Goal: Task Accomplishment & Management: Complete application form

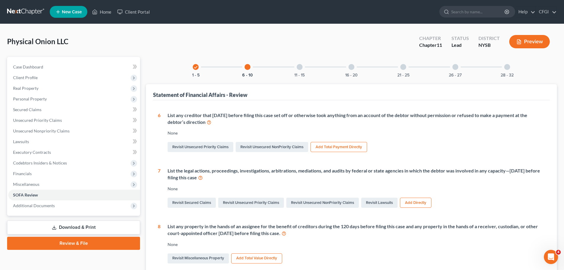
click at [90, 229] on link "Download & Print" at bounding box center [73, 227] width 133 height 14
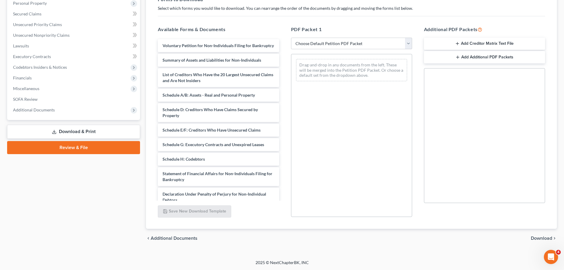
scroll to position [96, 0]
click at [355, 45] on select "Choose Default Petition PDF Packet Complete Bankruptcy Petition (all forms and …" at bounding box center [351, 43] width 121 height 12
select select "4"
click at [291, 37] on select "Choose Default Petition PDF Packet Complete Bankruptcy Petition (all forms and …" at bounding box center [351, 43] width 121 height 12
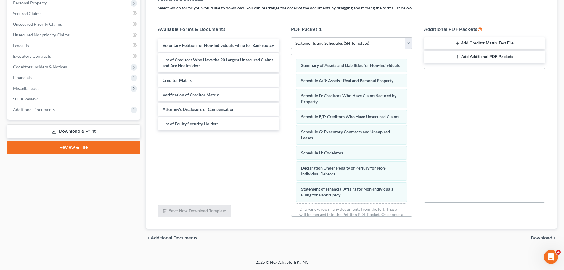
click at [540, 236] on span "Download" at bounding box center [541, 237] width 21 height 5
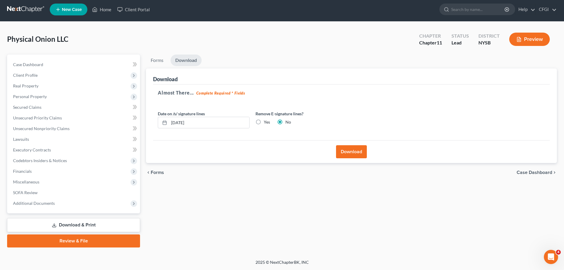
click at [352, 155] on button "Download" at bounding box center [351, 151] width 31 height 13
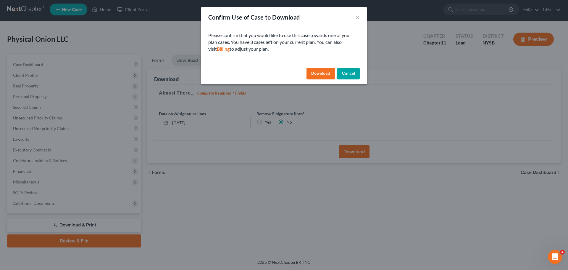
click at [219, 49] on link "Billing" at bounding box center [223, 49] width 13 height 6
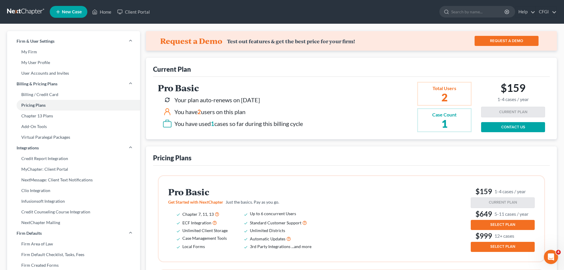
click at [534, 100] on div "$159 1-4 cases / year" at bounding box center [513, 93] width 64 height 25
click at [44, 95] on link "Billing / Credit Card" at bounding box center [73, 94] width 133 height 11
select select "35"
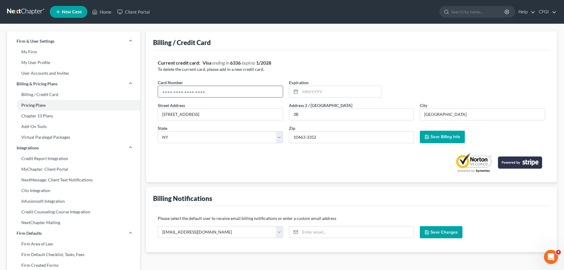
click at [231, 96] on input "text" at bounding box center [220, 91] width 125 height 11
click at [327, 66] on div "Current credit card: Visa ending in 6336 expires 1/2028" at bounding box center [351, 62] width 387 height 7
click at [206, 115] on input "3220 Arlington Avenue" at bounding box center [220, 114] width 125 height 11
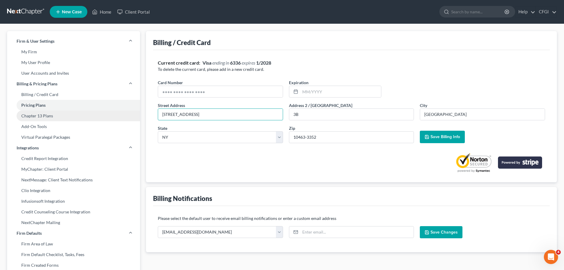
drag, startPoint x: 217, startPoint y: 116, endPoint x: 115, endPoint y: 117, distance: 102.4
click at [115, 117] on div "Firm & User Settings My Firm My User Profile User Accounts and Invites Billing …" at bounding box center [281, 225] width 555 height 389
drag, startPoint x: 245, startPoint y: 119, endPoint x: 215, endPoint y: 118, distance: 29.6
click at [215, 118] on input "3755 Henry Hudson Parkway, Apt. #12D" at bounding box center [220, 114] width 125 height 11
type input "3755 Henry Hudson Parkway"
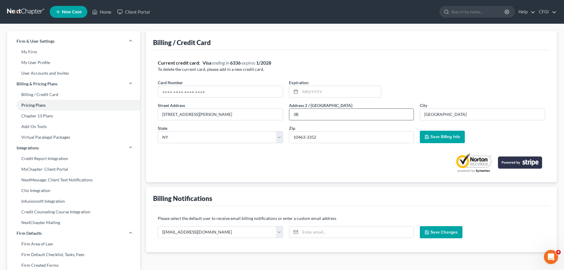
click at [306, 117] on input "3B" at bounding box center [351, 114] width 125 height 11
drag, startPoint x: 312, startPoint y: 117, endPoint x: 276, endPoint y: 116, distance: 36.1
click at [276, 116] on div "Street Address * 3755 Henry Hudson Parkway Address 2 / PO Box * 3B City * Bronx…" at bounding box center [351, 125] width 393 height 46
type input "12D"
click at [445, 136] on span "Save Billing Info" at bounding box center [445, 136] width 30 height 5
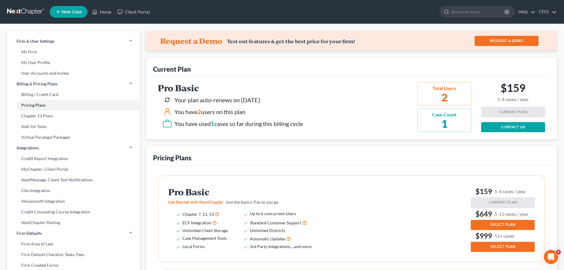
click at [29, 9] on link at bounding box center [26, 12] width 38 height 11
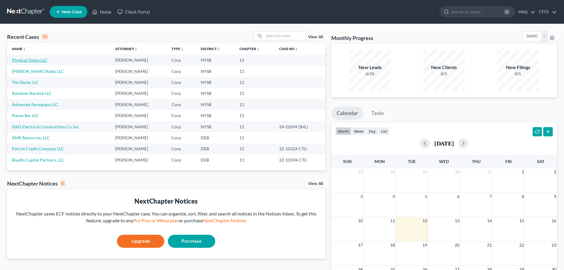
click at [25, 57] on td "Physical Onion LLC" at bounding box center [58, 59] width 103 height 11
click at [25, 59] on link "Physical Onion LLC" at bounding box center [30, 59] width 36 height 5
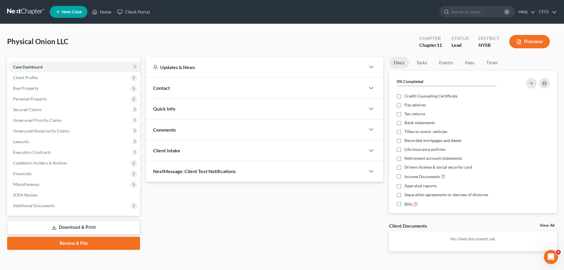
click at [81, 228] on link "Download & Print" at bounding box center [73, 227] width 133 height 14
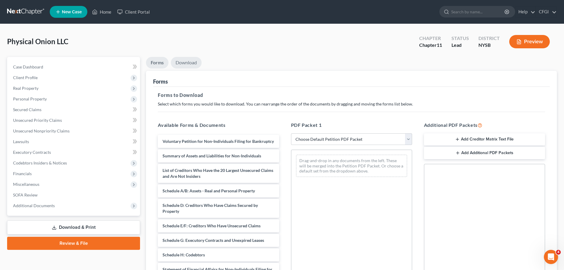
click at [195, 64] on link "Download" at bounding box center [186, 63] width 31 height 12
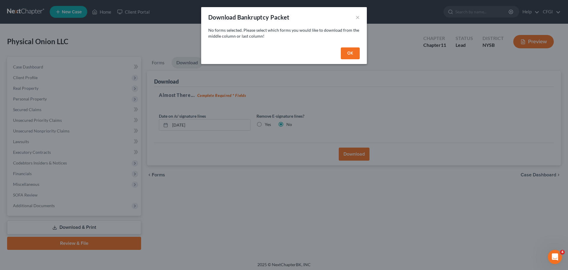
click at [361, 15] on div "Download Bankruptcy Packet ×" at bounding box center [284, 17] width 166 height 20
click at [357, 17] on button "×" at bounding box center [358, 17] width 4 height 7
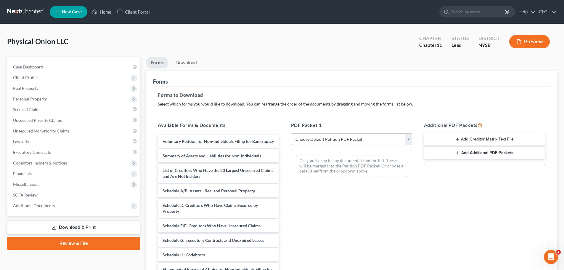
click at [354, 145] on div "PDF Packet 1 Choose Default Petition PDF Packet Complete Bankruptcy Petition (a…" at bounding box center [351, 217] width 133 height 201
click at [351, 138] on select "Choose Default Petition PDF Packet Complete Bankruptcy Petition (all forms and …" at bounding box center [351, 139] width 121 height 12
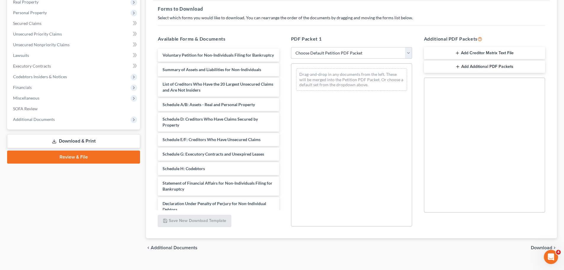
scroll to position [89, 0]
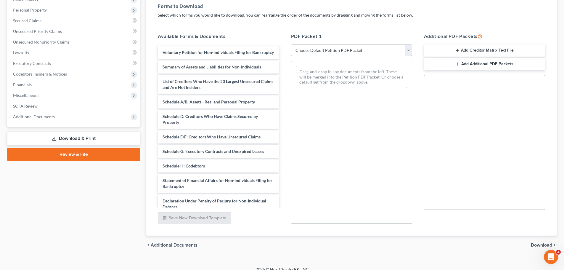
click at [358, 55] on select "Choose Default Petition PDF Packet Complete Bankruptcy Petition (all forms and …" at bounding box center [351, 50] width 121 height 12
select select "4"
click at [291, 44] on select "Choose Default Petition PDF Packet Complete Bankruptcy Petition (all forms and …" at bounding box center [351, 50] width 121 height 12
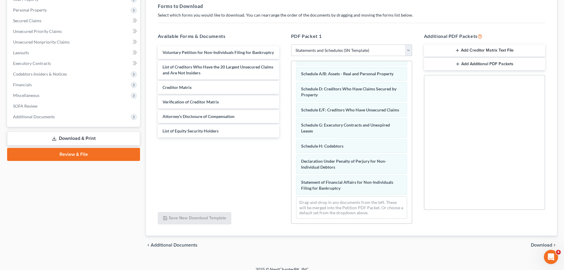
scroll to position [0, 0]
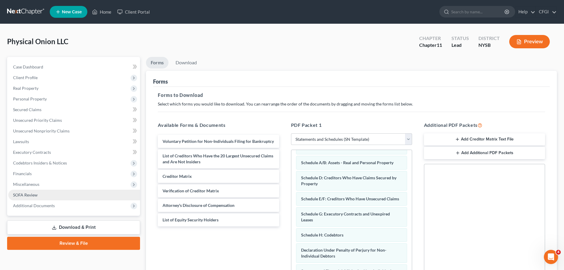
click at [36, 191] on link "SOFA Review" at bounding box center [74, 194] width 132 height 11
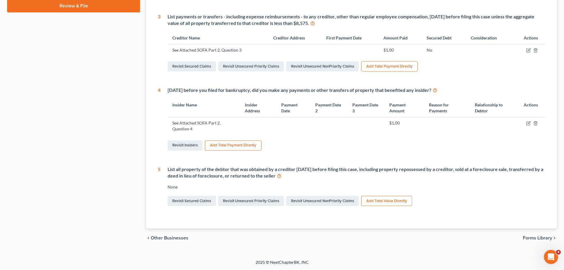
scroll to position [0, 0]
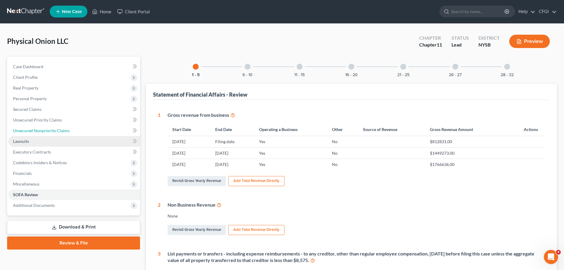
drag, startPoint x: 48, startPoint y: 131, endPoint x: 58, endPoint y: 136, distance: 12.0
click at [48, 131] on span "Unsecured Nonpriority Claims" at bounding box center [41, 130] width 57 height 5
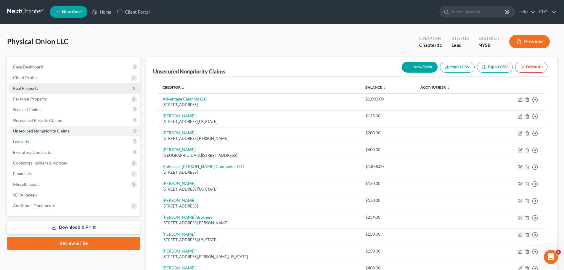
click at [40, 90] on span "Real Property" at bounding box center [74, 88] width 132 height 11
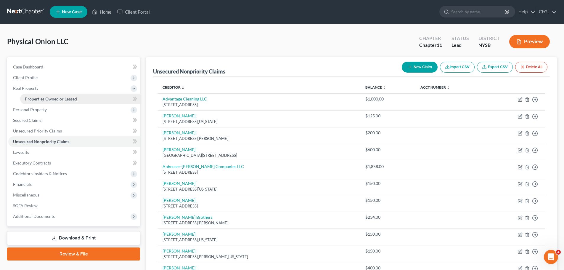
click at [54, 99] on span "Properties Owned or Leased" at bounding box center [51, 98] width 52 height 5
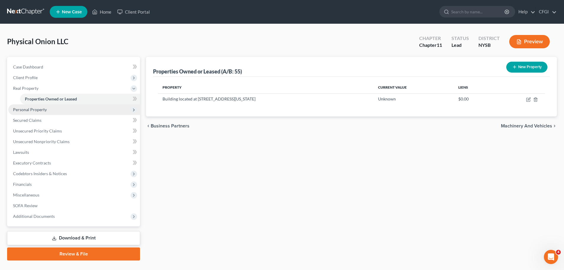
click at [36, 111] on span "Personal Property" at bounding box center [30, 109] width 34 height 5
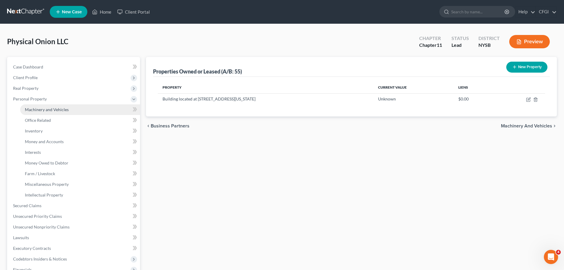
click at [52, 110] on span "Machinery and Vehicles" at bounding box center [47, 109] width 44 height 5
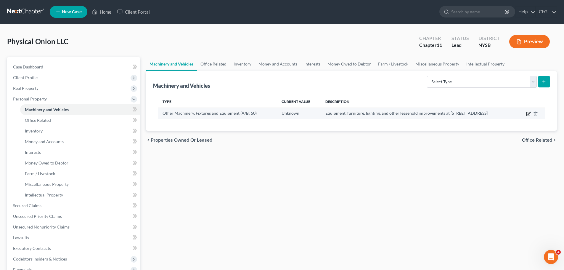
click at [529, 115] on icon "button" at bounding box center [528, 113] width 5 height 5
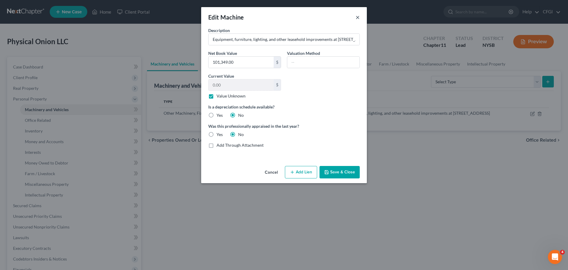
click at [358, 19] on button "×" at bounding box center [358, 17] width 4 height 7
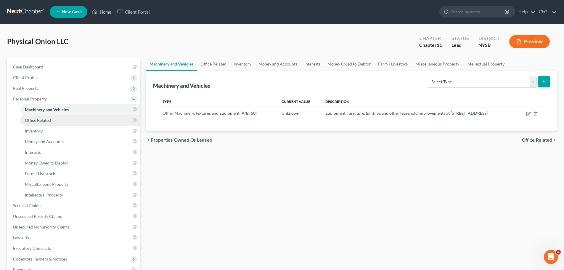
click at [38, 122] on span "Office Related" at bounding box center [38, 119] width 26 height 5
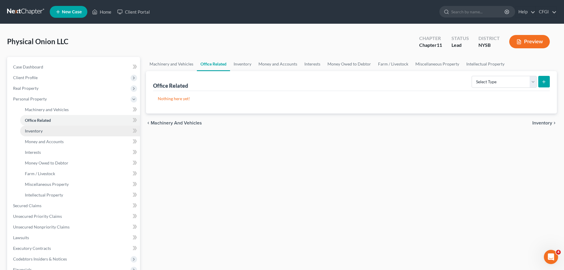
click at [38, 131] on span "Inventory" at bounding box center [34, 130] width 18 height 5
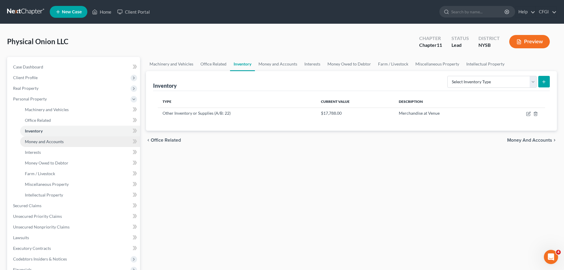
click at [47, 143] on span "Money and Accounts" at bounding box center [44, 141] width 39 height 5
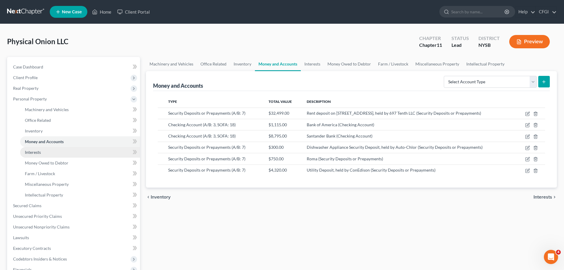
click at [38, 150] on span "Interests" at bounding box center [33, 151] width 16 height 5
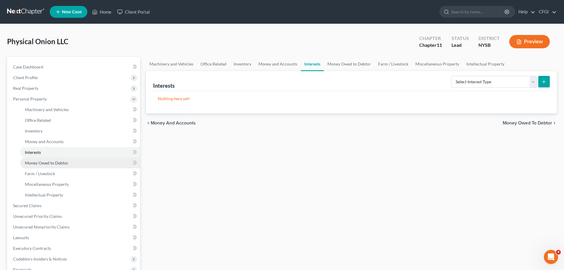
click at [67, 162] on span "Money Owed to Debtor" at bounding box center [47, 162] width 44 height 5
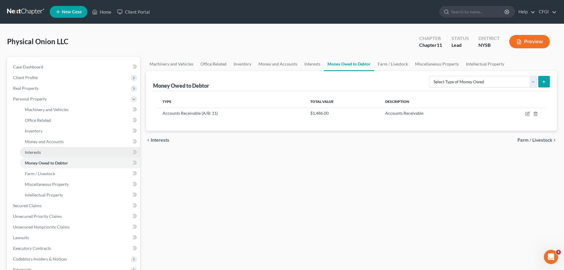
click at [67, 154] on link "Interests" at bounding box center [80, 152] width 120 height 11
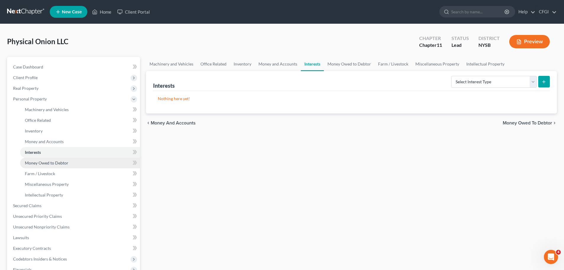
click at [67, 160] on span "Money Owed to Debtor" at bounding box center [47, 162] width 44 height 5
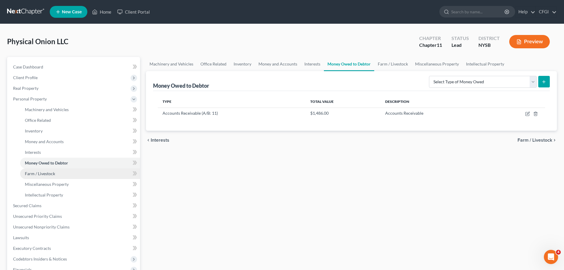
click at [57, 174] on link "Farm / Livestock" at bounding box center [80, 173] width 120 height 11
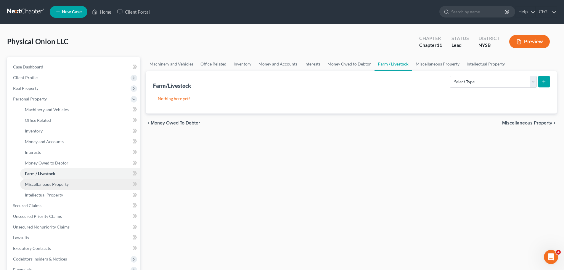
click at [55, 189] on link "Miscellaneous Property" at bounding box center [80, 184] width 120 height 11
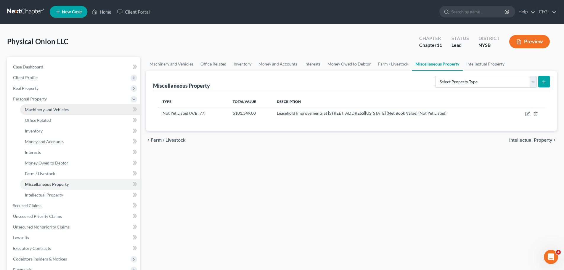
click at [46, 108] on span "Machinery and Vehicles" at bounding box center [47, 109] width 44 height 5
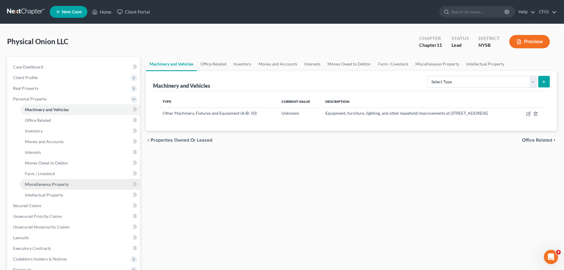
click at [53, 184] on span "Miscellaneous Property" at bounding box center [47, 183] width 44 height 5
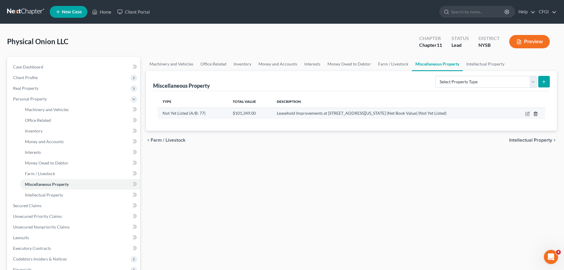
click at [536, 114] on line "button" at bounding box center [536, 113] width 0 height 1
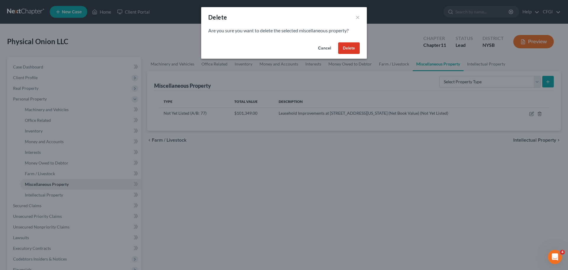
click at [350, 47] on button "Delete" at bounding box center [349, 48] width 22 height 12
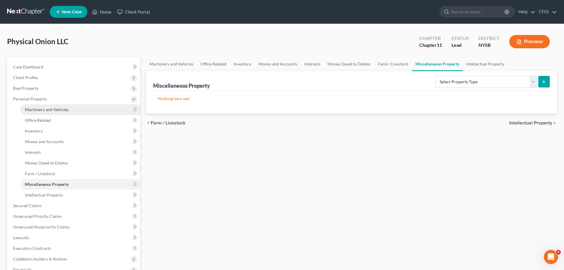
click at [47, 112] on span "Machinery and Vehicles" at bounding box center [47, 109] width 44 height 5
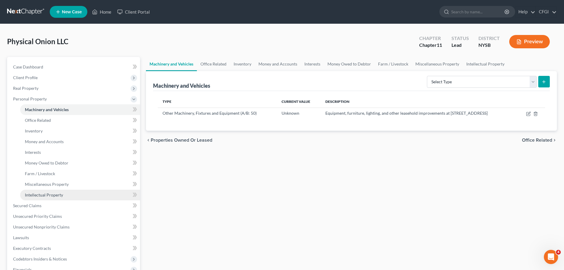
click at [41, 196] on span "Intellectual Property" at bounding box center [44, 194] width 38 height 5
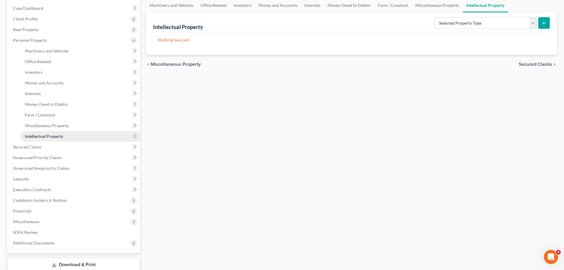
scroll to position [59, 0]
click at [42, 148] on link "Secured Claims" at bounding box center [74, 146] width 132 height 11
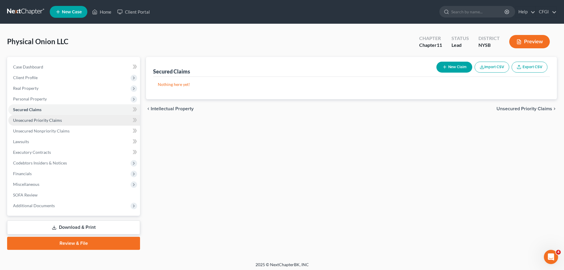
click at [39, 117] on link "Unsecured Priority Claims" at bounding box center [74, 120] width 132 height 11
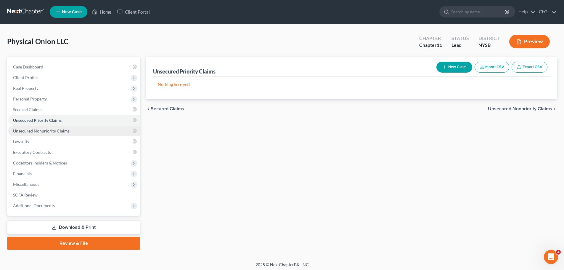
click at [41, 132] on span "Unsecured Nonpriority Claims" at bounding box center [41, 130] width 57 height 5
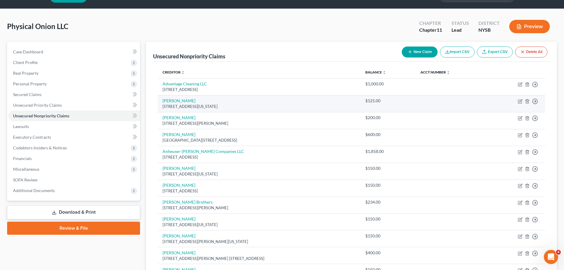
scroll to position [30, 0]
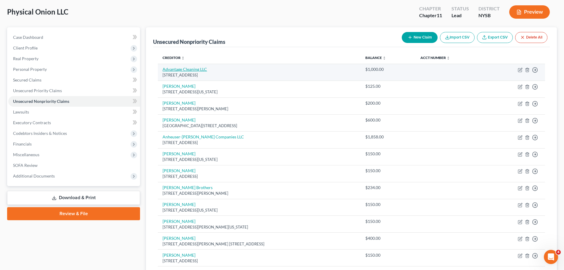
click at [182, 68] on link "Advantage Cleaning LLC" at bounding box center [184, 69] width 44 height 5
select select "33"
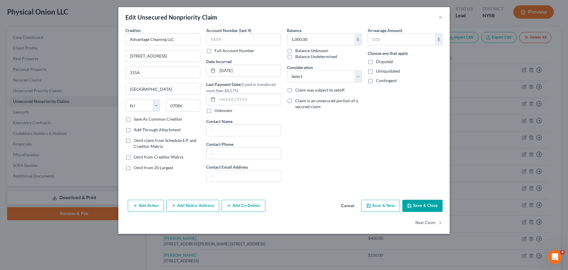
click at [349, 206] on button "Cancel" at bounding box center [347, 206] width 22 height 12
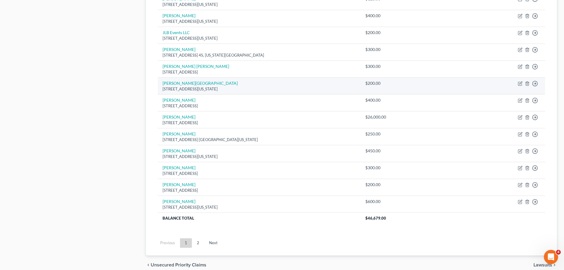
scroll to position [414, 0]
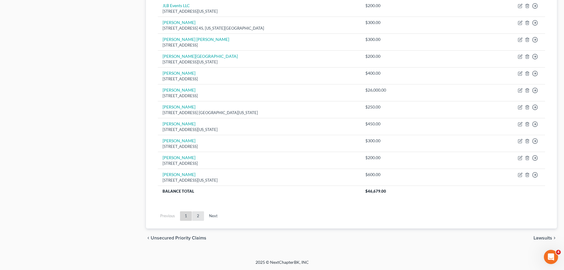
click at [199, 218] on link "2" at bounding box center [198, 215] width 12 height 9
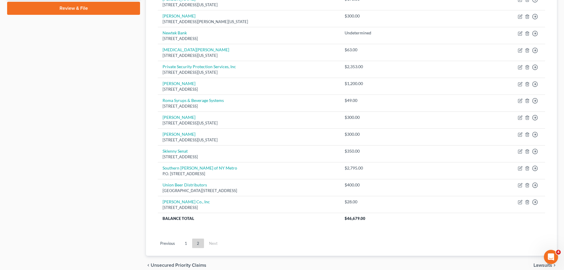
scroll to position [262, 0]
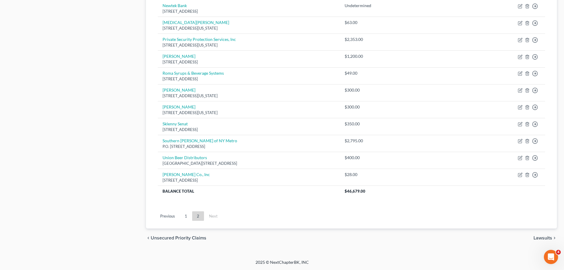
click at [185, 221] on ul "Previous 1 2 Next" at bounding box center [351, 215] width 397 height 15
click at [186, 215] on link "1" at bounding box center [186, 215] width 12 height 9
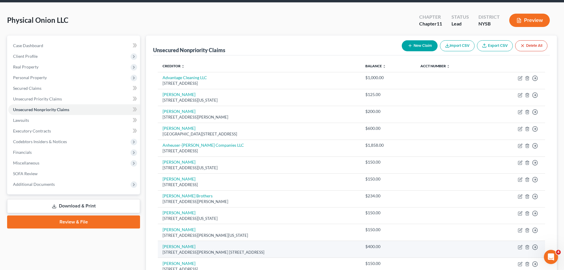
scroll to position [0, 0]
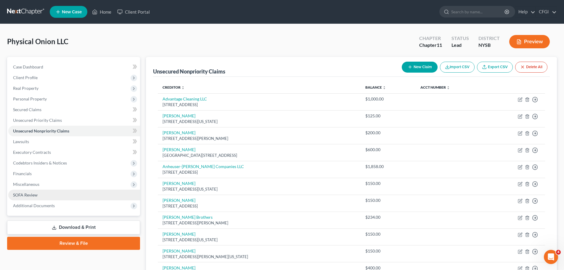
click at [38, 194] on link "SOFA Review" at bounding box center [74, 194] width 132 height 11
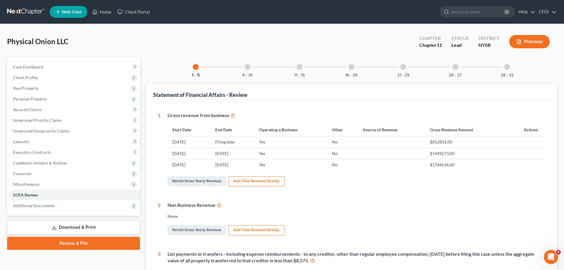
click at [250, 67] on div "6 - 10" at bounding box center [247, 67] width 20 height 20
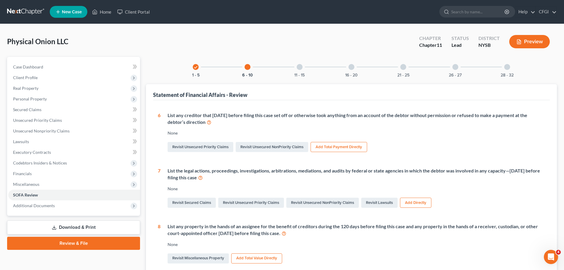
drag, startPoint x: 237, startPoint y: 127, endPoint x: 241, endPoint y: 127, distance: 4.2
click at [237, 127] on div "List any creditor that within 90 days before filing this case set off or otherw…" at bounding box center [352, 132] width 384 height 41
drag, startPoint x: 233, startPoint y: 120, endPoint x: 284, endPoint y: 128, distance: 51.1
click at [284, 128] on div "List any creditor that within 90 days before filing this case set off or otherw…" at bounding box center [352, 132] width 384 height 41
click at [299, 68] on div at bounding box center [300, 67] width 6 height 6
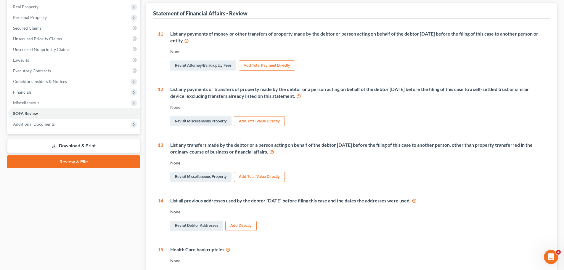
scroll to position [59, 0]
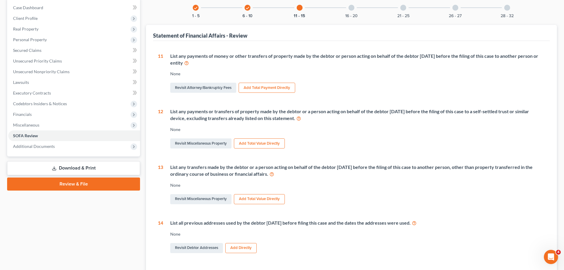
click at [355, 7] on div "16 - 20" at bounding box center [351, 8] width 20 height 20
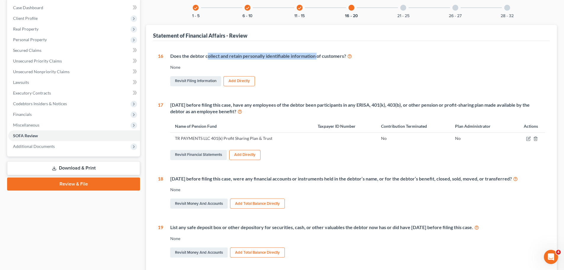
drag, startPoint x: 252, startPoint y: 60, endPoint x: 317, endPoint y: 54, distance: 64.7
click at [317, 54] on div "Does the debtor collect and retain personally identifiable information of custo…" at bounding box center [357, 56] width 375 height 7
click at [318, 54] on div "Does the debtor collect and retain personally identifiable information of custo…" at bounding box center [357, 56] width 375 height 7
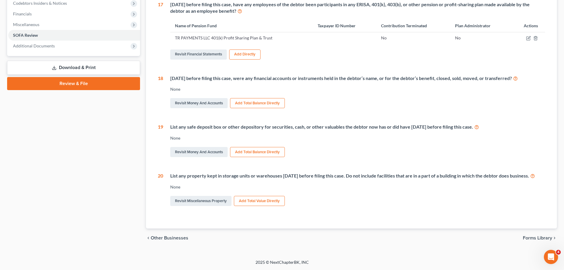
scroll to position [166, 0]
drag, startPoint x: 241, startPoint y: 169, endPoint x: 365, endPoint y: 172, distance: 123.1
click at [364, 172] on div "List any property kept in storage units or warehouses within 1 year before fili…" at bounding box center [357, 175] width 375 height 7
click at [365, 172] on div "List any property kept in storage units or warehouses within 1 year before fili…" at bounding box center [357, 175] width 375 height 7
drag, startPoint x: 376, startPoint y: 169, endPoint x: 256, endPoint y: 161, distance: 121.0
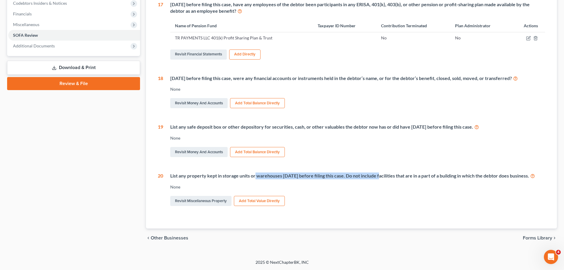
click at [256, 161] on div "16 Does the debtor collect and retain personally identifiable information of cu…" at bounding box center [351, 79] width 387 height 255
click at [291, 172] on div "List any property kept in storage units or warehouses within 1 year before fili…" at bounding box center [357, 175] width 375 height 7
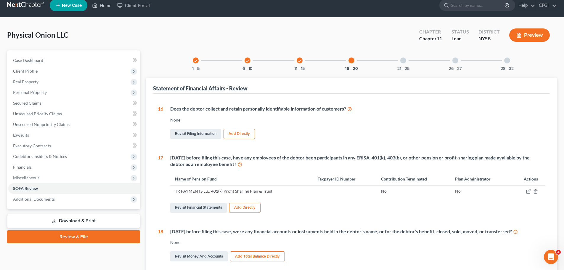
scroll to position [0, 0]
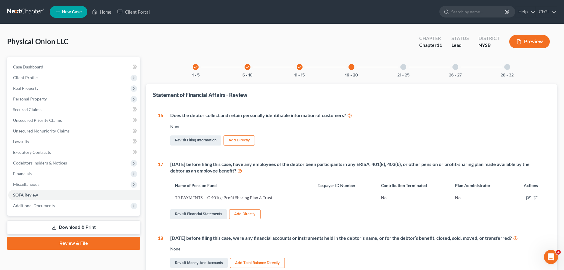
click at [402, 65] on div at bounding box center [403, 67] width 6 height 6
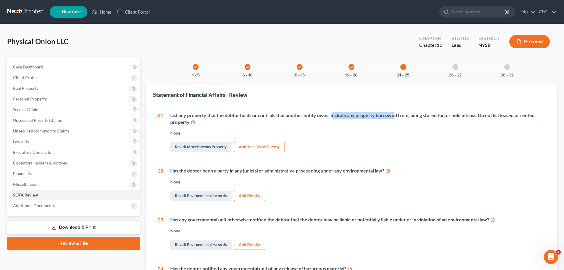
drag, startPoint x: 342, startPoint y: 113, endPoint x: 395, endPoint y: 109, distance: 53.4
click at [395, 109] on div "1 Gross revenue from business Start Date End Date Operating a Business Other So…" at bounding box center [351, 235] width 397 height 270
drag, startPoint x: 347, startPoint y: 111, endPoint x: 334, endPoint y: 111, distance: 13.3
click at [335, 111] on div "1 Gross revenue from business Start Date End Date Operating a Business Other So…" at bounding box center [351, 235] width 397 height 270
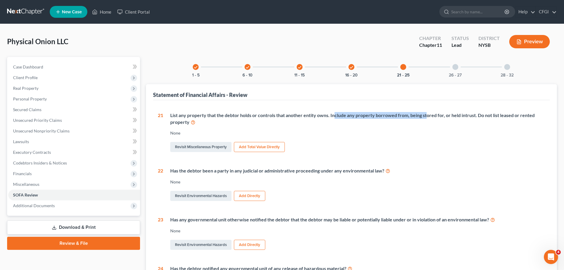
click at [334, 111] on div "1 Gross revenue from business Start Date End Date Operating a Business Other So…" at bounding box center [351, 235] width 397 height 270
drag, startPoint x: 314, startPoint y: 114, endPoint x: 485, endPoint y: 118, distance: 170.5
click at [481, 118] on div "List any property that the debtor holds or controls that another entity owns. I…" at bounding box center [357, 119] width 375 height 14
click at [486, 118] on div "List any property that the debtor holds or controls that another entity owns. I…" at bounding box center [357, 119] width 375 height 14
drag, startPoint x: 490, startPoint y: 115, endPoint x: 440, endPoint y: 115, distance: 50.3
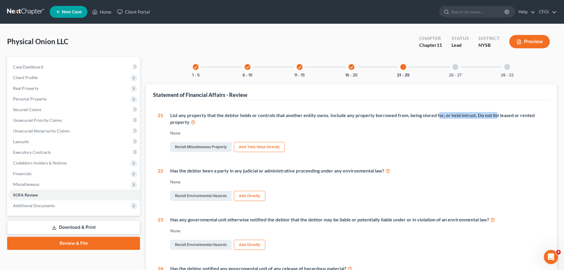
click at [440, 115] on div "List any property that the debtor holds or controls that another entity owns. I…" at bounding box center [357, 119] width 375 height 14
click at [454, 68] on div at bounding box center [455, 67] width 6 height 6
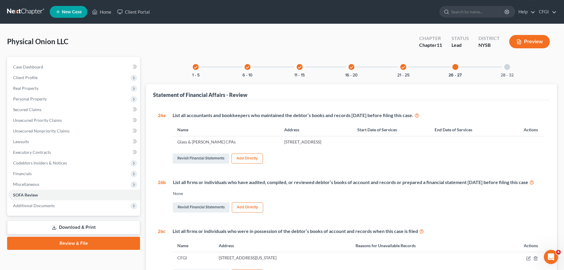
click at [402, 67] on icon "check" at bounding box center [403, 67] width 4 height 4
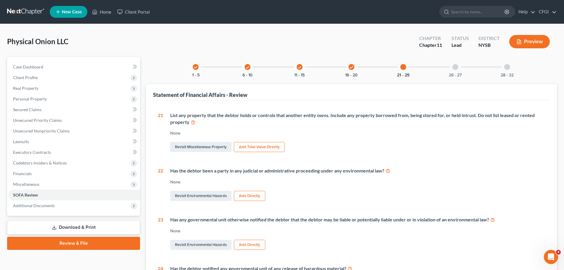
click at [452, 67] on div at bounding box center [455, 67] width 6 height 6
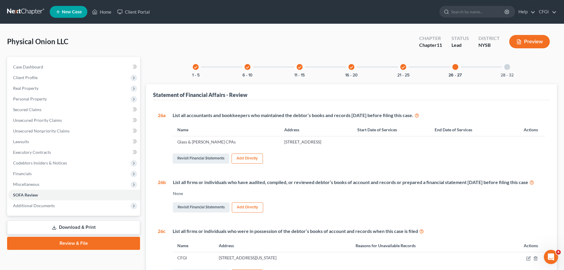
click at [251, 157] on button "Add Directly" at bounding box center [246, 158] width 31 height 10
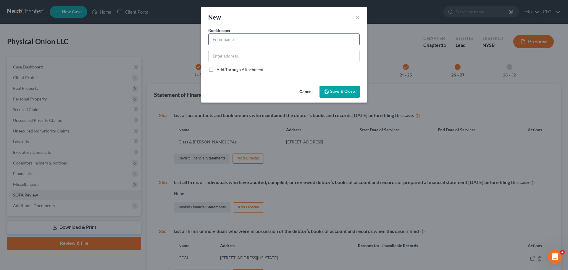
click at [228, 36] on input "text" at bounding box center [284, 39] width 151 height 11
type input "Tamar Geladze"
click at [230, 56] on input "text" at bounding box center [284, 55] width 151 height 11
click at [352, 91] on span "Save & Close" at bounding box center [342, 91] width 25 height 5
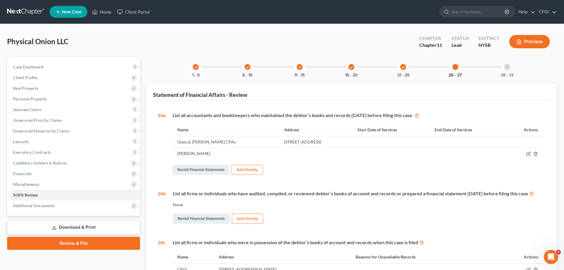
click at [508, 69] on div at bounding box center [507, 67] width 6 height 6
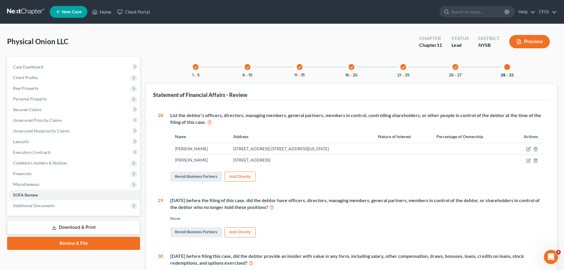
click at [28, 13] on link at bounding box center [26, 12] width 38 height 11
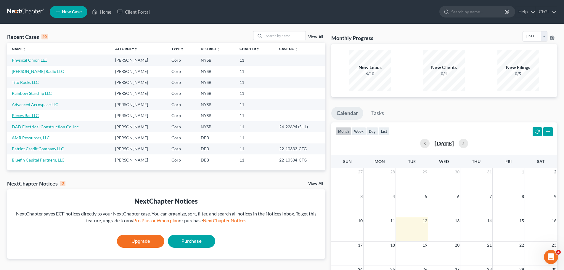
click at [30, 116] on link "Pieces Bar LLC" at bounding box center [25, 115] width 27 height 5
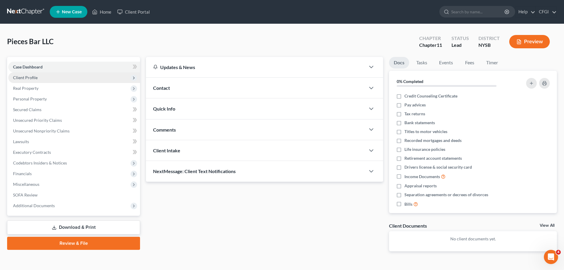
click at [33, 77] on span "Client Profile" at bounding box center [25, 77] width 25 height 5
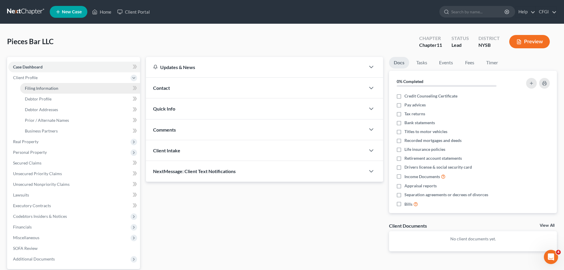
click at [49, 86] on span "Filing Information" at bounding box center [41, 88] width 33 height 5
select select "1"
select select "0"
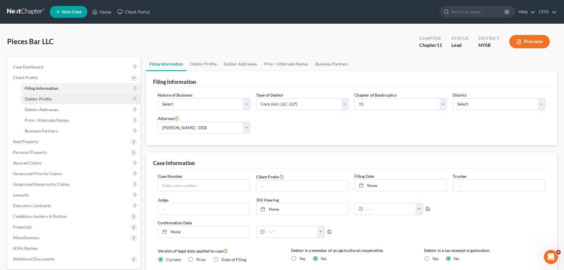
click at [47, 102] on link "Debtor Profile" at bounding box center [80, 99] width 120 height 11
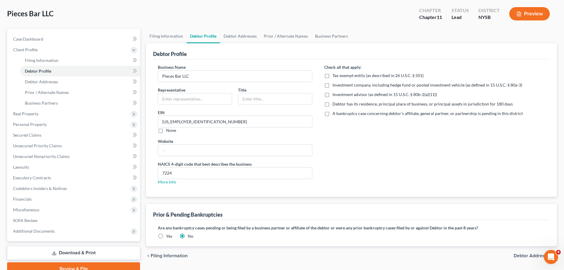
scroll to position [56, 0]
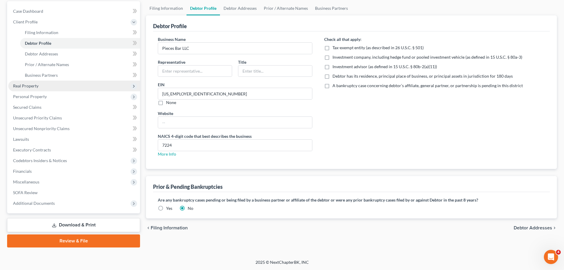
click at [33, 85] on span "Real Property" at bounding box center [25, 85] width 25 height 5
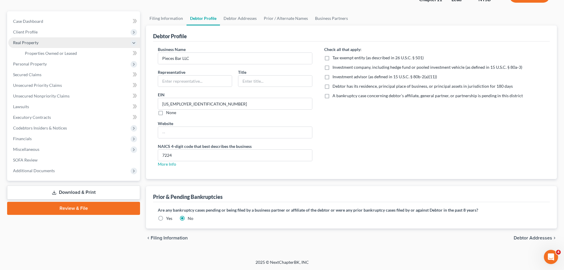
scroll to position [46, 0]
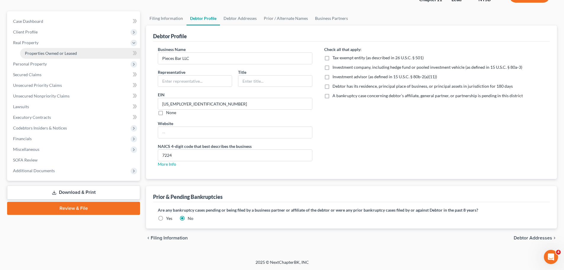
click at [53, 56] on link "Properties Owned or Leased" at bounding box center [80, 53] width 120 height 11
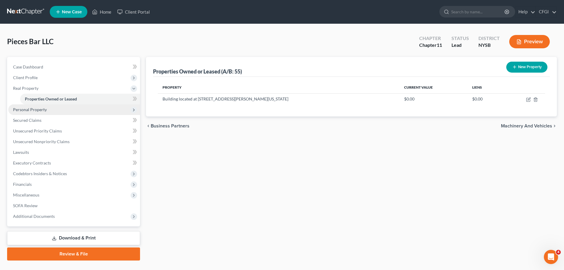
click at [23, 110] on span "Personal Property" at bounding box center [30, 109] width 34 height 5
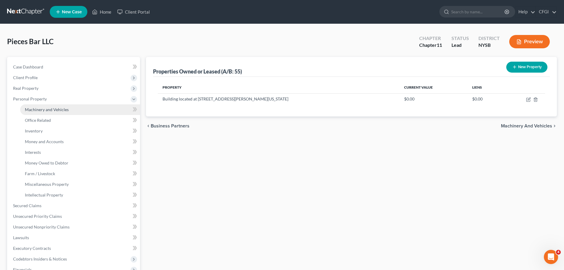
click at [51, 109] on span "Machinery and Vehicles" at bounding box center [47, 109] width 44 height 5
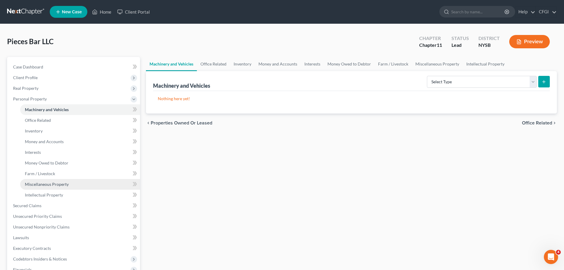
click at [50, 186] on span "Miscellaneous Property" at bounding box center [47, 183] width 44 height 5
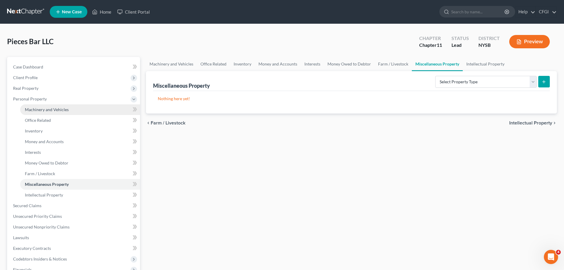
click at [49, 110] on span "Machinery and Vehicles" at bounding box center [47, 109] width 44 height 5
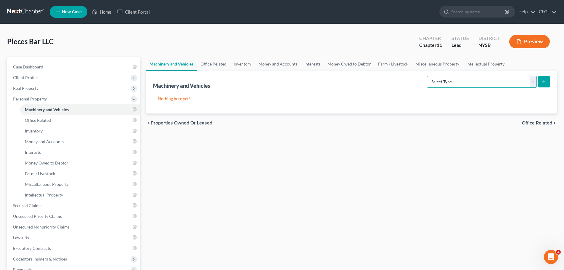
click at [519, 84] on select "Select Type Aircraft (A/B: 49) Other Machinery, Fixtures and Equipment (A/B: 50…" at bounding box center [482, 82] width 110 height 12
select select "other"
click at [428, 76] on select "Select Type Aircraft (A/B: 49) Other Machinery, Fixtures and Equipment (A/B: 50…" at bounding box center [482, 82] width 110 height 12
click at [546, 80] on icon "submit" at bounding box center [543, 81] width 5 height 5
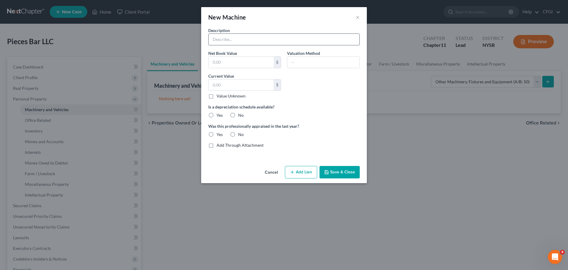
click at [233, 42] on input "text" at bounding box center [284, 39] width 151 height 11
type input "Equipment, Furniture, and Leasehold Improvements"
click at [229, 61] on input "text" at bounding box center [241, 62] width 65 height 11
type input "0"
click at [217, 97] on label "Value Unknown" at bounding box center [231, 96] width 29 height 6
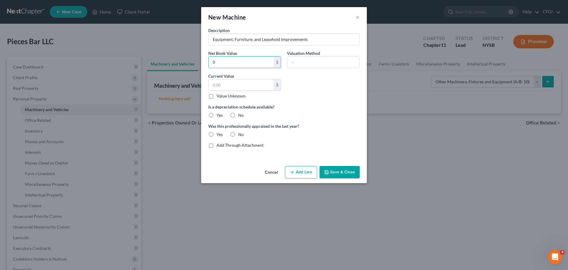
click at [219, 97] on input "Value Unknown" at bounding box center [221, 95] width 4 height 4
checkbox input "true"
type input "0.00"
click at [238, 114] on label "No" at bounding box center [241, 115] width 6 height 6
click at [241, 114] on input "No" at bounding box center [243, 114] width 4 height 4
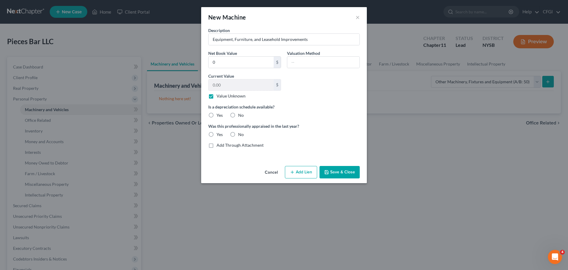
radio input "true"
click at [238, 134] on label "No" at bounding box center [241, 134] width 6 height 6
click at [241, 134] on input "No" at bounding box center [243, 133] width 4 height 4
radio input "true"
click at [345, 170] on button "Save & Close" at bounding box center [340, 172] width 40 height 12
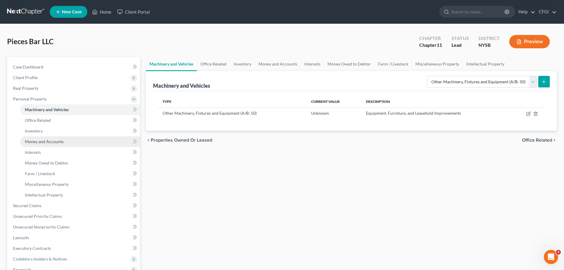
click at [46, 140] on span "Money and Accounts" at bounding box center [44, 141] width 39 height 5
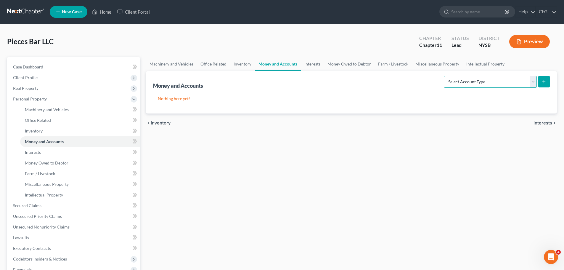
click at [515, 82] on select "Select Account Type Brokerage (A/B: 3, SOFA: 18) Cash on Hand (A/B: 2) Certific…" at bounding box center [490, 82] width 93 height 12
click at [528, 80] on select "Select Account Type Brokerage (A/B: 3, SOFA: 18) Cash on Hand (A/B: 2) Certific…" at bounding box center [490, 82] width 93 height 12
select select "checking"
click at [444, 76] on select "Select Account Type Brokerage (A/B: 3, SOFA: 18) Cash on Hand (A/B: 2) Certific…" at bounding box center [490, 82] width 93 height 12
click at [547, 86] on button "submit" at bounding box center [544, 82] width 12 height 12
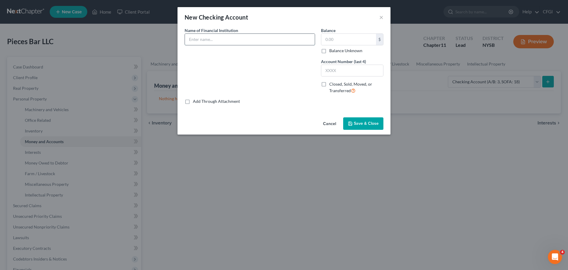
click at [204, 42] on input "text" at bounding box center [250, 39] width 130 height 11
type input "Santander Bank"
click at [336, 42] on input "text" at bounding box center [348, 39] width 55 height 11
type input "156,081.77"
drag, startPoint x: 365, startPoint y: 40, endPoint x: 283, endPoint y: 34, distance: 82.5
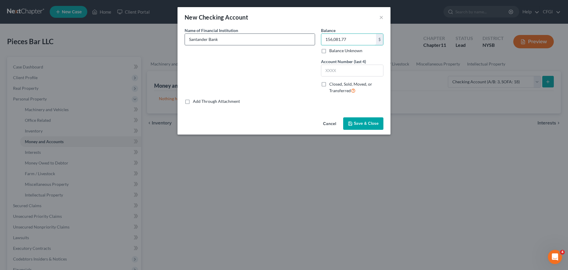
click at [283, 34] on div "Name of Financial Institution * Santander Bank Balance 156,081.77 $ Balance Unk…" at bounding box center [284, 62] width 205 height 71
click at [347, 42] on input "text" at bounding box center [348, 39] width 55 height 11
type input "121,504.14"
click at [344, 72] on input "text" at bounding box center [352, 70] width 62 height 11
type input "3505"
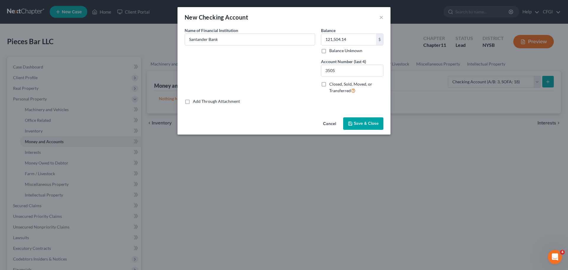
click at [361, 121] on span "Save & Close" at bounding box center [366, 123] width 25 height 5
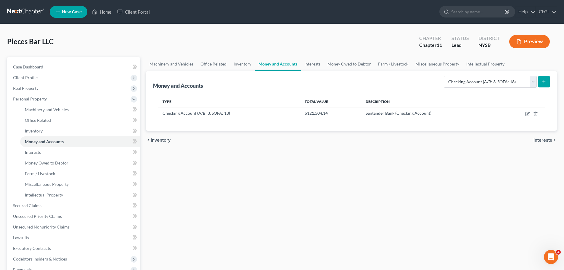
click at [548, 83] on button "submit" at bounding box center [544, 82] width 12 height 12
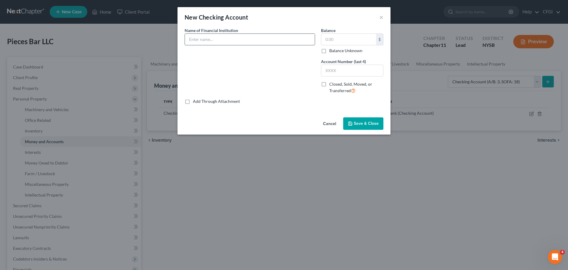
click at [230, 35] on input "text" at bounding box center [250, 39] width 130 height 11
type input "Bank of America"
click at [355, 44] on input "text" at bounding box center [348, 39] width 55 height 11
type input "37,254.32"
click at [343, 73] on input "text" at bounding box center [352, 70] width 62 height 11
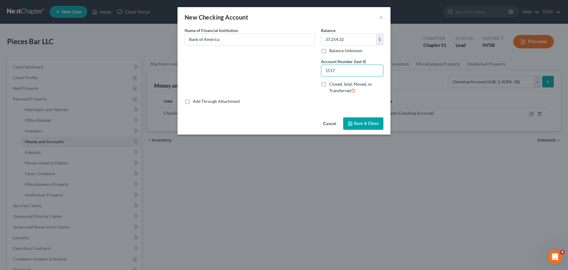
type input "1517"
click at [357, 123] on span "Save & Close" at bounding box center [366, 123] width 25 height 5
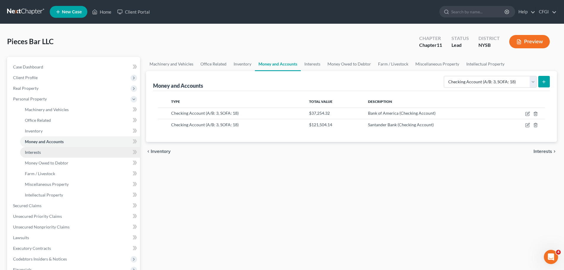
click at [40, 155] on link "Interests" at bounding box center [80, 152] width 120 height 11
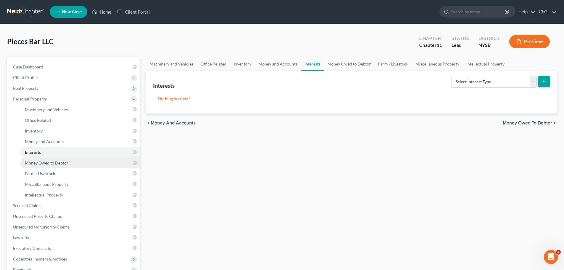
click at [54, 165] on span "Money Owed to Debtor" at bounding box center [47, 162] width 44 height 5
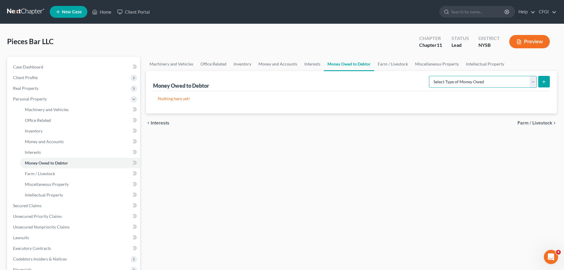
click at [481, 81] on select "Select Type of Money Owed Accounts Receivable (A/B: 11) Causes of Action Agains…" at bounding box center [483, 82] width 108 height 12
select select "accounts_receivable"
click at [430, 76] on select "Select Type of Money Owed Accounts Receivable (A/B: 11) Causes of Action Agains…" at bounding box center [483, 82] width 108 height 12
click at [499, 83] on select "Select Type of Money Owed Accounts Receivable (A/B: 11) Causes of Action Agains…" at bounding box center [483, 82] width 108 height 12
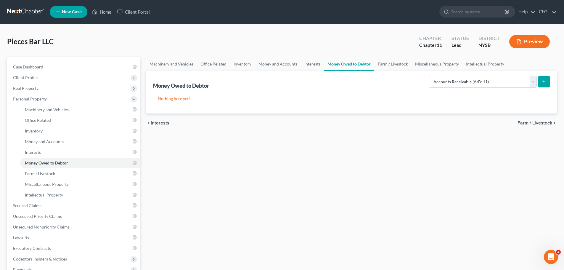
click at [539, 79] on button "submit" at bounding box center [544, 82] width 12 height 12
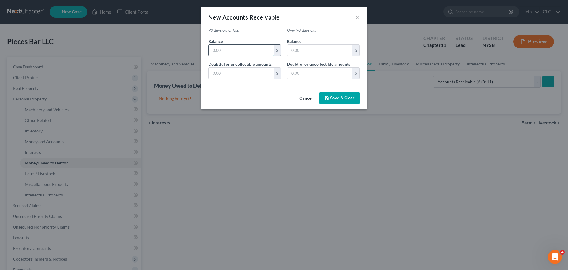
click at [243, 52] on input "text" at bounding box center [241, 50] width 65 height 11
type input "8,059.17"
click at [337, 103] on button "Save & Close" at bounding box center [340, 98] width 40 height 12
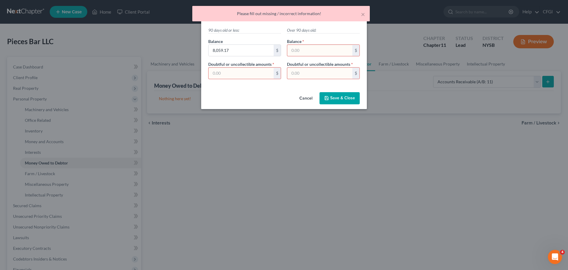
click at [300, 54] on input "text" at bounding box center [319, 50] width 65 height 11
type input "0"
click at [260, 72] on input "text" at bounding box center [241, 72] width 65 height 11
type input "0"
click at [321, 68] on input "text" at bounding box center [319, 72] width 65 height 11
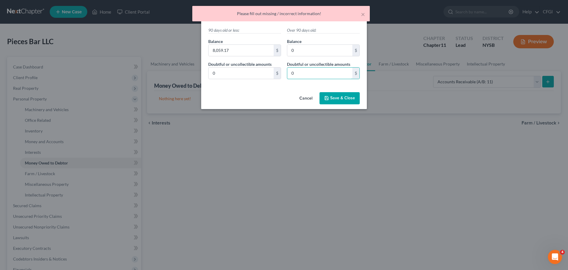
type input "0"
click at [342, 96] on span "Save & Close" at bounding box center [342, 98] width 25 height 5
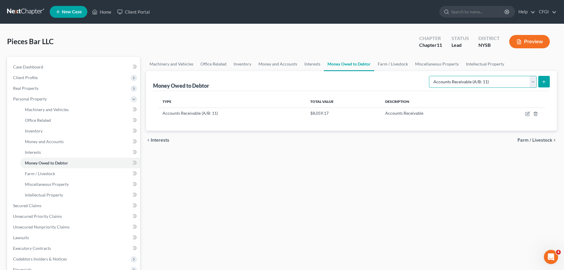
click at [487, 79] on select "Select Type of Money Owed Accounts Receivable (A/B: 11) Causes of Action Agains…" at bounding box center [483, 82] width 108 height 12
click at [487, 80] on select "Select Type of Money Owed Accounts Receivable (A/B: 11) Causes of Action Agains…" at bounding box center [483, 82] width 108 height 12
click at [32, 131] on span "Inventory" at bounding box center [34, 130] width 18 height 5
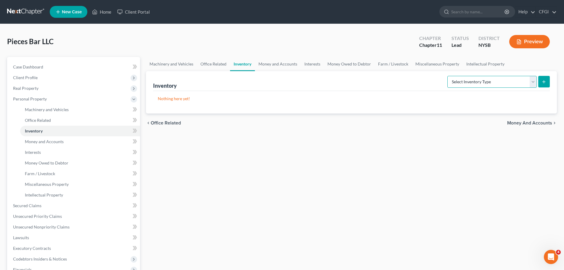
click at [514, 85] on select "Select Inventory Type Finished Goods (A/B: 21) Other Inventory or Supplies (A/B…" at bounding box center [491, 82] width 89 height 12
click at [466, 85] on select "Select Inventory Type Finished Goods (A/B: 21) Other Inventory or Supplies (A/B…" at bounding box center [491, 82] width 89 height 12
select select "finished_goods"
click at [447, 76] on select "Select Inventory Type Finished Goods (A/B: 21) Other Inventory or Supplies (A/B…" at bounding box center [491, 82] width 89 height 12
click at [546, 84] on button "submit" at bounding box center [544, 82] width 12 height 12
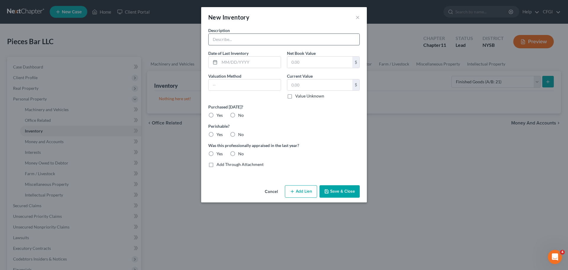
click at [241, 38] on input "text" at bounding box center [284, 39] width 151 height 11
type input "I"
type input "M"
type input "Merchandise held for sale at location"
click at [318, 65] on input "text" at bounding box center [319, 62] width 65 height 11
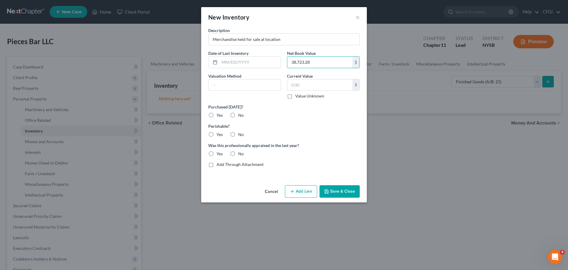
type input "38,723.28"
click at [295, 95] on label "Value Unknown" at bounding box center [309, 96] width 29 height 6
click at [298, 95] on input "Value Unknown" at bounding box center [300, 95] width 4 height 4
checkbox input "true"
type input "0.00"
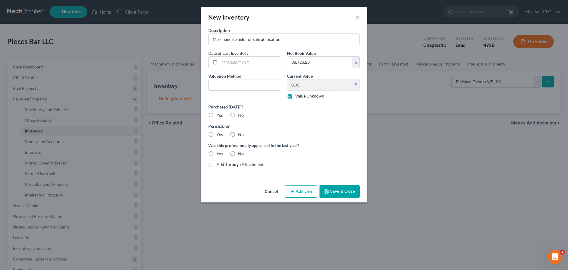
click at [295, 97] on label "Value Unknown" at bounding box center [309, 96] width 29 height 6
click at [298, 97] on input "Value Unknown" at bounding box center [300, 95] width 4 height 4
checkbox input "false"
click at [258, 83] on input "text" at bounding box center [245, 84] width 72 height 11
type input "Net book value"
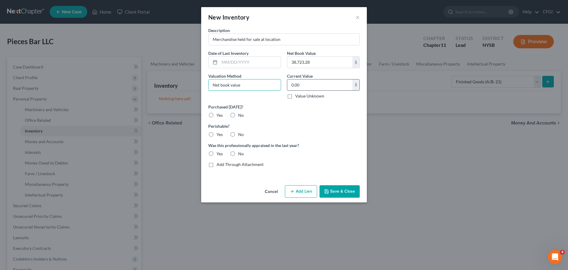
click at [300, 88] on input "0.00" at bounding box center [319, 84] width 65 height 11
type input "38,723.28"
click at [217, 114] on label "Yes" at bounding box center [220, 115] width 6 height 6
click at [219, 114] on input "Yes" at bounding box center [221, 114] width 4 height 4
radio input "true"
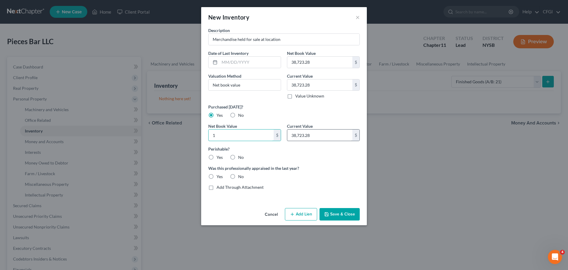
type input "1"
click at [313, 133] on input "38,723.28" at bounding box center [319, 134] width 65 height 11
type input "1"
click at [311, 160] on div "Description Merchandise held for sale at location Date of Last Inventory Net Bo…" at bounding box center [283, 110] width 157 height 167
click at [238, 156] on label "No" at bounding box center [241, 157] width 6 height 6
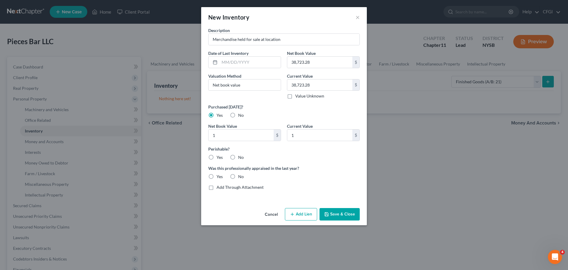
click at [241, 156] on input "No" at bounding box center [243, 156] width 4 height 4
radio input "true"
click at [238, 178] on label "No" at bounding box center [241, 176] width 6 height 6
click at [241, 177] on input "No" at bounding box center [243, 175] width 4 height 4
radio input "true"
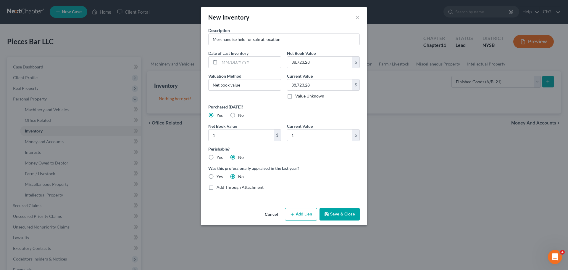
click at [341, 216] on button "Save & Close" at bounding box center [340, 214] width 40 height 12
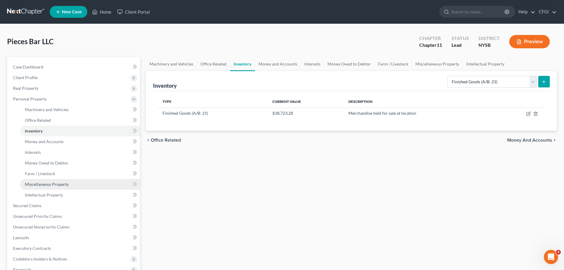
click at [55, 185] on span "Miscellaneous Property" at bounding box center [47, 183] width 44 height 5
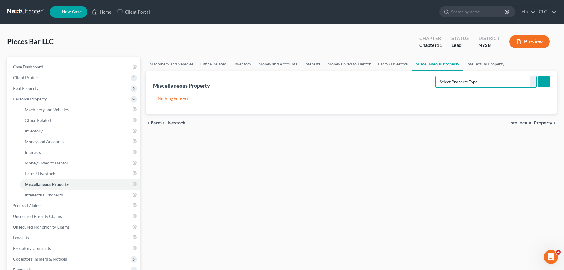
click at [465, 86] on select "Select Property Type Assigned for Creditor Benefit Within 120 Days (SOFA: 8) As…" at bounding box center [486, 82] width 102 height 12
click at [54, 163] on span "Money Owed to Debtor" at bounding box center [47, 162] width 44 height 5
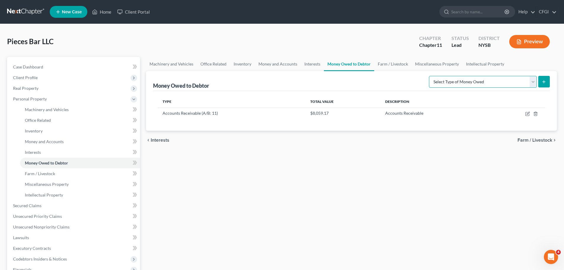
click at [487, 84] on select "Select Type of Money Owed Accounts Receivable (A/B: 11) Causes of Action Agains…" at bounding box center [483, 82] width 108 height 12
drag, startPoint x: 45, startPoint y: 155, endPoint x: 49, endPoint y: 156, distance: 3.9
click at [44, 155] on link "Interests" at bounding box center [80, 152] width 120 height 11
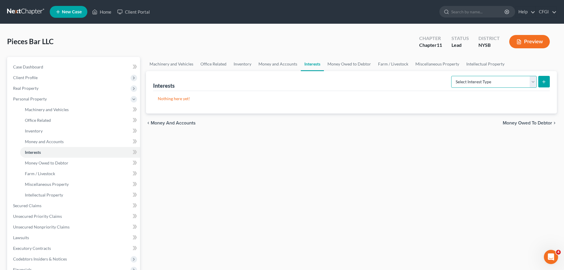
click at [511, 81] on select "Select Interest Type Bond (A/B: 16) Incorporated Business (A/B: 15) Insurance P…" at bounding box center [494, 82] width 86 height 12
click at [31, 195] on span "Intellectual Property" at bounding box center [44, 194] width 38 height 5
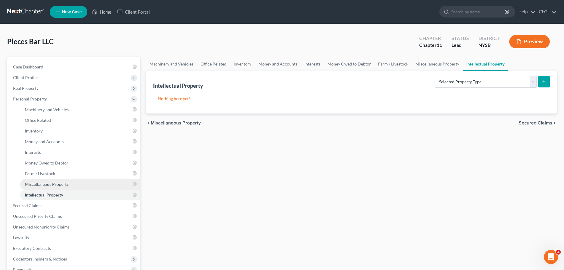
click at [54, 181] on span "Miscellaneous Property" at bounding box center [47, 183] width 44 height 5
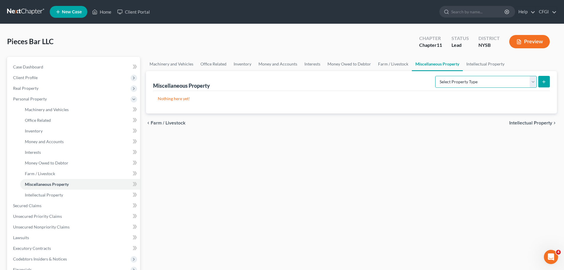
click at [450, 84] on select "Select Property Type Assigned for Creditor Benefit Within 120 Days (SOFA: 8) As…" at bounding box center [486, 82] width 102 height 12
select select "not_yet_listed"
click at [435, 76] on select "Select Property Type Assigned for Creditor Benefit Within 120 Days (SOFA: 8) As…" at bounding box center [486, 82] width 102 height 12
click at [41, 142] on span "Money and Accounts" at bounding box center [44, 141] width 39 height 5
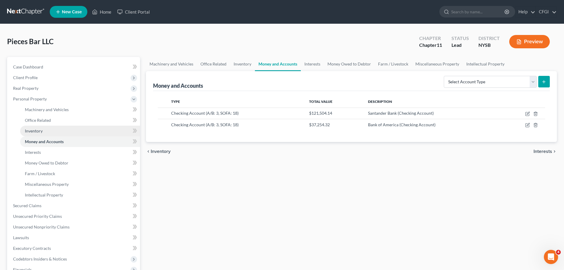
click at [44, 131] on link "Inventory" at bounding box center [80, 130] width 120 height 11
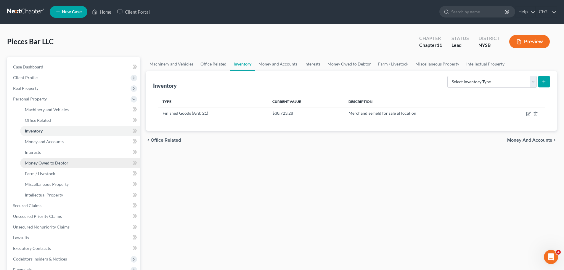
click at [49, 161] on span "Money Owed to Debtor" at bounding box center [47, 162] width 44 height 5
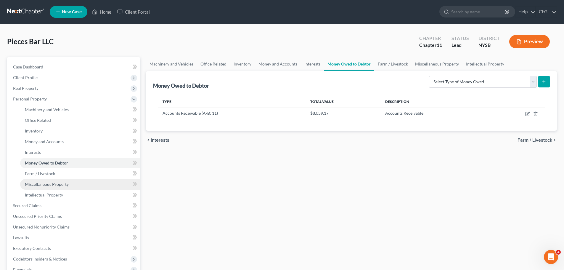
click at [49, 185] on span "Miscellaneous Property" at bounding box center [47, 183] width 44 height 5
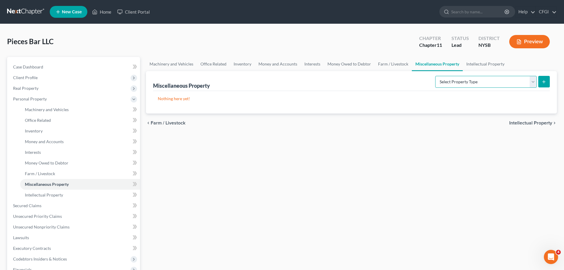
click at [481, 83] on select "Select Property Type Assigned for Creditor Benefit Within 120 Days (SOFA: 8) As…" at bounding box center [486, 82] width 102 height 12
select select "not_yet_listed"
click at [435, 76] on select "Select Property Type Assigned for Creditor Benefit Within 120 Days (SOFA: 8) As…" at bounding box center [486, 82] width 102 height 12
click at [543, 83] on icon "submit" at bounding box center [543, 81] width 5 height 5
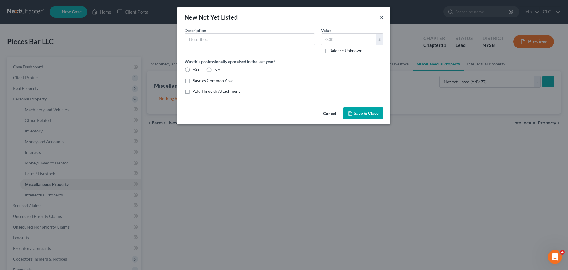
click at [380, 20] on button "×" at bounding box center [381, 17] width 4 height 7
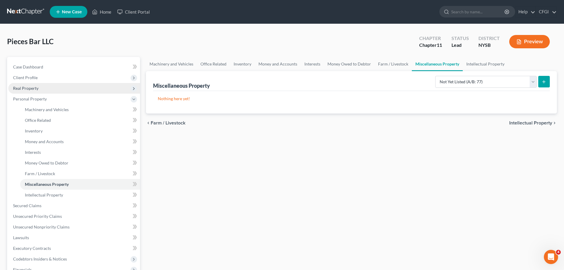
click at [36, 89] on span "Real Property" at bounding box center [25, 88] width 25 height 5
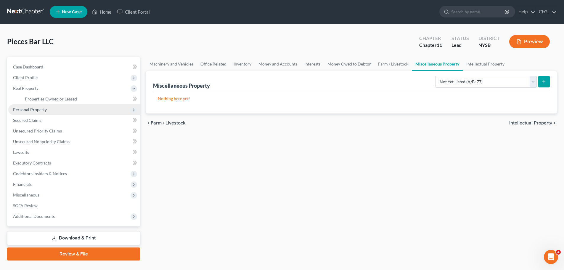
click at [36, 108] on span "Personal Property" at bounding box center [30, 109] width 34 height 5
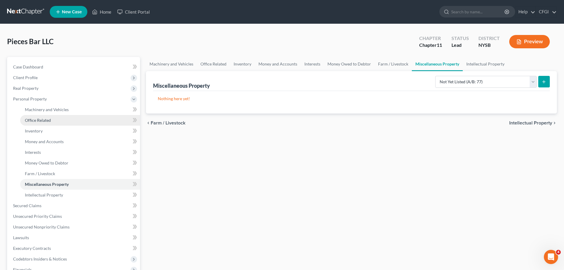
click at [46, 122] on span "Office Related" at bounding box center [38, 119] width 26 height 5
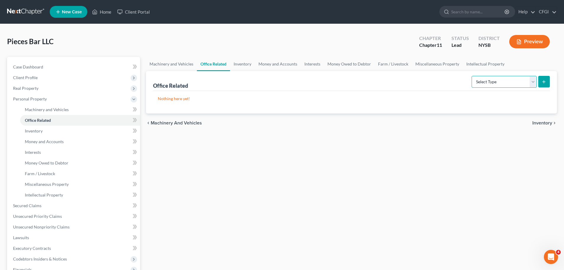
click at [507, 80] on select "Select Type Collectibles (A/B: 42) Office Equipment (A/B: 41) Office Fixtures (…" at bounding box center [503, 82] width 65 height 12
drag, startPoint x: 507, startPoint y: 80, endPoint x: 479, endPoint y: 83, distance: 27.4
click at [507, 80] on select "Select Type Collectibles (A/B: 42) Office Equipment (A/B: 41) Office Fixtures (…" at bounding box center [503, 82] width 65 height 12
click at [29, 133] on link "Inventory" at bounding box center [80, 130] width 120 height 11
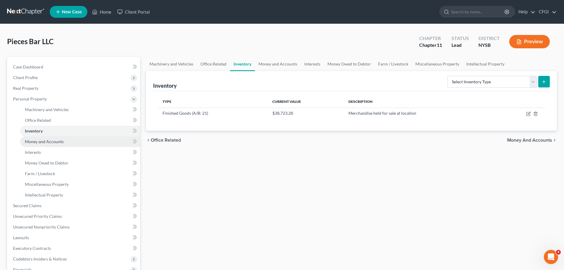
click at [49, 139] on span "Money and Accounts" at bounding box center [44, 141] width 39 height 5
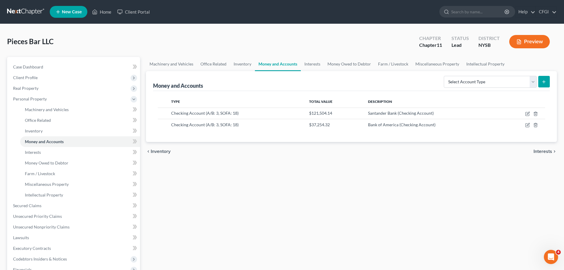
click at [486, 88] on div "Select Account Type Brokerage (A/B: 3, SOFA: 18) Cash on Hand (A/B: 2) Certific…" at bounding box center [495, 81] width 108 height 16
click at [488, 85] on select "Select Account Type Brokerage (A/B: 3, SOFA: 18) Cash on Hand (A/B: 2) Certific…" at bounding box center [490, 82] width 93 height 12
select select "security_deposits"
click at [444, 76] on select "Select Account Type Brokerage (A/B: 3, SOFA: 18) Cash on Hand (A/B: 2) Certific…" at bounding box center [490, 82] width 93 height 12
click at [545, 78] on button "submit" at bounding box center [544, 82] width 12 height 12
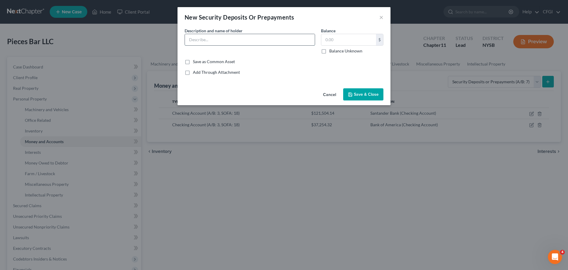
click at [233, 42] on input "text" at bounding box center [250, 39] width 130 height 11
type input "C"
type input "Security Deposit CS8 LLC"
click at [343, 36] on input "text" at bounding box center [348, 39] width 55 height 11
type input "71,088"
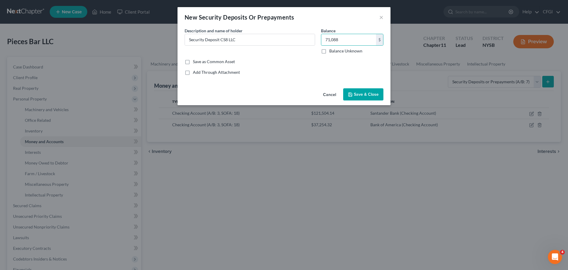
click at [362, 94] on span "Save & Close" at bounding box center [366, 94] width 25 height 5
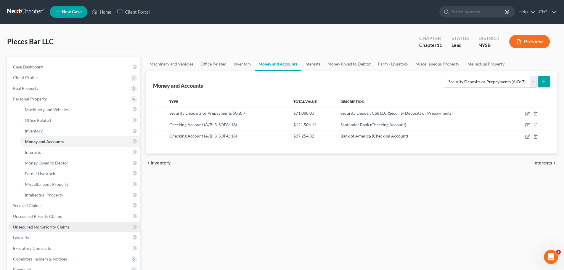
click at [49, 225] on span "Unsecured Nonpriority Claims" at bounding box center [41, 226] width 57 height 5
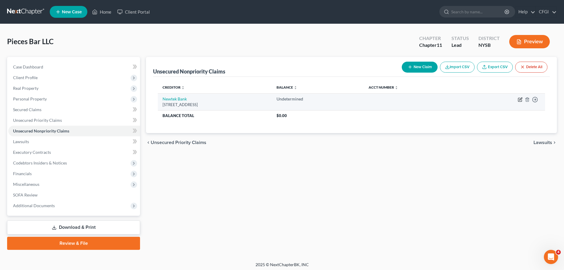
click at [519, 100] on icon "button" at bounding box center [520, 98] width 3 height 3
select select "9"
select select "11"
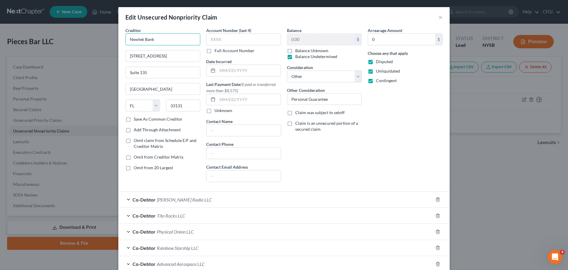
click at [156, 42] on input "Newtek Bank" at bounding box center [162, 39] width 75 height 12
drag, startPoint x: 151, startPoint y: 37, endPoint x: 97, endPoint y: 35, distance: 53.9
click at [97, 35] on div "Edit Unsecured Nonpriority Claim × Creditor * Newtek Bank 1111 Brickell Avenue …" at bounding box center [284, 135] width 568 height 270
paste input "usiness Services Holdco 6, Inc."
type input "Newtek Business Services Holdco 6, Inc."
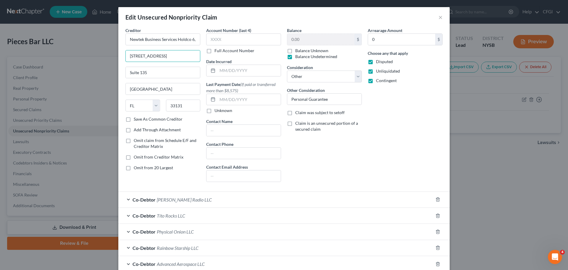
drag, startPoint x: 177, startPoint y: 54, endPoint x: 15, endPoint y: 88, distance: 165.6
click at [96, 51] on div "Edit Unsecured Nonpriority Claim × Creditor * Newtek Business Services Holdco 6…" at bounding box center [284, 135] width 568 height 270
click at [162, 67] on input "Suite 135" at bounding box center [163, 72] width 74 height 11
paste input "136-29 38th Street"
drag, startPoint x: 188, startPoint y: 72, endPoint x: 73, endPoint y: 73, distance: 114.8
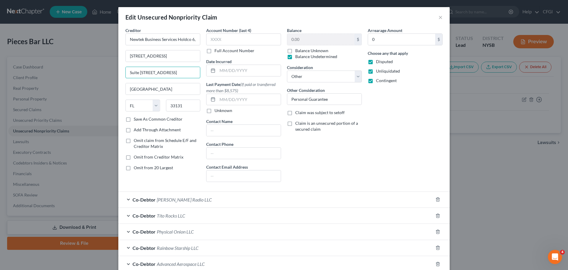
click at [73, 73] on div "Edit Unsecured Nonpriority Claim × Creditor * Newtek Business Services Holdco 6…" at bounding box center [284, 135] width 568 height 270
paste input "text"
type input "136-29 38th Street"
click at [152, 87] on input "Miami" at bounding box center [163, 88] width 74 height 11
drag, startPoint x: 97, startPoint y: 86, endPoint x: 84, endPoint y: 87, distance: 12.8
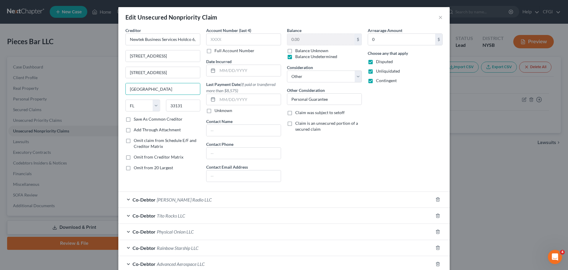
click at [85, 86] on div "Edit Unsecured Nonpriority Claim × Creditor * Newtek Business Services Holdco 6…" at bounding box center [284, 135] width 568 height 270
type input "Flushing"
select select "35"
type input "1"
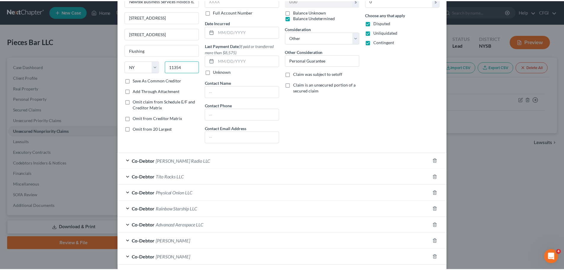
scroll to position [72, 0]
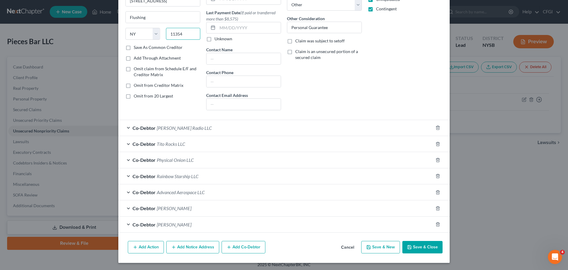
type input "11354"
click at [414, 247] on button "Save & Close" at bounding box center [422, 247] width 40 height 12
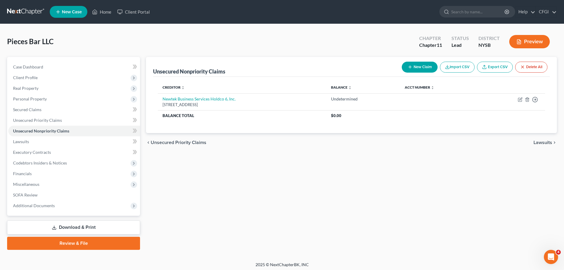
click at [421, 68] on button "New Claim" at bounding box center [420, 67] width 36 height 11
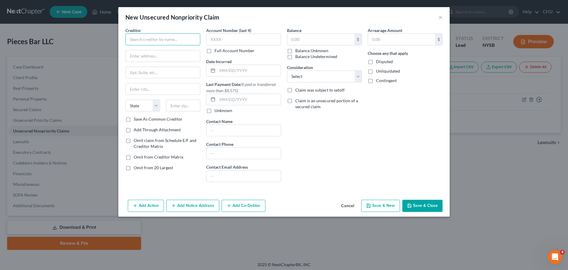
click at [172, 41] on input "text" at bounding box center [162, 39] width 75 height 12
paste input "Advantage Cleaning LLC"
type input "Advantage Cleaning LLC"
drag, startPoint x: 144, startPoint y: 61, endPoint x: 137, endPoint y: 61, distance: 7.1
click at [144, 61] on input "text" at bounding box center [163, 55] width 74 height 11
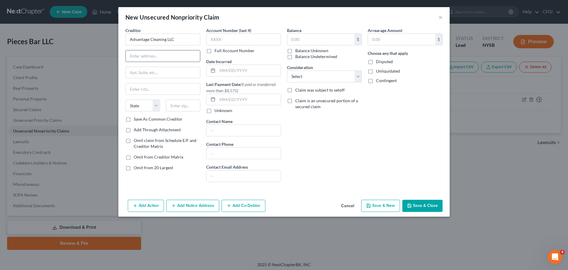
click at [157, 58] on input "text" at bounding box center [163, 55] width 74 height 11
paste input "800 Harbor Blvd"
type input "800 Harbor Blvd"
drag, startPoint x: 152, startPoint y: 83, endPoint x: 152, endPoint y: 76, distance: 6.2
click at [152, 83] on div "Creditor * Advantage Cleaning LLC 800 Harbor Blvd State AL AK AR AZ CA CO CT DE…" at bounding box center [162, 71] width 75 height 89
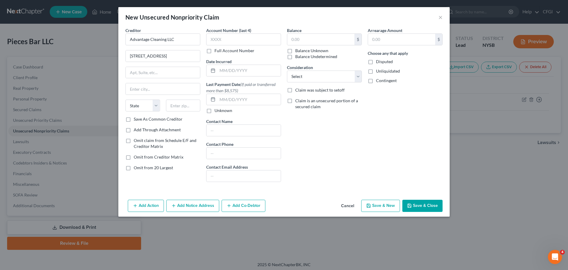
click at [151, 66] on div "Creditor * Advantage Cleaning LLC 800 Harbor Blvd State AL AK AR AZ CA CO CT DE…" at bounding box center [162, 71] width 75 height 89
click at [149, 69] on input "text" at bounding box center [163, 72] width 74 height 11
paste input "315A"
type input "315A"
click at [156, 92] on input "text" at bounding box center [163, 88] width 74 height 11
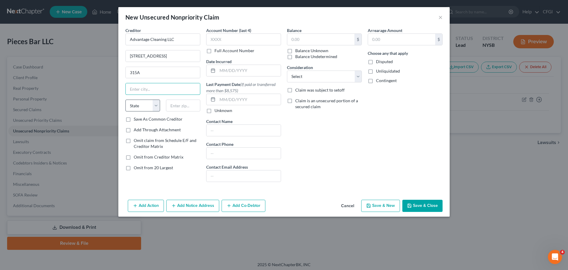
paste input "Weehawken"
type input "Weehawken"
click at [138, 109] on select "State AL AK AR AZ CA CO CT DE DC FL GA GU HI ID IL IN IA KS KY LA ME MD MA MI M…" at bounding box center [142, 105] width 35 height 12
select select "33"
click at [125, 99] on select "State AL AK AR AZ CA CO CT DE DC FL GA GU HI ID IL IN IA KS KY LA ME MD MA MI M…" at bounding box center [142, 105] width 35 height 12
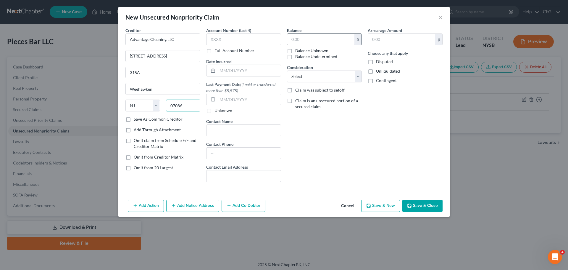
type input "07086"
type input "Union City"
click at [318, 38] on input "text" at bounding box center [320, 39] width 67 height 11
click at [307, 41] on input "text" at bounding box center [320, 39] width 67 height 11
paste input "1,000.00"
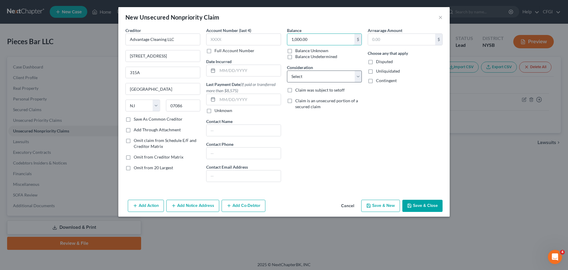
type input "1,000.00"
click at [309, 79] on select "Select Cable / Satellite Services Collection Agency Credit Card Debt Debt Couns…" at bounding box center [324, 76] width 75 height 12
select select "15"
click at [287, 70] on select "Select Cable / Satellite Services Collection Agency Credit Card Debt Debt Couns…" at bounding box center [324, 76] width 75 height 12
click at [330, 150] on div "Balance 1,000.00 $ Balance Unknown Balance Undetermined 1,000.00 $ Balance Unkn…" at bounding box center [324, 106] width 81 height 159
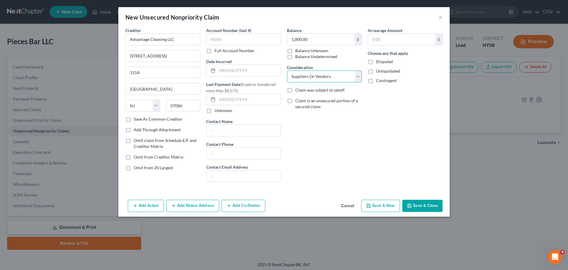
click at [329, 72] on select "Select Cable / Satellite Services Collection Agency Credit Card Debt Debt Couns…" at bounding box center [324, 76] width 75 height 12
click at [418, 210] on button "Save & Close" at bounding box center [422, 205] width 40 height 12
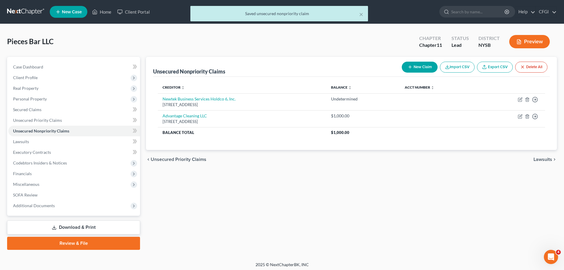
click at [429, 70] on button "New Claim" at bounding box center [420, 67] width 36 height 11
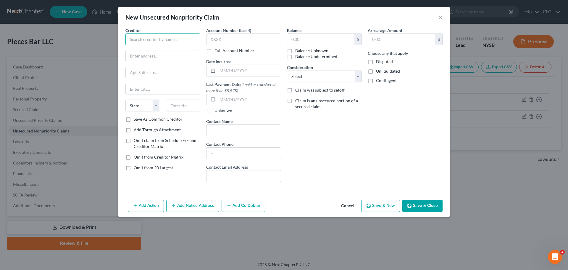
click at [158, 41] on input "text" at bounding box center [162, 39] width 75 height 12
paste input "Anheuser-Busch"
type input "Anheuser-Busch"
click at [200, 55] on div "Creditor * Anheuser-Busch State AL AK AR AZ CA CO CT DE DC FL GA GU HI ID IL IN…" at bounding box center [163, 106] width 81 height 159
drag, startPoint x: 181, startPoint y: 58, endPoint x: 77, endPoint y: 55, distance: 103.9
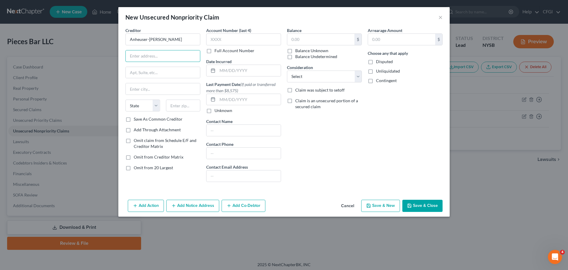
click at [78, 55] on div "New Unsecured Nonpriority Claim × Creditor * Anheuser-Busch State AL AK AR AZ C…" at bounding box center [284, 135] width 568 height 270
paste input "550 Food Center Dr"
type input "550 Food Center Dr"
click at [175, 75] on input "text" at bounding box center [163, 72] width 74 height 11
click at [161, 87] on input "text" at bounding box center [163, 88] width 74 height 11
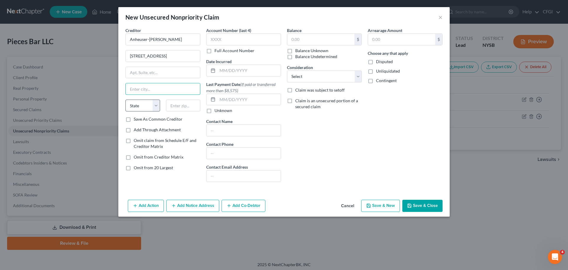
paste input "Bronx"
type input "Bronx"
click at [142, 108] on select "State AL AK AR AZ CA CO CT DE DC FL GA GU HI ID IL IN IA KS KY LA ME MD MA MI M…" at bounding box center [142, 105] width 35 height 12
select select "35"
click at [125, 99] on select "State AL AK AR AZ CA CO CT DE DC FL GA GU HI ID IL IN IA KS KY LA ME MD MA MI M…" at bounding box center [142, 105] width 35 height 12
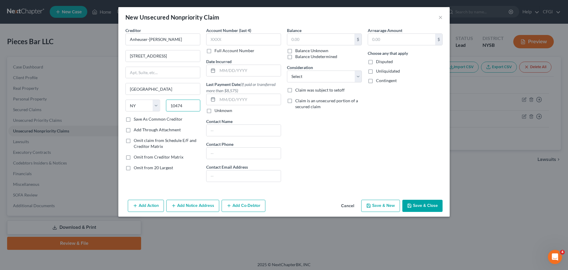
type input "10474"
drag, startPoint x: 233, startPoint y: 149, endPoint x: 237, endPoint y: 154, distance: 5.7
click at [233, 149] on input "text" at bounding box center [244, 152] width 74 height 11
paste input "800-640-4040"
type input "800-640-4040"
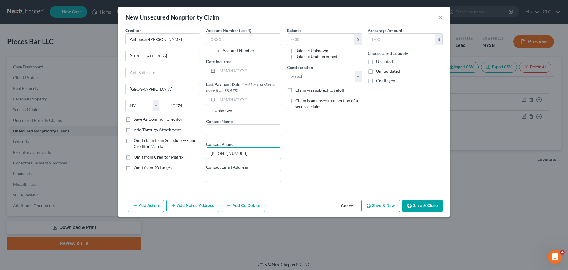
click at [418, 208] on button "Save & Close" at bounding box center [422, 205] width 40 height 12
type input "0.00"
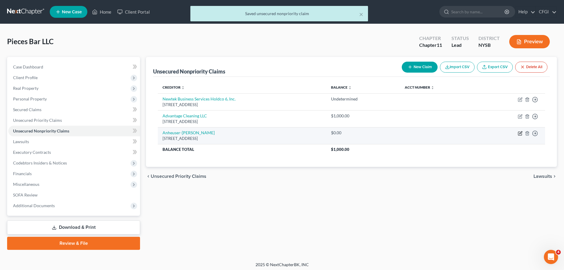
click at [519, 135] on icon "button" at bounding box center [520, 134] width 4 height 4
select select "35"
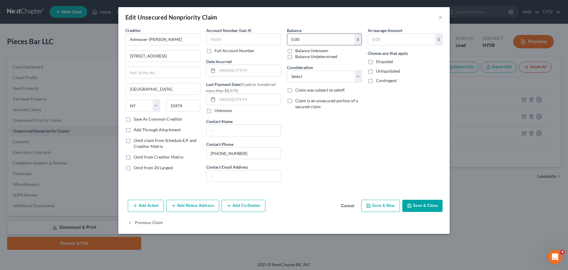
click at [309, 43] on input "0.00" at bounding box center [320, 39] width 67 height 11
type input "1,781.31"
select select "15"
click at [423, 203] on button "Save & Close" at bounding box center [422, 205] width 40 height 12
type input "0"
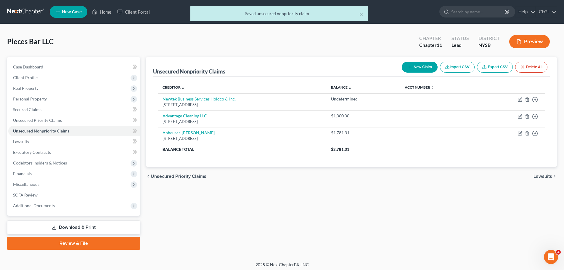
click at [416, 70] on button "New Claim" at bounding box center [420, 67] width 36 height 11
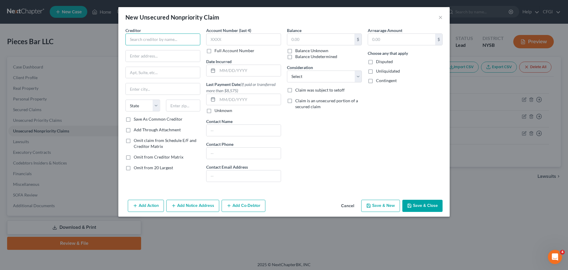
click at [173, 41] on input "text" at bounding box center [162, 39] width 75 height 12
paste input "Yaniel Arrendell"
type input "Yaniel Arrendell"
drag, startPoint x: 147, startPoint y: 57, endPoint x: 147, endPoint y: 62, distance: 5.0
click at [147, 57] on input "text" at bounding box center [163, 55] width 74 height 11
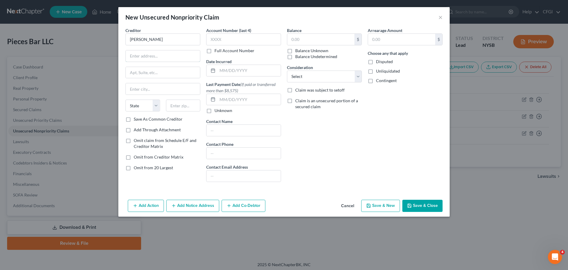
paste input "1391 Madison St"
type input "1391 Madison St"
click at [144, 72] on input "text" at bounding box center [163, 72] width 74 height 11
type input "Brooklyn"
select select "35"
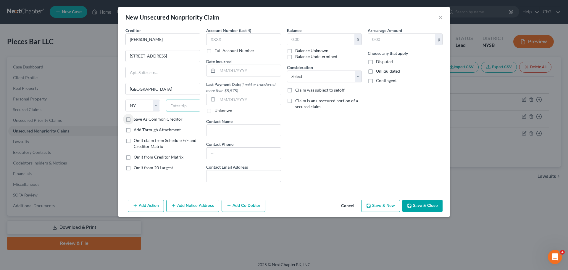
click at [180, 104] on input "text" at bounding box center [183, 105] width 35 height 12
type input "11237"
click at [300, 38] on input "text" at bounding box center [320, 39] width 67 height 11
type input "117"
click at [311, 73] on select "Select Cable / Satellite Services Collection Agency Credit Card Debt Debt Couns…" at bounding box center [324, 76] width 75 height 12
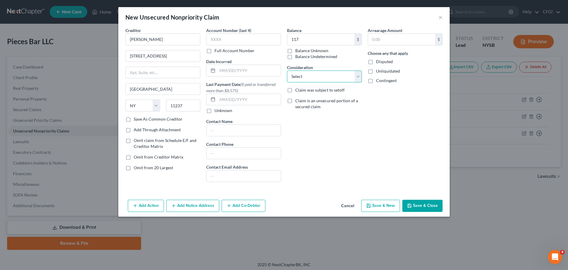
select select "14"
click at [287, 70] on select "Select Cable / Satellite Services Collection Agency Credit Card Debt Debt Couns…" at bounding box center [324, 76] width 75 height 12
click at [389, 155] on div "Arrearage Amount $ Choose any that apply Disputed Unliquidated Contingent" at bounding box center [405, 106] width 81 height 159
click at [384, 206] on button "Save & New" at bounding box center [380, 205] width 39 height 12
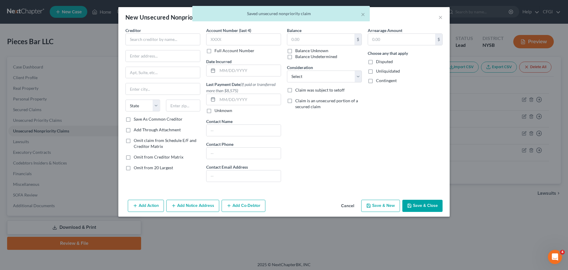
type input "117.00"
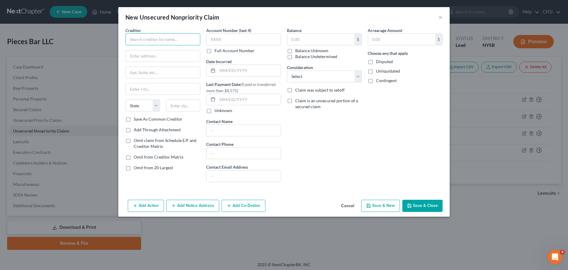
click at [160, 36] on input "text" at bounding box center [162, 39] width 75 height 12
paste input "Best Metropolitain Towel"
type input "Best Metropolitain Towel"
click at [170, 62] on div at bounding box center [162, 56] width 75 height 12
click at [166, 57] on input "text" at bounding box center [163, 55] width 74 height 11
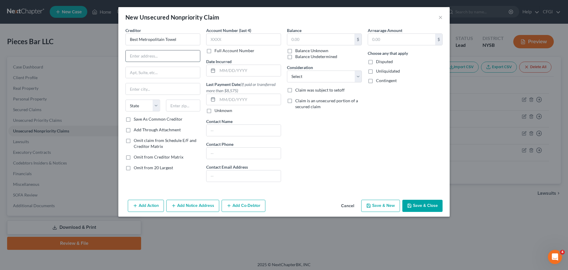
paste input "60 Madison Ave"
type input "60 Madison Ave"
click at [168, 88] on input "text" at bounding box center [163, 88] width 74 height 11
paste input "Hempstead"
type input "Hempstead"
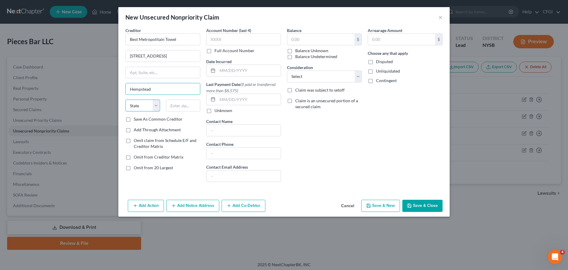
click at [137, 108] on select "State AL AK AR AZ CA CO CT DE DC FL GA GU HI ID IL IN IA KS KY LA ME MD MA MI M…" at bounding box center [142, 105] width 35 height 12
select select "35"
click at [125, 99] on select "State AL AK AR AZ CA CO CT DE DC FL GA GU HI ID IL IN IA KS KY LA ME MD MA MI M…" at bounding box center [142, 105] width 35 height 12
type input "11550"
click at [305, 35] on input "text" at bounding box center [320, 39] width 67 height 11
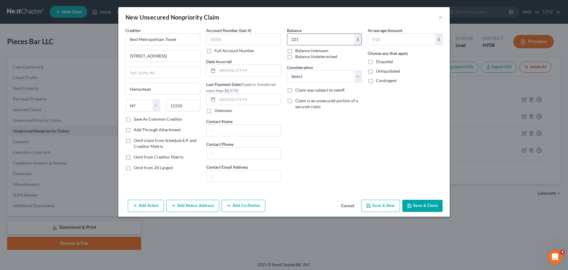
type input "221"
click at [319, 76] on select "Select Cable / Satellite Services Collection Agency Credit Card Debt Debt Couns…" at bounding box center [324, 76] width 75 height 12
select select "15"
click at [287, 70] on select "Select Cable / Satellite Services Collection Agency Credit Card Debt Debt Couns…" at bounding box center [324, 76] width 75 height 12
click at [413, 207] on button "Save & Close" at bounding box center [422, 205] width 40 height 12
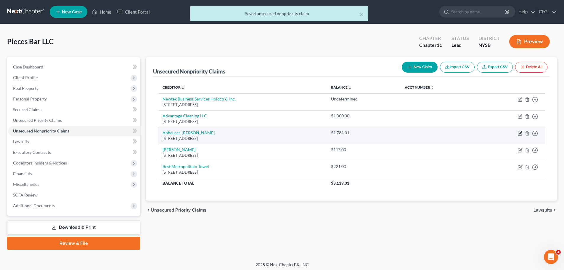
click at [518, 131] on icon "button" at bounding box center [520, 133] width 5 height 5
select select "35"
select select "15"
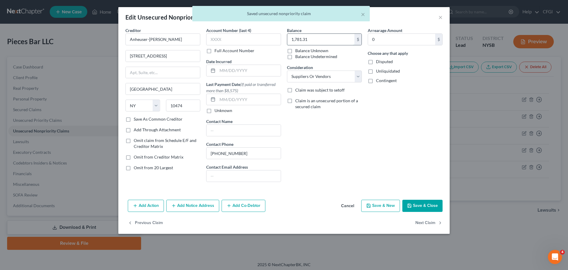
click at [315, 40] on input "1,781.31" at bounding box center [320, 39] width 67 height 11
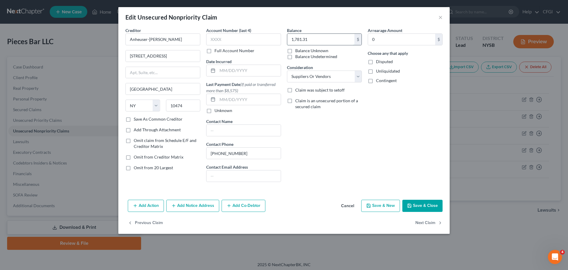
click at [314, 40] on input "1,781.31" at bounding box center [320, 39] width 67 height 11
click at [307, 38] on input "1,781.31" at bounding box center [320, 39] width 67 height 11
click at [309, 39] on input "1,781.31" at bounding box center [320, 39] width 67 height 11
click at [417, 202] on button "Save & Close" at bounding box center [422, 205] width 40 height 12
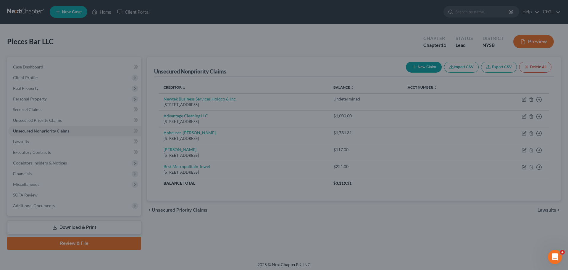
type input "1,781.00"
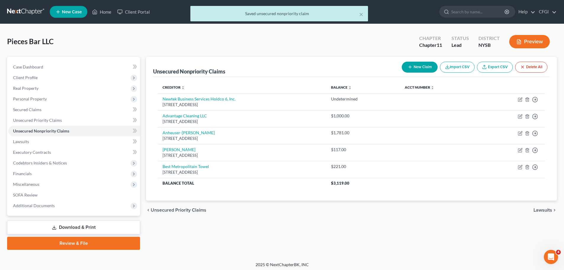
click at [417, 65] on button "New Claim" at bounding box center [420, 67] width 36 height 11
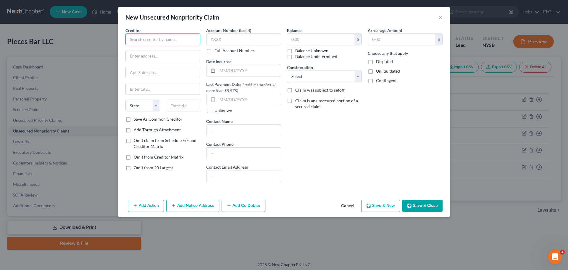
click at [162, 38] on input "text" at bounding box center [162, 39] width 75 height 12
paste input "Bryce Ridley-Williams"
type input "Bryce Ridley-Williams"
click at [153, 59] on input "text" at bounding box center [163, 55] width 74 height 11
paste input "522 west 161st"
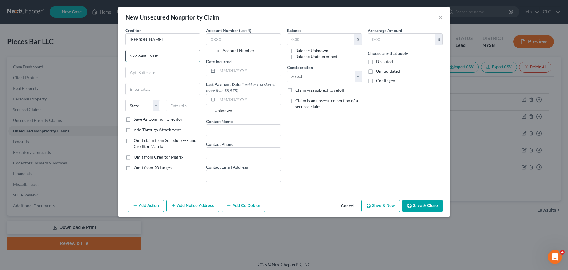
click at [139, 56] on input "522 west 161st" at bounding box center [163, 55] width 74 height 11
click at [142, 58] on input "522 west 161st" at bounding box center [163, 55] width 74 height 11
type input "522 West 161st"
click at [149, 73] on input "text" at bounding box center [163, 72] width 74 height 11
paste input "apt 13"
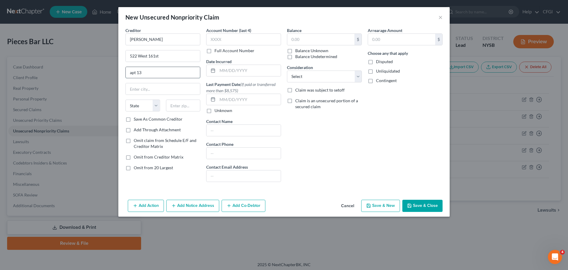
click at [131, 73] on input "apt 13" at bounding box center [163, 72] width 74 height 11
type input "Apt 13"
click at [158, 86] on input "text" at bounding box center [163, 88] width 74 height 11
type input "New York"
select select "35"
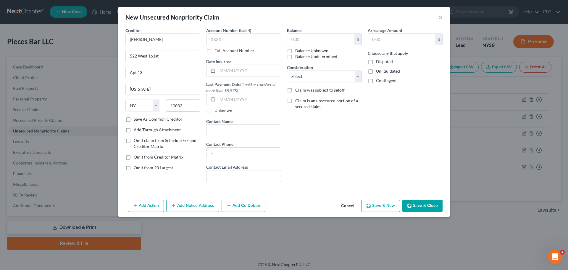
type input "10032"
drag, startPoint x: 339, startPoint y: 33, endPoint x: 337, endPoint y: 36, distance: 3.2
click at [339, 33] on div "Balance $ Balance Unknown Balance Undetermined $ Balance Unknown" at bounding box center [324, 43] width 75 height 32
click at [336, 38] on input "text" at bounding box center [320, 39] width 67 height 11
type input "200"
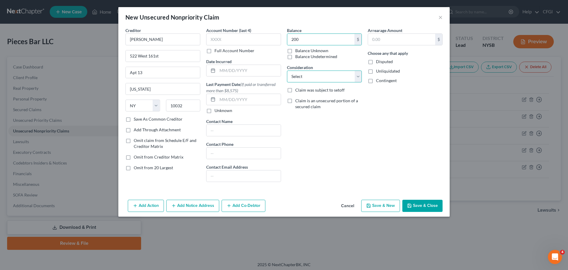
click at [309, 73] on select "Select Cable / Satellite Services Collection Agency Credit Card Debt Debt Couns…" at bounding box center [324, 76] width 75 height 12
select select "14"
click at [287, 70] on select "Select Cable / Satellite Services Collection Agency Credit Card Debt Debt Couns…" at bounding box center [324, 76] width 75 height 12
click at [373, 204] on button "Save & New" at bounding box center [380, 205] width 39 height 12
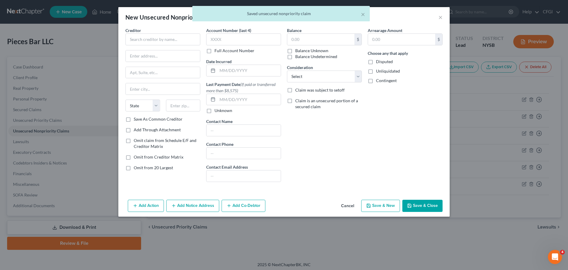
type input "200.00"
click at [168, 38] on input "text" at bounding box center [162, 39] width 75 height 12
paste input "Justin Keller"
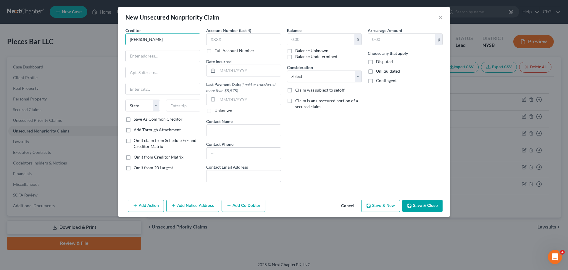
type input "Justin Keller"
drag, startPoint x: 141, startPoint y: 63, endPoint x: 142, endPoint y: 59, distance: 4.4
click at [141, 63] on div "Creditor * Justin Keller State AL AK AR AZ CA CO CT DE DC FL GA GU HI ID IL IN …" at bounding box center [162, 71] width 75 height 89
click at [142, 59] on input "text" at bounding box center [163, 55] width 74 height 11
paste input "365 W. 52nd St."
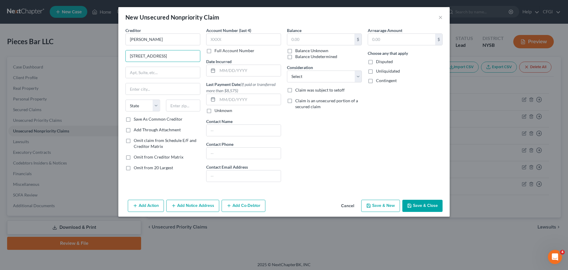
type input "365 W. 52nd St."
click at [162, 73] on input "text" at bounding box center [163, 72] width 74 height 11
paste input "Apt. 5E"
type input "Apt. 5E"
drag, startPoint x: 166, startPoint y: 88, endPoint x: 161, endPoint y: 94, distance: 7.5
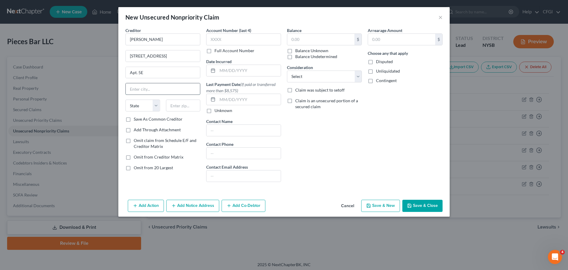
click at [164, 90] on input "text" at bounding box center [163, 88] width 74 height 11
paste input "New York"
type input "New York"
click at [143, 104] on select "State AL AK AR AZ CA CO CT DE DC FL GA GU HI ID IL IN IA KS KY LA ME MD MA MI M…" at bounding box center [142, 105] width 35 height 12
select select "35"
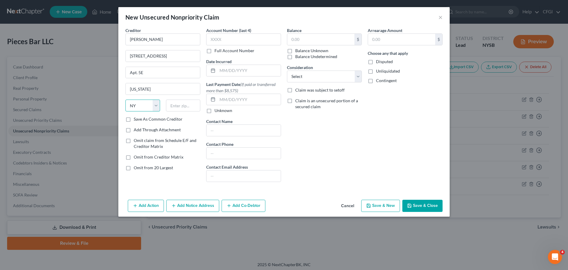
click at [125, 99] on select "State AL AK AR AZ CA CO CT DE DC FL GA GU HI ID IL IN IA KS KY LA ME MD MA MI M…" at bounding box center [142, 105] width 35 height 12
type input "10019"
click at [331, 37] on input "text" at bounding box center [320, 39] width 67 height 11
type input "500"
select select "14"
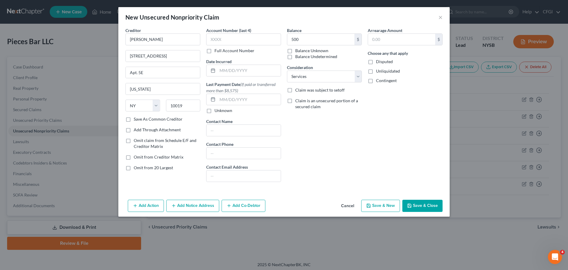
click at [343, 160] on div "Balance 500 $ Balance Unknown Balance Undetermined 500.00 $ Balance Unknown Con…" at bounding box center [324, 106] width 81 height 159
click at [381, 208] on button "Save & New" at bounding box center [380, 205] width 39 height 12
click at [162, 44] on input "text" at bounding box center [162, 39] width 75 height 12
paste input "Harold Flowers IV"
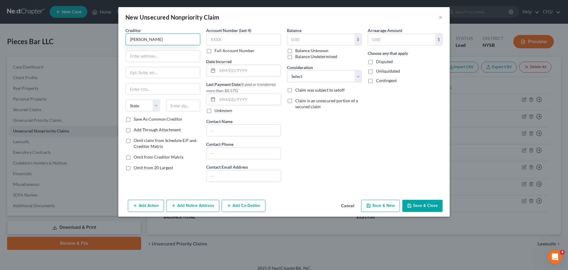
type input "Harold Flowers IV"
click at [145, 59] on input "text" at bounding box center [163, 55] width 74 height 11
paste input "605 W. 156th St."
type input "605 W. 156th St."
drag, startPoint x: 166, startPoint y: 74, endPoint x: 165, endPoint y: 78, distance: 3.6
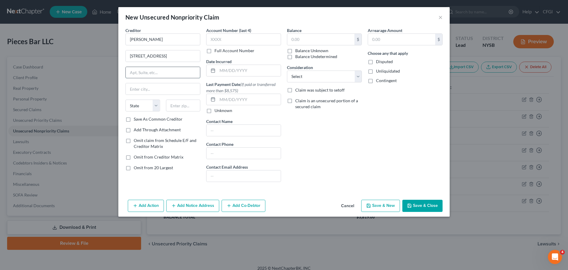
click at [166, 74] on input "text" at bounding box center [163, 72] width 74 height 11
paste input "#52"
type input "#52"
click at [144, 88] on input "text" at bounding box center [163, 88] width 74 height 11
type input "New York"
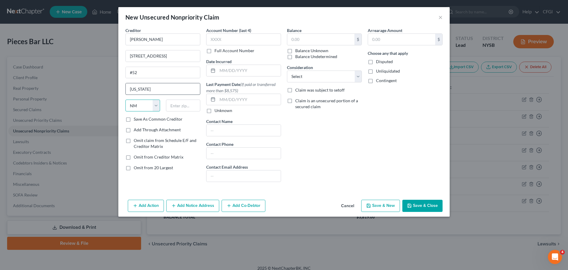
select select "35"
type input "10032"
click at [305, 37] on input "text" at bounding box center [320, 39] width 67 height 11
type input "300"
select select "14"
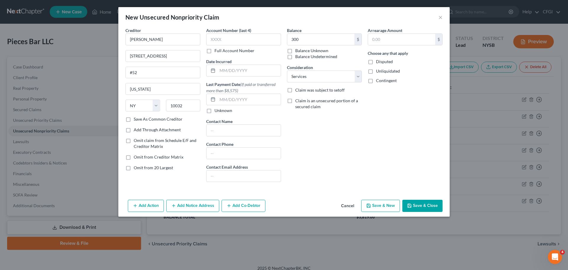
click at [330, 152] on div "Balance 300 $ Balance Unknown Balance Undetermined 300.00 $ Balance Unknown Con…" at bounding box center [324, 106] width 81 height 159
click at [380, 203] on button "Save & New" at bounding box center [380, 205] width 39 height 12
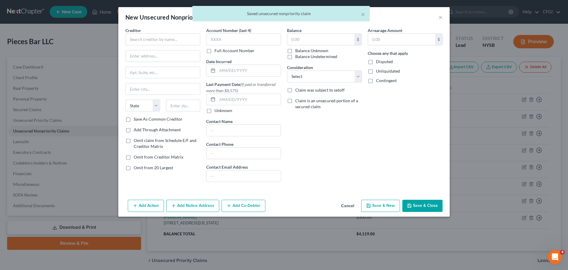
type input "300.00"
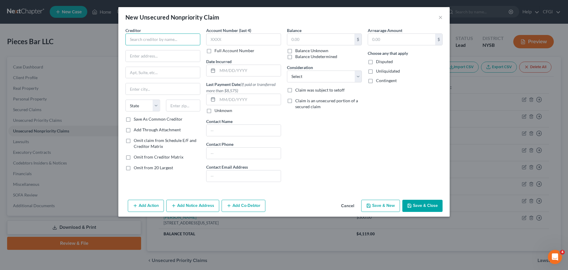
click at [153, 38] on input "text" at bounding box center [162, 39] width 75 height 12
paste input "Brophy Brothers"
type input "Brophy Brothers"
click at [174, 57] on input "text" at bounding box center [163, 55] width 74 height 11
paste input "15 Harrison Ave"
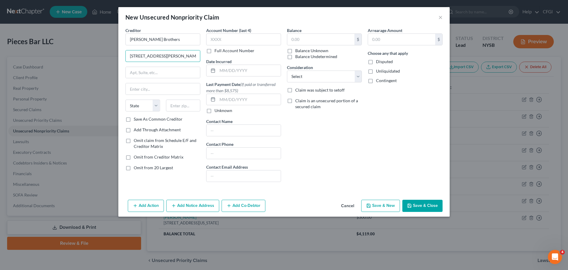
type input "15 Harrison Ave"
click at [138, 87] on input "text" at bounding box center [163, 88] width 74 height 11
paste input "Yonkers"
type input "Yonkers"
click at [143, 104] on select "State AL AK AR AZ CA CO CT DE DC FL GA GU HI ID IL IN IA KS KY LA ME MD MA MI M…" at bounding box center [142, 105] width 35 height 12
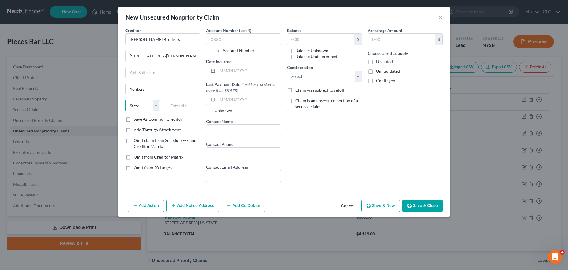
select select "35"
click at [125, 99] on select "State AL AK AR AZ CA CO CT DE DC FL GA GU HI ID IL IN IA KS KY LA ME MD MA MI M…" at bounding box center [142, 105] width 35 height 12
type input "10705"
click at [306, 39] on input "text" at bounding box center [320, 39] width 67 height 11
type input "335"
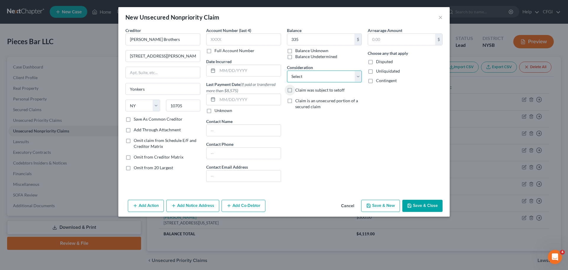
click at [299, 78] on select "Select Cable / Satellite Services Collection Agency Credit Card Debt Debt Couns…" at bounding box center [324, 76] width 75 height 12
select select "15"
click at [287, 70] on select "Select Cable / Satellite Services Collection Agency Credit Card Debt Debt Couns…" at bounding box center [324, 76] width 75 height 12
click at [389, 208] on button "Save & New" at bounding box center [380, 205] width 39 height 12
type input "335.00"
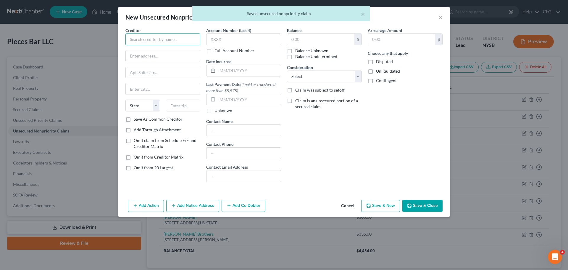
click at [165, 42] on input "text" at bounding box center [162, 39] width 75 height 12
paste input "Michael Fitzgerald"
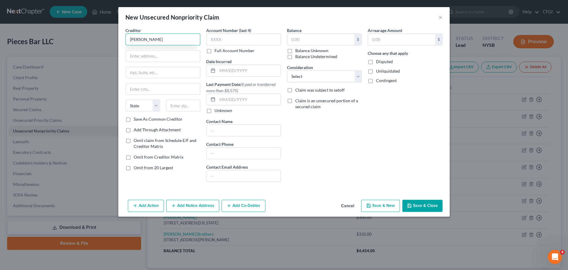
type input "Michael Fitzgerald"
click at [154, 57] on input "text" at bounding box center [163, 55] width 74 height 11
paste input "23-70 32nd St"
type input "23-70 32nd St"
drag, startPoint x: 175, startPoint y: 78, endPoint x: 170, endPoint y: 73, distance: 7.1
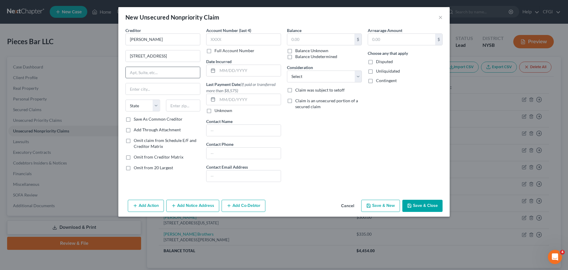
click at [175, 78] on div at bounding box center [162, 73] width 75 height 12
click at [170, 73] on input "text" at bounding box center [163, 72] width 74 height 11
click at [157, 73] on input "text" at bounding box center [163, 72] width 74 height 11
paste input "Apt 2F"
type input "Apt 2F"
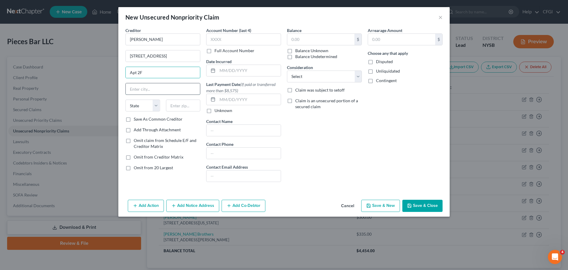
click at [146, 92] on input "text" at bounding box center [163, 88] width 74 height 11
type input "Astoria"
click at [147, 105] on select "State AL AK AR AZ CA CO CT DE DC FL GA GU HI ID IL IN IA KS KY LA ME MD MA MI M…" at bounding box center [142, 105] width 35 height 12
select select "35"
click at [125, 99] on select "State AL AK AR AZ CA CO CT DE DC FL GA GU HI ID IL IN IA KS KY LA ME MD MA MI M…" at bounding box center [142, 105] width 35 height 12
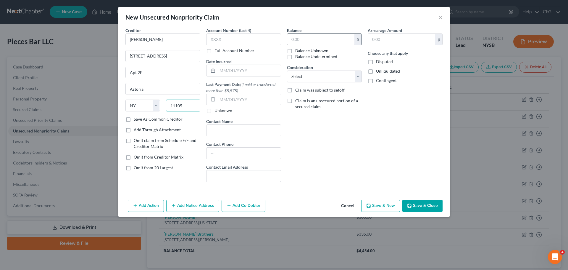
type input "11105"
click at [326, 35] on input "text" at bounding box center [320, 39] width 67 height 11
type input "300"
click at [316, 75] on select "Select Cable / Satellite Services Collection Agency Credit Card Debt Debt Couns…" at bounding box center [324, 76] width 75 height 12
select select "14"
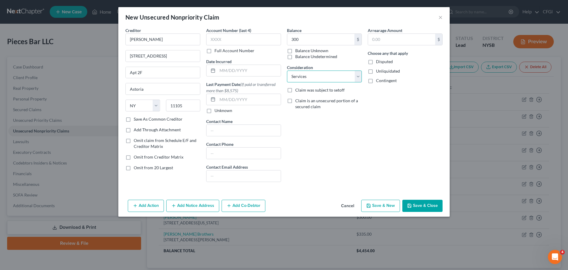
click at [287, 70] on select "Select Cable / Satellite Services Collection Agency Credit Card Debt Debt Couns…" at bounding box center [324, 76] width 75 height 12
click at [387, 204] on button "Save & New" at bounding box center [380, 205] width 39 height 12
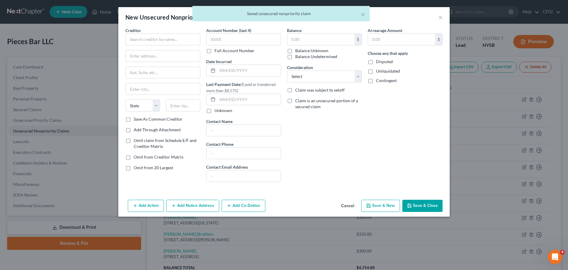
type input "300.00"
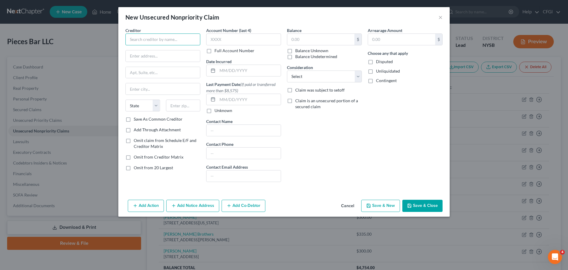
click at [152, 40] on input "text" at bounding box center [162, 39] width 75 height 12
paste input "Daniel Rosales"
type input "Daniel Rosales"
click at [156, 60] on input "text" at bounding box center [163, 55] width 74 height 11
paste input "2538 43rs St"
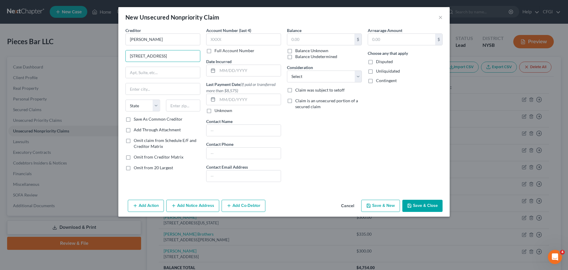
type input "2538 43rs St"
click at [147, 76] on input "text" at bounding box center [163, 72] width 74 height 11
paste input "Apt C1"
type input "Apt C1"
drag, startPoint x: 165, startPoint y: 88, endPoint x: 154, endPoint y: 100, distance: 16.5
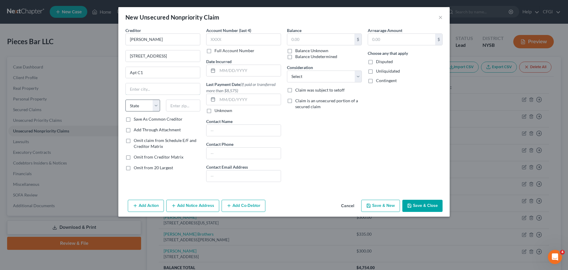
click at [165, 88] on input "text" at bounding box center [163, 88] width 74 height 11
paste input "Astoria"
type input "Astoria"
drag, startPoint x: 137, startPoint y: 118, endPoint x: 138, endPoint y: 108, distance: 9.5
click at [137, 118] on label "Save As Common Creditor" at bounding box center [158, 119] width 49 height 6
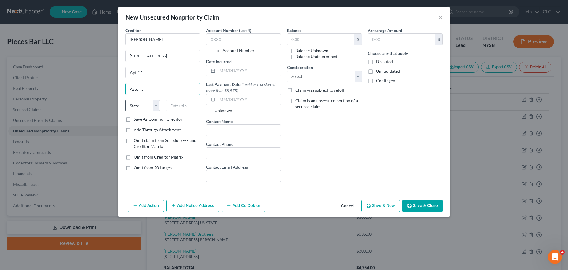
click at [137, 118] on input "Save As Common Creditor" at bounding box center [138, 118] width 4 height 4
click at [138, 107] on select "State AL AK AR AZ CA CO CT DE DC FL GA GU HI ID IL IN IA KS KY LA ME MD MA MI M…" at bounding box center [142, 105] width 35 height 12
click at [236, 141] on div "Contact Name Contact Phone Contact Email Address" at bounding box center [243, 149] width 75 height 63
click at [134, 120] on label "Save As Common Creditor" at bounding box center [158, 119] width 49 height 6
click at [136, 120] on input "Save As Common Creditor" at bounding box center [138, 118] width 4 height 4
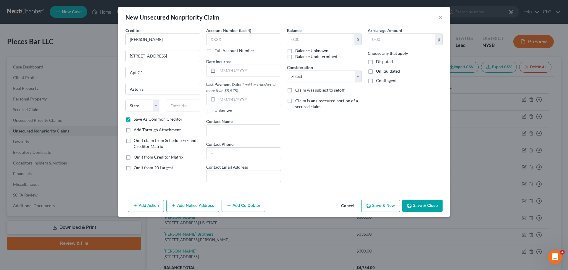
checkbox input "false"
click at [142, 104] on select "State AL AK AR AZ CA CO CT DE DC FL GA GU HI ID IL IN IA KS KY LA ME MD MA MI M…" at bounding box center [142, 105] width 35 height 12
select select "35"
click at [125, 99] on select "State AL AK AR AZ CA CO CT DE DC FL GA GU HI ID IL IN IA KS KY LA ME MD MA MI M…" at bounding box center [142, 105] width 35 height 12
type input "11103"
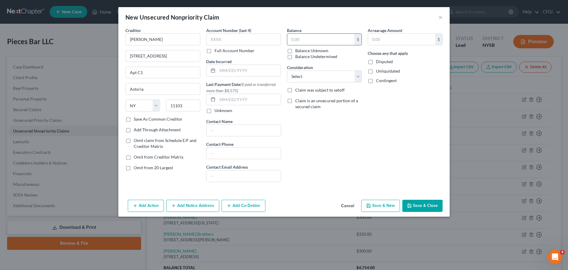
click at [316, 42] on input "text" at bounding box center [320, 39] width 67 height 11
type input "400"
click at [325, 77] on select "Select Cable / Satellite Services Collection Agency Credit Card Debt Debt Couns…" at bounding box center [324, 76] width 75 height 12
select select "14"
click at [287, 70] on select "Select Cable / Satellite Services Collection Agency Credit Card Debt Debt Couns…" at bounding box center [324, 76] width 75 height 12
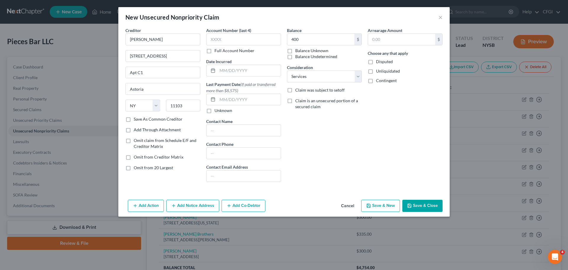
click at [389, 203] on button "Save & New" at bounding box center [380, 205] width 39 height 12
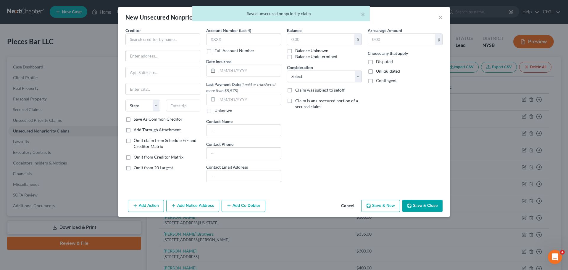
type input "400.00"
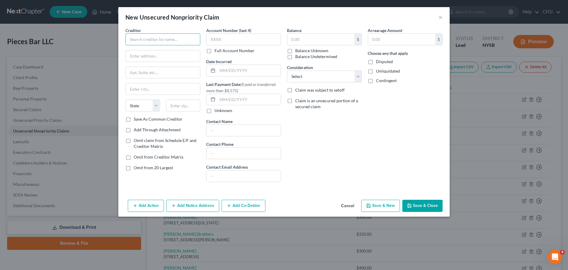
click at [136, 41] on input "text" at bounding box center [162, 39] width 75 height 12
paste input "Phillip Whitehurst"
type input "Phillip Whitehurst"
click at [144, 59] on input "text" at bounding box center [163, 55] width 74 height 11
paste input "561 W 143rd St"
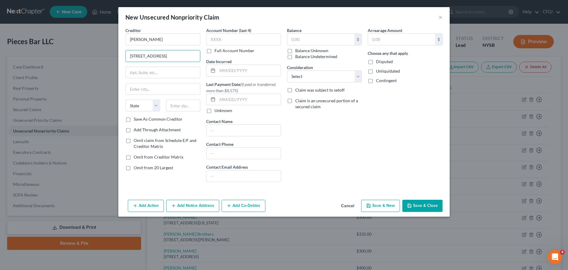
type input "561 W 143rd St"
click at [138, 87] on input "text" at bounding box center [163, 88] width 74 height 11
click at [143, 79] on div "Creditor * Phillip Whitehurst 561 W 143rd St State AL AK AR AZ CA CO CT DE DC F…" at bounding box center [162, 71] width 75 height 89
click at [145, 73] on input "text" at bounding box center [163, 72] width 74 height 11
paste input "Apt 53A"
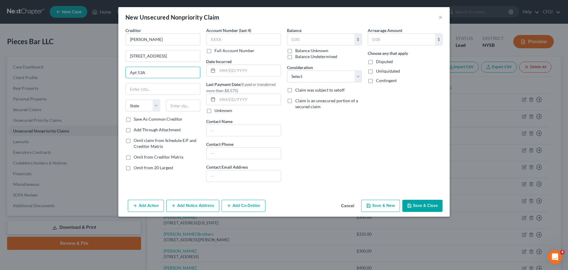
type input "Apt 53A"
click at [141, 93] on input "text" at bounding box center [163, 88] width 74 height 11
paste input "New York"
type input "New York"
click at [145, 110] on select "State AL AK AR AZ CA CO CT DE DC FL GA GU HI ID IL IN IA KS KY LA ME MD MA MI M…" at bounding box center [142, 105] width 35 height 12
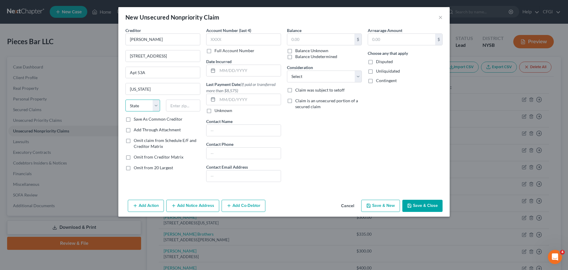
select select "35"
click at [125, 99] on select "State AL AK AR AZ CA CO CT DE DC FL GA GU HI ID IL IN IA KS KY LA ME MD MA MI M…" at bounding box center [142, 105] width 35 height 12
type input "10031"
click at [6, 138] on div "New Unsecured Nonpriority Claim × Creditor * Phillip Whitehurst 561 W 143rd St …" at bounding box center [284, 135] width 568 height 270
click at [325, 43] on input "text" at bounding box center [320, 39] width 67 height 11
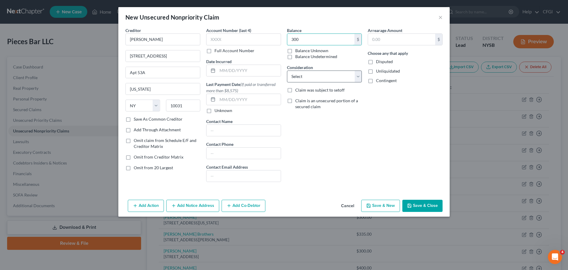
type input "300"
drag, startPoint x: 315, startPoint y: 71, endPoint x: 314, endPoint y: 74, distance: 3.0
click at [315, 71] on select "Select Cable / Satellite Services Collection Agency Credit Card Debt Debt Couns…" at bounding box center [324, 76] width 75 height 12
select select "14"
click at [287, 70] on select "Select Cable / Satellite Services Collection Agency Credit Card Debt Debt Couns…" at bounding box center [324, 76] width 75 height 12
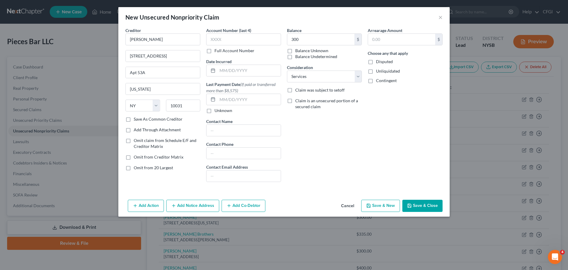
click at [387, 207] on button "Save & New" at bounding box center [380, 205] width 39 height 12
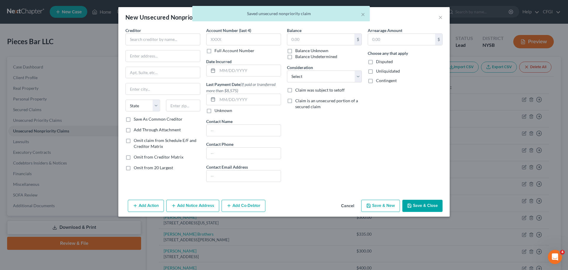
type input "300.00"
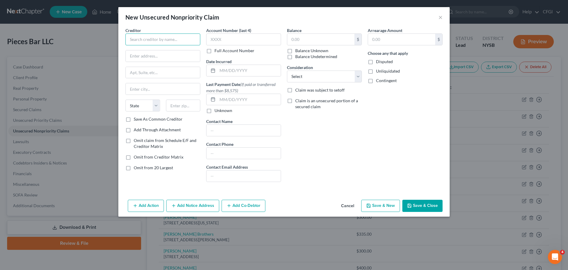
click at [148, 43] on input "text" at bounding box center [162, 39] width 75 height 12
paste input "Michael Samhat"
type input "Michael Samhat"
click at [173, 54] on input "text" at bounding box center [163, 55] width 74 height 11
paste input "651 W 171st St"
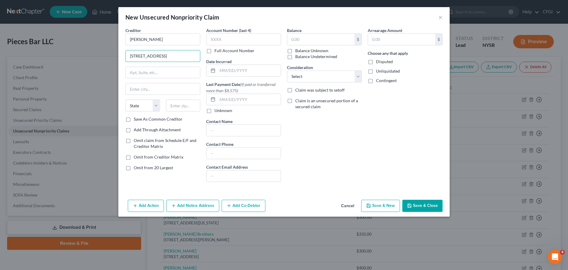
type input "651 W 171st St"
click at [145, 75] on input "text" at bounding box center [163, 72] width 74 height 11
paste input "Apt 23"
type input "Apt 23"
click at [149, 94] on input "text" at bounding box center [163, 88] width 74 height 11
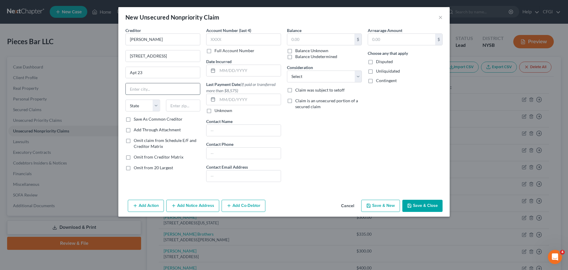
paste input "New York"
type input "New York"
click at [133, 107] on select "State AL AK AR AZ CA CO CT DE DC FL GA GU HI ID IL IN IA KS KY LA ME MD MA MI M…" at bounding box center [142, 105] width 35 height 12
select select "35"
click at [125, 99] on select "State AL AK AR AZ CA CO CT DE DC FL GA GU HI ID IL IN IA KS KY LA ME MD MA MI M…" at bounding box center [142, 105] width 35 height 12
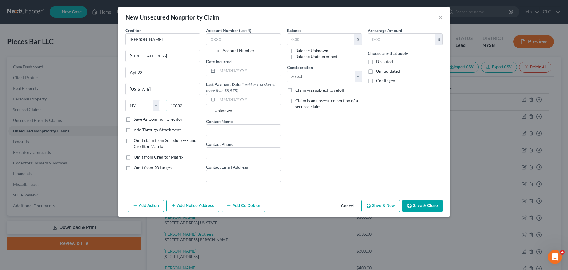
type input "10032"
click at [342, 40] on input "text" at bounding box center [320, 39] width 67 height 11
type input "60"
click at [314, 75] on select "Select Cable / Satellite Services Collection Agency Credit Card Debt Debt Couns…" at bounding box center [324, 76] width 75 height 12
select select "14"
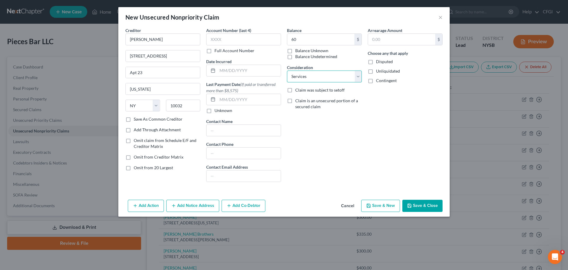
click at [287, 70] on select "Select Cable / Satellite Services Collection Agency Credit Card Debt Debt Couns…" at bounding box center [324, 76] width 75 height 12
click at [373, 207] on button "Save & New" at bounding box center [380, 205] width 39 height 12
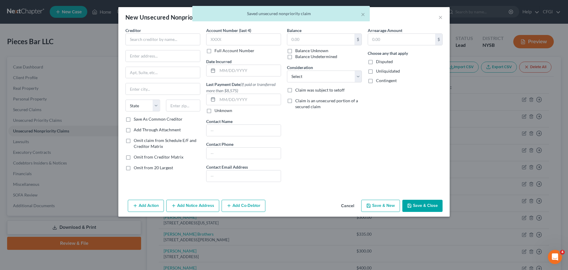
type input "60.00"
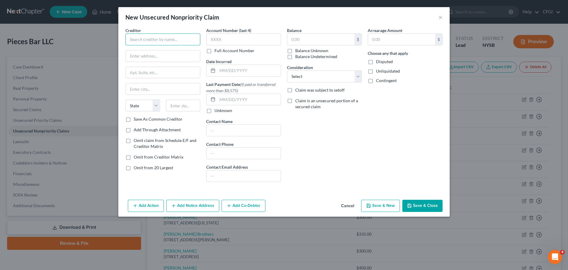
click at [149, 41] on input "text" at bounding box center [162, 39] width 75 height 12
paste input "Roymar Guia"
type input "Roymar Guia"
click at [151, 58] on input "text" at bounding box center [163, 55] width 74 height 11
paste input "538 W 50th St"
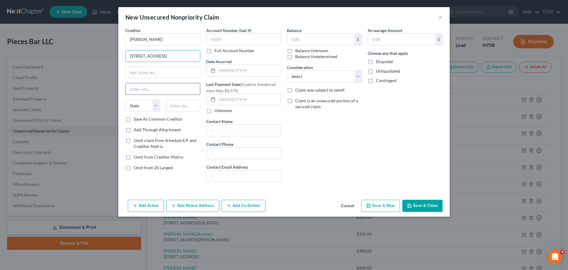
type input "538 W 50th St"
click at [140, 91] on input "text" at bounding box center [163, 88] width 74 height 11
type input "New York"
select select "35"
type input "10019"
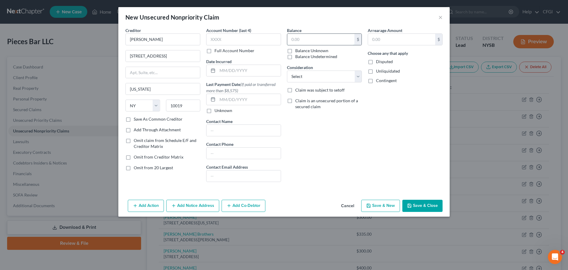
click at [291, 41] on input "text" at bounding box center [320, 39] width 67 height 11
type input "300"
click at [305, 77] on select "Select Cable / Satellite Services Collection Agency Credit Card Debt Debt Couns…" at bounding box center [324, 76] width 75 height 12
select select "14"
click at [287, 70] on select "Select Cable / Satellite Services Collection Agency Credit Card Debt Debt Couns…" at bounding box center [324, 76] width 75 height 12
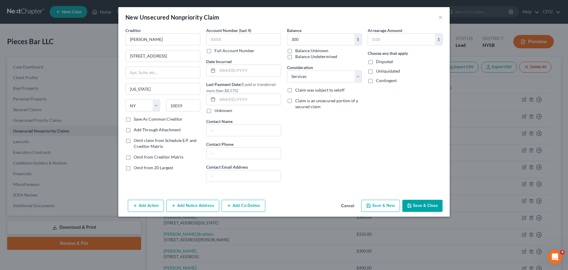
click at [386, 208] on button "Save & New" at bounding box center [380, 205] width 39 height 12
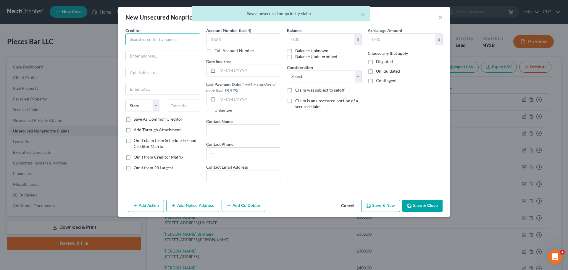
click at [157, 43] on input "text" at bounding box center [162, 39] width 75 height 12
paste input "Gordon Properties"
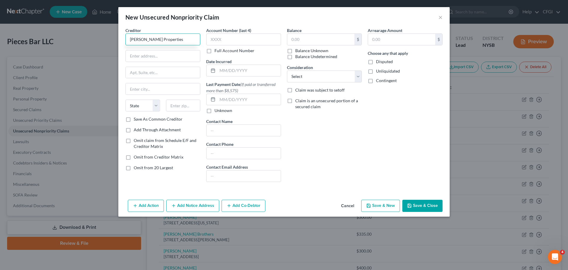
type input "Gordon Properties"
click at [162, 53] on input "text" at bounding box center [163, 55] width 74 height 11
paste input "441 Lexington Ave"
type input "441 Lexington Ave"
click at [148, 79] on div "Creditor * Gordon Properties 441 Lexington Ave State AL AK AR AZ CA CO CT DE DC…" at bounding box center [162, 71] width 75 height 89
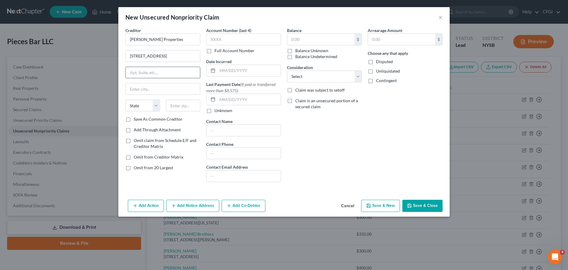
click at [149, 76] on input "text" at bounding box center [163, 72] width 74 height 11
paste input "FL 9"
type input "FL 9"
click at [171, 88] on input "text" at bounding box center [163, 88] width 74 height 11
paste input "New York"
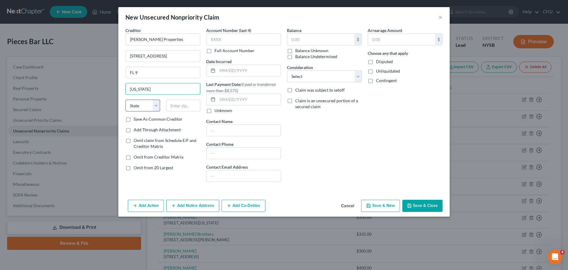
type input "New York"
click at [141, 106] on select "State AL AK AR AZ CA CO CT DE DC FL GA GU HI ID IL IN IA KS KY LA ME MD MA MI M…" at bounding box center [142, 105] width 35 height 12
select select "35"
click at [125, 99] on select "State AL AK AR AZ CA CO CT DE DC FL GA GU HI ID IL IN IA KS KY LA ME MD MA MI M…" at bounding box center [142, 105] width 35 height 12
type input "10017"
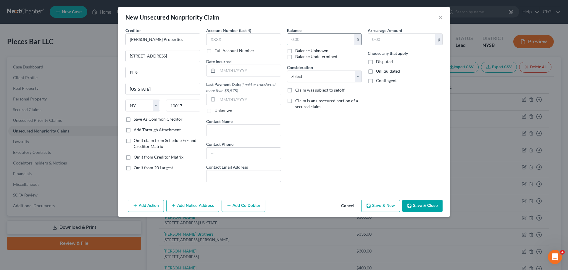
click at [300, 41] on input "text" at bounding box center [320, 39] width 67 height 11
type input "1,977"
click at [178, 38] on input "Gordon Properties" at bounding box center [162, 39] width 75 height 12
drag, startPoint x: 112, startPoint y: 36, endPoint x: 82, endPoint y: 36, distance: 30.5
click at [82, 36] on div "New Unsecured Nonpriority Claim × Creditor * Gordon Properties 441 Lexington Av…" at bounding box center [284, 135] width 568 height 270
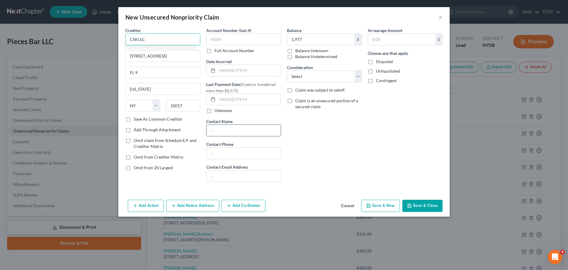
type input "CS8 LLC"
click at [222, 130] on input "text" at bounding box center [244, 130] width 74 height 11
click at [237, 131] on input "text" at bounding box center [244, 130] width 74 height 11
paste input "Gordon Properties"
type input "Gordon Properties"
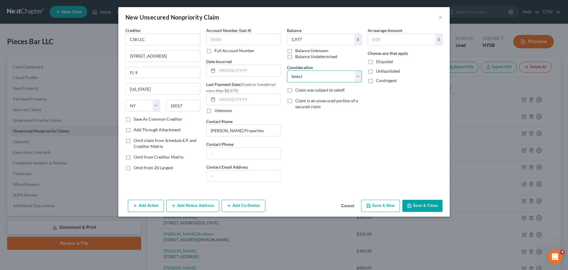
click at [313, 77] on select "Select Cable / Satellite Services Collection Agency Credit Card Debt Debt Couns…" at bounding box center [324, 76] width 75 height 12
select select "15"
click at [287, 70] on select "Select Cable / Satellite Services Collection Agency Credit Card Debt Debt Couns…" at bounding box center [324, 76] width 75 height 12
click at [337, 144] on div "Balance 1,977 $ Balance Unknown Balance Undetermined 1,977.00 $ Balance Unknown…" at bounding box center [324, 106] width 81 height 159
click at [376, 204] on button "Save & New" at bounding box center [380, 205] width 39 height 12
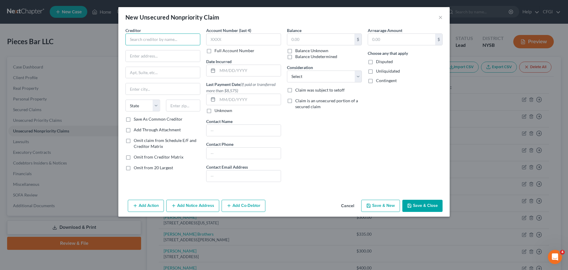
click at [147, 41] on input "text" at bounding box center [162, 39] width 75 height 12
paste input "Erick Green"
type input "Erick Green"
drag, startPoint x: 185, startPoint y: 53, endPoint x: 161, endPoint y: 52, distance: 23.7
click at [185, 53] on input "text" at bounding box center [163, 55] width 74 height 11
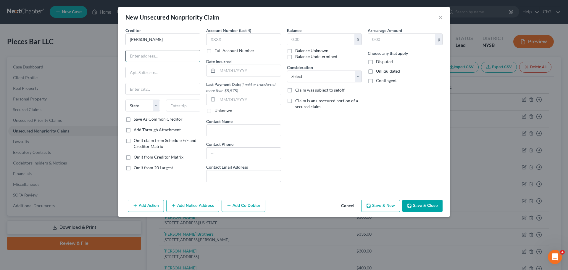
paste input "59 Audubon Ave"
type input "59 Audubon Ave"
click at [138, 69] on input "text" at bounding box center [163, 72] width 74 height 11
paste input "Apt 511"
type input "Apt 511"
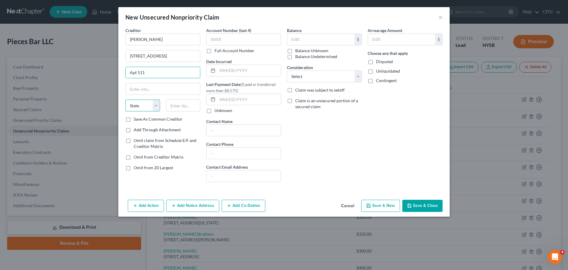
click at [137, 104] on select "State AL AK AR AZ CA CO CT DE DC FL GA GU HI ID IL IN IA KS KY LA ME MD MA MI M…" at bounding box center [142, 105] width 35 height 12
select select "35"
click at [125, 99] on select "State AL AK AR AZ CA CO CT DE DC FL GA GU HI ID IL IN IA KS KY LA ME MD MA MI M…" at bounding box center [142, 105] width 35 height 12
type input "10032"
type input "New York"
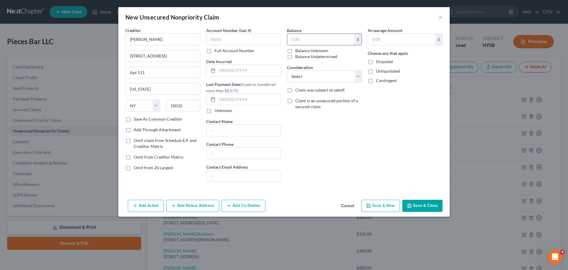
click at [300, 39] on input "text" at bounding box center [320, 39] width 67 height 11
type input "125"
drag, startPoint x: 310, startPoint y: 76, endPoint x: 315, endPoint y: 81, distance: 6.5
click at [310, 76] on select "Select Cable / Satellite Services Collection Agency Credit Card Debt Debt Couns…" at bounding box center [324, 76] width 75 height 12
select select "14"
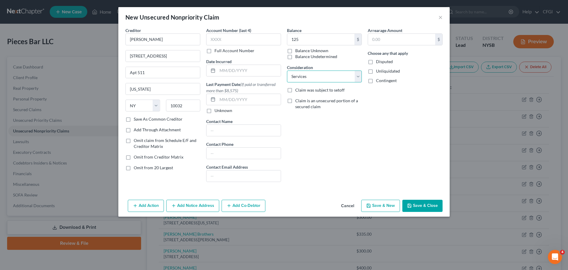
click at [287, 70] on select "Select Cable / Satellite Services Collection Agency Credit Card Debt Debt Couns…" at bounding box center [324, 76] width 75 height 12
click at [382, 203] on button "Save & New" at bounding box center [380, 205] width 39 height 12
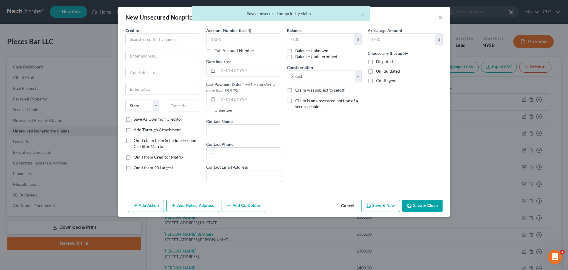
type input "125.00"
click at [322, 191] on div "New Unsecured Nonpriority Claim × Creditor * State AL AK AR AZ CA CO CT DE DC F…" at bounding box center [283, 111] width 331 height 209
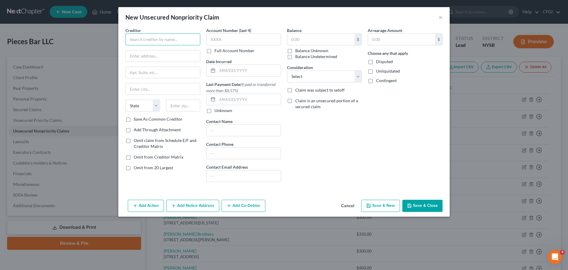
click at [148, 41] on input "text" at bounding box center [162, 39] width 75 height 12
paste input "Rebekah Katz"
type input "Rebekah Katz"
click at [176, 60] on input "text" at bounding box center [163, 55] width 74 height 11
paste input "858 Hancock St"
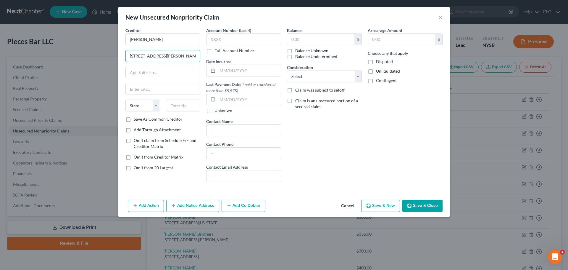
type input "858 Hancock St"
drag, startPoint x: 167, startPoint y: 75, endPoint x: 164, endPoint y: 77, distance: 3.2
click at [167, 75] on input "text" at bounding box center [163, 72] width 74 height 11
paste input "Apt 3L"
type input "Apt 3L"
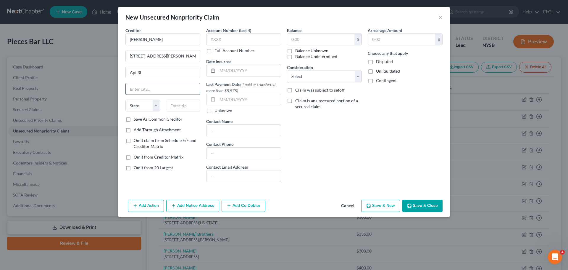
click at [147, 88] on input "text" at bounding box center [163, 88] width 74 height 11
type input "Brooklyn"
select select "35"
click at [175, 104] on input "text" at bounding box center [183, 105] width 35 height 12
type input "11233"
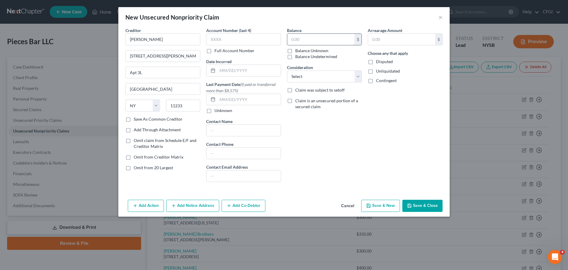
click at [302, 42] on input "text" at bounding box center [320, 39] width 67 height 11
type input "200"
click at [316, 76] on select "Select Cable / Satellite Services Collection Agency Credit Card Debt Debt Couns…" at bounding box center [324, 76] width 75 height 12
select select "14"
click at [287, 70] on select "Select Cable / Satellite Services Collection Agency Credit Card Debt Debt Couns…" at bounding box center [324, 76] width 75 height 12
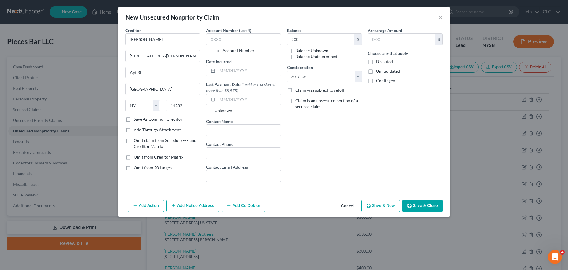
click at [382, 210] on button "Save & New" at bounding box center [380, 205] width 39 height 12
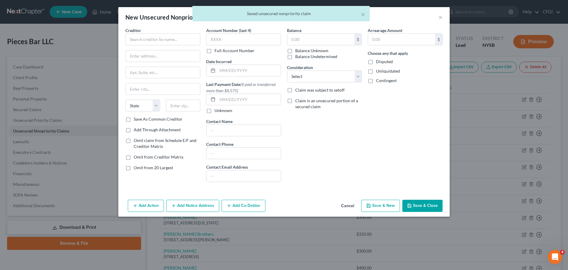
type input "200.00"
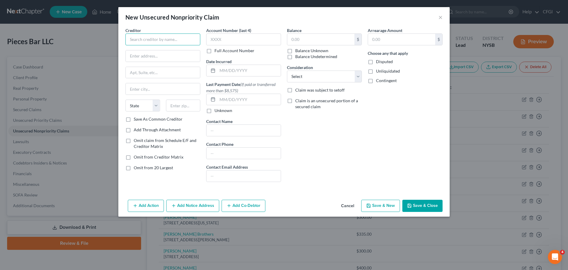
click at [153, 42] on input "text" at bounding box center [162, 39] width 75 height 12
paste input "Dinah Degene"
type input "Dinah Degene"
click at [146, 61] on input "text" at bounding box center [163, 55] width 74 height 11
type input "5317 33rd Ave S"
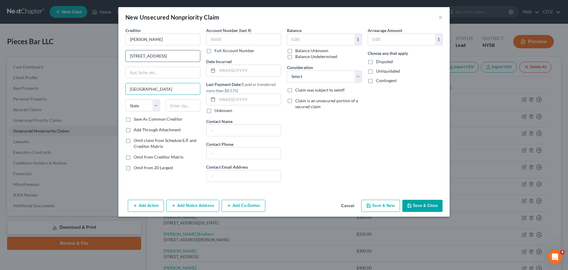
type input "Seattle"
select select "50"
click at [21, 79] on div "New Unsecured Nonpriority Claim × Creditor * Dinah Degene 5317 33rd Ave S Seatt…" at bounding box center [284, 135] width 568 height 270
drag, startPoint x: 324, startPoint y: 47, endPoint x: 320, endPoint y: 37, distance: 11.3
click at [320, 37] on div "$ Balance Unknown Balance Undetermined" at bounding box center [324, 46] width 75 height 26
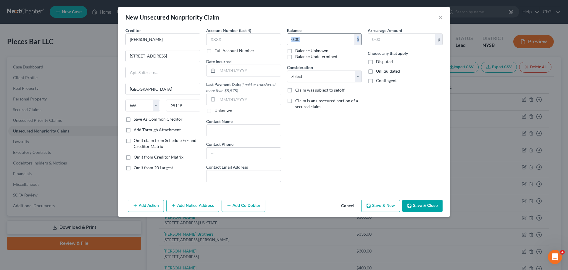
click at [318, 36] on input "text" at bounding box center [320, 39] width 67 height 11
click at [320, 39] on input "text" at bounding box center [320, 39] width 67 height 11
click at [303, 74] on select "Select Cable / Satellite Services Collection Agency Credit Card Debt Debt Couns…" at bounding box center [324, 76] width 75 height 12
click at [287, 70] on select "Select Cable / Satellite Services Collection Agency Credit Card Debt Debt Couns…" at bounding box center [324, 76] width 75 height 12
click at [390, 203] on button "Save & New" at bounding box center [380, 205] width 39 height 12
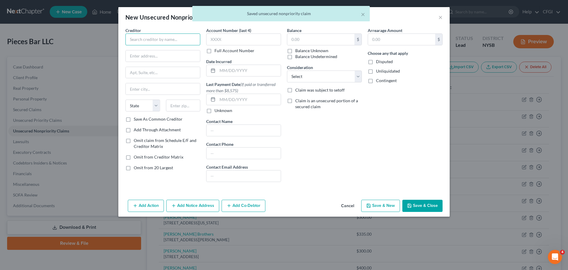
click at [144, 36] on input "text" at bounding box center [162, 39] width 75 height 12
paste input "Seth W Pyatt"
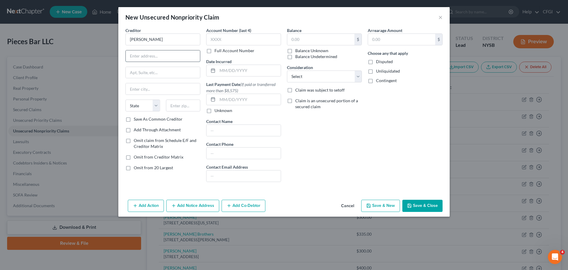
click at [161, 57] on input "text" at bounding box center [163, 55] width 74 height 11
paste input "23-71 78th St"
click at [146, 91] on input "text" at bounding box center [163, 88] width 74 height 11
paste input "Astoria"
click at [142, 101] on select "State AL AK AR AZ CA CO CT DE DC FL GA GU HI ID IL IN IA KS KY LA ME MD MA MI M…" at bounding box center [142, 105] width 35 height 12
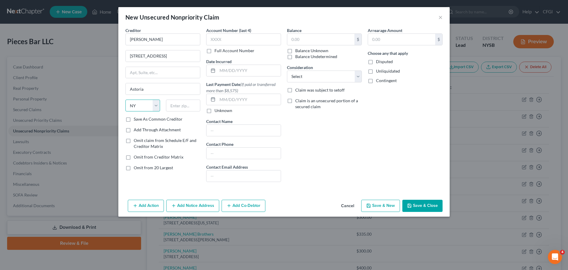
click at [125, 99] on select "State AL AK AR AZ CA CO CT DE DC FL GA GU HI ID IL IN IA KS KY LA ME MD MA MI M…" at bounding box center [142, 105] width 35 height 12
click at [327, 41] on input "text" at bounding box center [320, 39] width 67 height 11
click at [323, 76] on select "Select Cable / Satellite Services Collection Agency Credit Card Debt Debt Couns…" at bounding box center [324, 76] width 75 height 12
click at [287, 70] on select "Select Cable / Satellite Services Collection Agency Credit Card Debt Debt Couns…" at bounding box center [324, 76] width 75 height 12
click at [394, 206] on button "Save & New" at bounding box center [380, 205] width 39 height 12
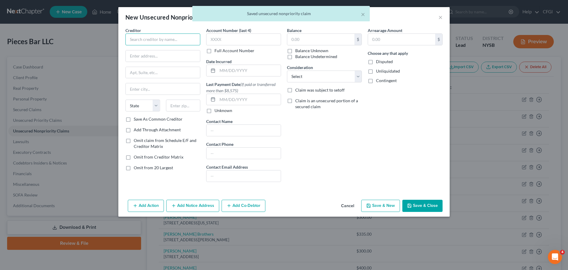
click at [166, 38] on input "text" at bounding box center [162, 39] width 75 height 12
paste input "Jacob S MacMillan"
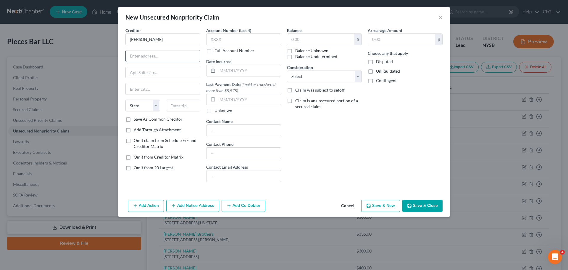
click at [144, 57] on input "text" at bounding box center [163, 55] width 74 height 11
paste input "2526 35th St"
click at [170, 78] on input "text" at bounding box center [163, 72] width 74 height 11
paste input "Apt 3"
click at [152, 91] on input "text" at bounding box center [163, 88] width 74 height 11
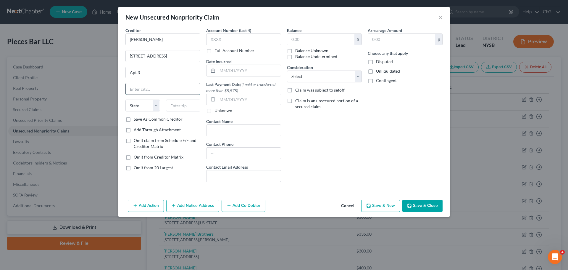
click at [134, 86] on input "text" at bounding box center [163, 88] width 74 height 11
paste input "Astoria"
click at [139, 102] on select "State AL AK AR AZ CA CO CT DE DC FL GA GU HI ID IL IN IA KS KY LA ME MD MA MI M…" at bounding box center [142, 105] width 35 height 12
click at [125, 99] on select "State AL AK AR AZ CA CO CT DE DC FL GA GU HI ID IL IN IA KS KY LA ME MD MA MI M…" at bounding box center [142, 105] width 35 height 12
click at [303, 41] on input "text" at bounding box center [320, 39] width 67 height 11
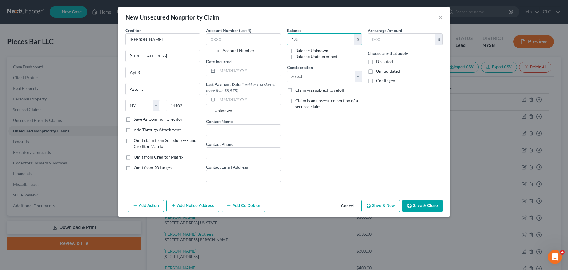
click at [382, 202] on button "Save & New" at bounding box center [380, 205] width 39 height 12
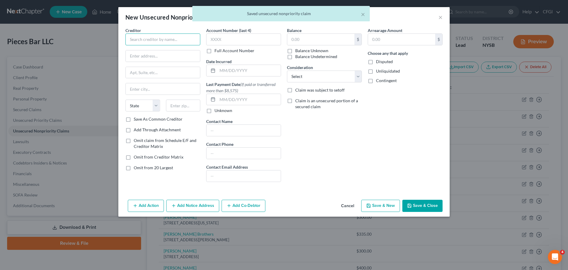
click at [144, 39] on input "text" at bounding box center [162, 39] width 75 height 12
paste input "Larry Peoples"
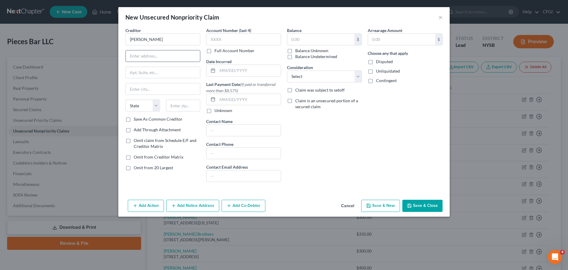
click at [170, 56] on input "text" at bounding box center [163, 55] width 74 height 11
paste input "300 W 55th St"
click at [160, 87] on input "text" at bounding box center [163, 88] width 74 height 11
paste input "Apt 20W"
click at [151, 77] on input "text" at bounding box center [163, 72] width 74 height 11
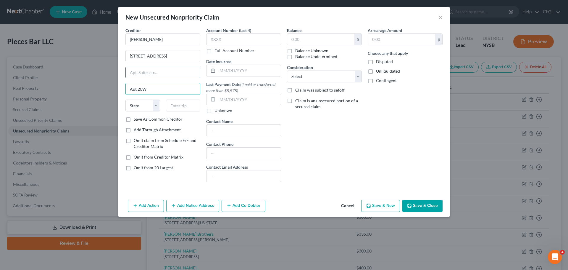
paste input "Apt 20W"
click at [143, 92] on input "Apt 20W" at bounding box center [163, 88] width 74 height 11
drag, startPoint x: 171, startPoint y: 90, endPoint x: 82, endPoint y: 86, distance: 89.7
click at [84, 86] on div "New Unsecured Nonpriority Claim × Creditor * Larry Peoples 300 W 55th St Apt 20…" at bounding box center [284, 135] width 568 height 270
paste input "New York"
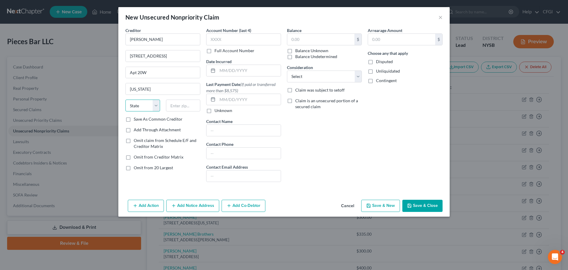
click at [139, 108] on select "State AL AK AR AZ CA CO CT DE DC FL GA GU HI ID IL IN IA KS KY LA ME MD MA MI M…" at bounding box center [142, 105] width 35 height 12
click at [125, 99] on select "State AL AK AR AZ CA CO CT DE DC FL GA GU HI ID IL IN IA KS KY LA ME MD MA MI M…" at bounding box center [142, 105] width 35 height 12
click at [299, 42] on input "text" at bounding box center [320, 39] width 67 height 11
click at [305, 80] on select "Select Cable / Satellite Services Collection Agency Credit Card Debt Debt Couns…" at bounding box center [324, 76] width 75 height 12
click at [287, 70] on select "Select Cable / Satellite Services Collection Agency Credit Card Debt Debt Couns…" at bounding box center [324, 76] width 75 height 12
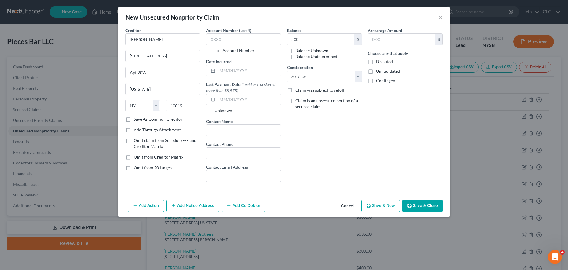
click at [390, 205] on button "Save & New" at bounding box center [380, 205] width 39 height 12
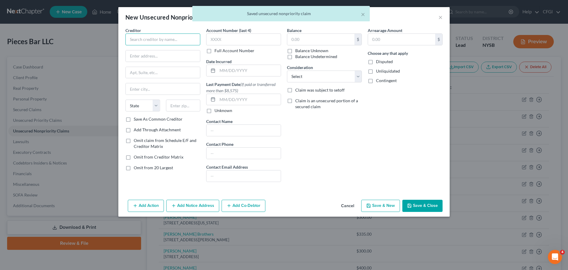
click at [149, 44] on input "text" at bounding box center [162, 39] width 75 height 12
paste input "Michael Borowski"
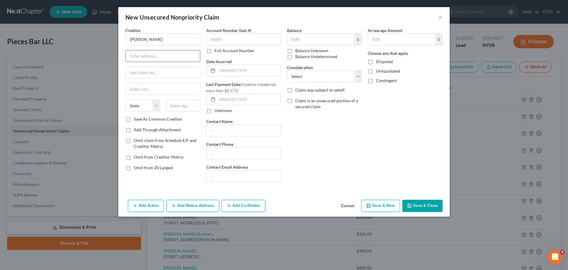
click at [193, 61] on input "text" at bounding box center [163, 55] width 74 height 11
paste input "141 W. 13th St"
click at [144, 69] on input "text" at bounding box center [163, 72] width 74 height 11
paste input "Apt. 202"
click at [140, 87] on input "text" at bounding box center [163, 88] width 74 height 11
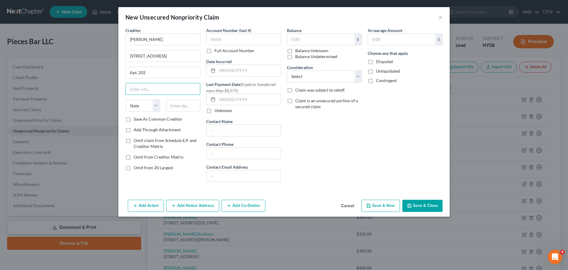
paste input "New York"
click at [144, 107] on select "State AL AK AR AZ CA CO CT DE DC FL GA GU HI ID IL IN IA KS KY LA ME MD MA MI M…" at bounding box center [142, 105] width 35 height 12
click at [125, 99] on select "State AL AK AR AZ CA CO CT DE DC FL GA GU HI ID IL IN IA KS KY LA ME MD MA MI M…" at bounding box center [142, 105] width 35 height 12
click at [339, 37] on input "text" at bounding box center [320, 39] width 67 height 11
click at [333, 71] on select "Select Cable / Satellite Services Collection Agency Credit Card Debt Debt Couns…" at bounding box center [324, 76] width 75 height 12
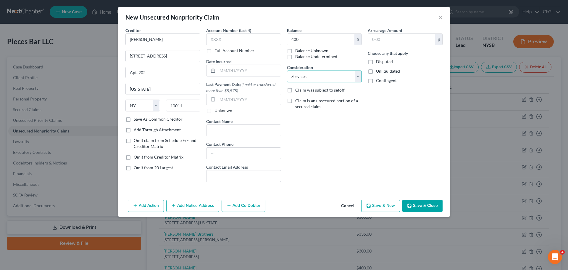
click at [287, 70] on select "Select Cable / Satellite Services Collection Agency Credit Card Debt Debt Couns…" at bounding box center [324, 76] width 75 height 12
click at [325, 157] on div "Balance 400 $ Balance Unknown Balance Undetermined 400.00 $ Balance Unknown Con…" at bounding box center [324, 106] width 81 height 159
click at [388, 207] on button "Save & New" at bounding box center [380, 205] width 39 height 12
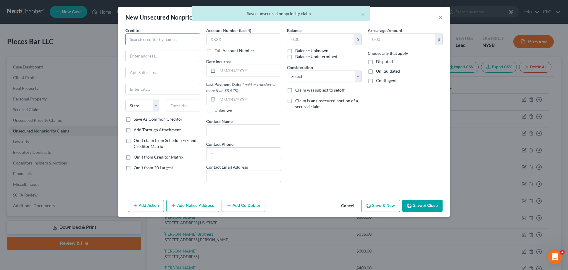
click at [163, 39] on input "text" at bounding box center [162, 39] width 75 height 12
paste input "Nicolas S Padron"
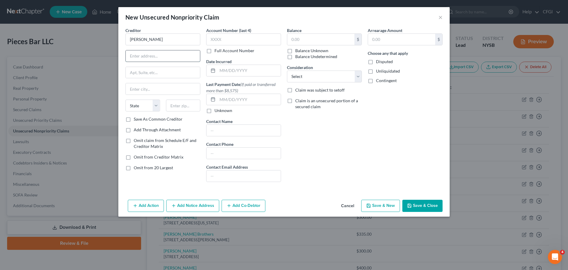
click at [180, 58] on input "text" at bounding box center [163, 55] width 74 height 11
paste input "505 W 54th St"
click at [167, 75] on input "text" at bounding box center [163, 72] width 74 height 11
paste input "Apt 524"
drag, startPoint x: 152, startPoint y: 89, endPoint x: 151, endPoint y: 104, distance: 14.5
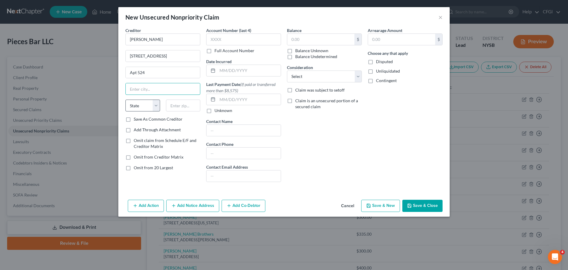
click at [152, 89] on input "text" at bounding box center [163, 88] width 74 height 11
paste input "New York"
click at [147, 109] on select "State AL AK AR AZ CA CO CT DE DC FL GA GU HI ID IL IN IA KS KY LA ME MD MA MI M…" at bounding box center [142, 105] width 35 height 12
click at [125, 99] on select "State AL AK AR AZ CA CO CT DE DC FL GA GU HI ID IL IN IA KS KY LA ME MD MA MI M…" at bounding box center [142, 105] width 35 height 12
click at [322, 41] on input "text" at bounding box center [320, 39] width 67 height 11
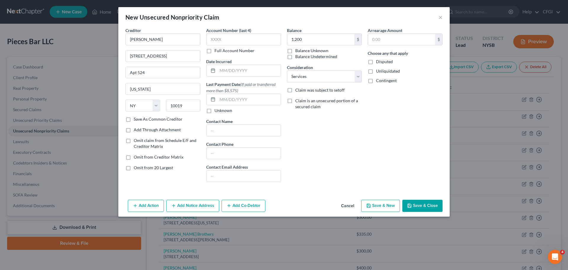
click at [379, 200] on button "Save & New" at bounding box center [380, 205] width 39 height 12
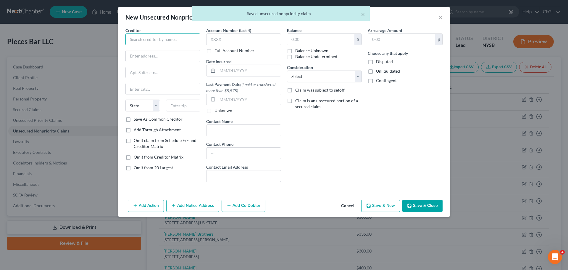
click at [150, 36] on input "text" at bounding box center [162, 39] width 75 height 12
paste input "Ricardo Mohammed"
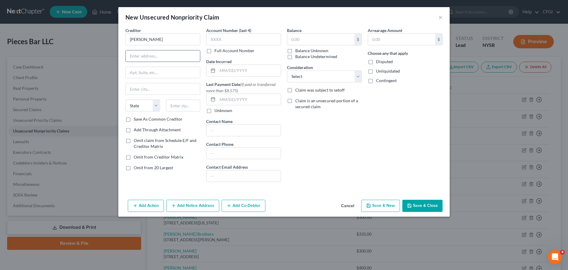
click at [166, 52] on input "text" at bounding box center [163, 55] width 74 height 11
paste input "34-59 59th St"
drag, startPoint x: 154, startPoint y: 73, endPoint x: 133, endPoint y: 79, distance: 22.8
click at [154, 73] on input "text" at bounding box center [163, 72] width 74 height 11
paste input "Floor 3"
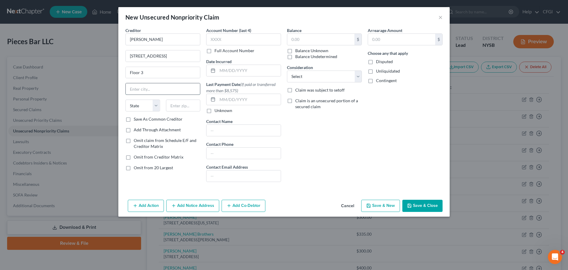
drag, startPoint x: 149, startPoint y: 91, endPoint x: 145, endPoint y: 99, distance: 9.5
click at [149, 91] on input "text" at bounding box center [163, 88] width 74 height 11
paste input "Woodside"
click at [144, 105] on select "State AL AK AR AZ CA CO CT DE DC FL GA GU HI ID IL IN IA KS KY LA ME MD MA MI M…" at bounding box center [142, 105] width 35 height 12
click at [125, 99] on select "State AL AK AR AZ CA CO CT DE DC FL GA GU HI ID IL IN IA KS KY LA ME MD MA MI M…" at bounding box center [142, 105] width 35 height 12
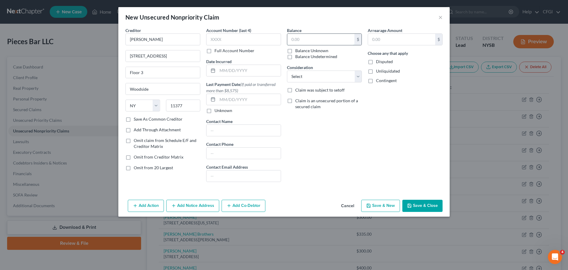
click at [325, 36] on input "text" at bounding box center [320, 39] width 67 height 11
click at [309, 75] on select "Select Cable / Satellite Services Collection Agency Credit Card Debt Debt Couns…" at bounding box center [324, 76] width 75 height 12
click at [287, 70] on select "Select Cable / Satellite Services Collection Agency Credit Card Debt Debt Couns…" at bounding box center [324, 76] width 75 height 12
click at [390, 207] on button "Save & New" at bounding box center [380, 205] width 39 height 12
drag, startPoint x: 152, startPoint y: 36, endPoint x: 155, endPoint y: 49, distance: 13.9
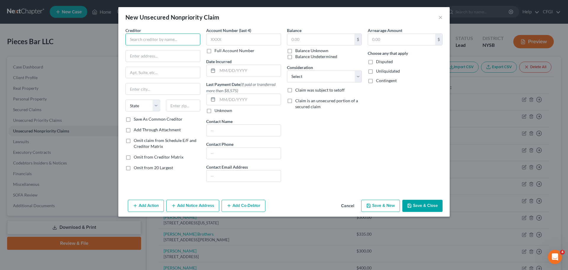
click at [152, 36] on input "text" at bounding box center [162, 39] width 75 height 12
paste input "Stephen Sandy"
click at [179, 60] on input "text" at bounding box center [163, 55] width 74 height 11
paste input "538 W 50th St"
click at [154, 72] on input "text" at bounding box center [163, 72] width 74 height 11
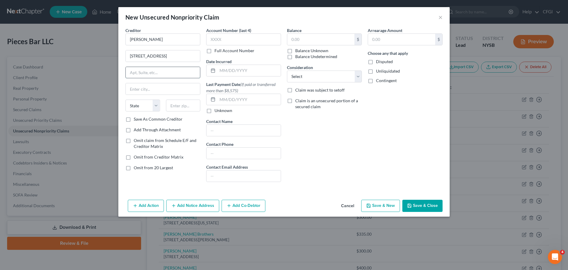
paste input "Apt 1C"
click at [179, 86] on input "text" at bounding box center [163, 88] width 74 height 11
paste input "New York"
drag, startPoint x: 127, startPoint y: 100, endPoint x: 131, endPoint y: 104, distance: 5.7
click at [127, 100] on select "State AL AK AR AZ CA CO CT DE DC FL GA GU HI ID IL IN IA KS KY LA ME MD MA MI M…" at bounding box center [142, 105] width 35 height 12
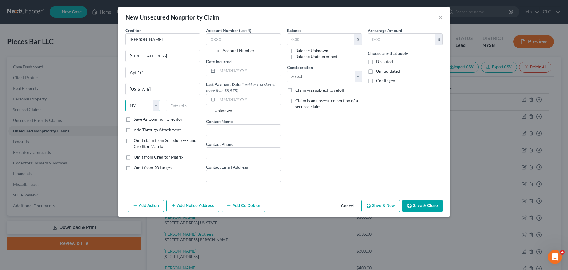
click at [125, 99] on select "State AL AK AR AZ CA CO CT DE DC FL GA GU HI ID IL IN IA KS KY LA ME MD MA MI M…" at bounding box center [142, 105] width 35 height 12
click at [316, 41] on input "text" at bounding box center [320, 39] width 67 height 11
click at [312, 76] on select "Select Cable / Satellite Services Collection Agency Credit Card Debt Debt Couns…" at bounding box center [324, 76] width 75 height 12
click at [287, 70] on select "Select Cable / Satellite Services Collection Agency Credit Card Debt Debt Couns…" at bounding box center [324, 76] width 75 height 12
click at [389, 209] on button "Save & New" at bounding box center [380, 205] width 39 height 12
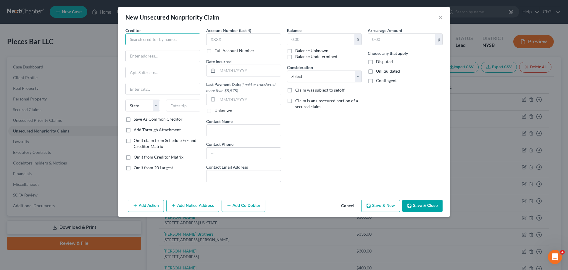
click at [181, 38] on input "text" at bounding box center [162, 39] width 75 height 12
click at [144, 57] on input "text" at bounding box center [163, 55] width 74 height 11
click at [145, 108] on select "State AL AK AR AZ CA CO CT DE DC FL GA GU HI ID IL IN IA KS KY LA ME MD MA MI M…" at bounding box center [142, 105] width 35 height 12
click at [125, 99] on select "State AL AK AR AZ CA CO CT DE DC FL GA GU HI ID IL IN IA KS KY LA ME MD MA MI M…" at bounding box center [142, 105] width 35 height 12
click at [292, 37] on input "text" at bounding box center [320, 39] width 67 height 11
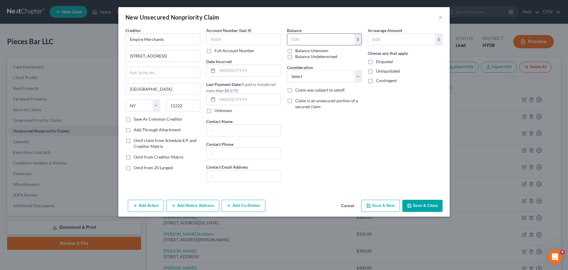
click at [302, 39] on input "text" at bounding box center [320, 39] width 67 height 11
click at [311, 80] on select "Select Cable / Satellite Services Collection Agency Credit Card Debt Debt Couns…" at bounding box center [324, 76] width 75 height 12
click at [287, 70] on select "Select Cable / Satellite Services Collection Agency Credit Card Debt Debt Couns…" at bounding box center [324, 76] width 75 height 12
click at [431, 204] on button "Save & Close" at bounding box center [422, 205] width 40 height 12
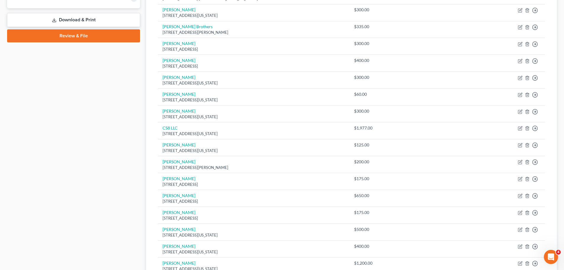
scroll to position [326, 0]
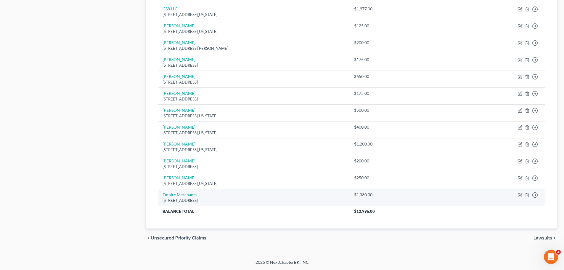
drag, startPoint x: 239, startPoint y: 199, endPoint x: 160, endPoint y: 201, distance: 79.0
click at [160, 201] on td "Empire Merchants 16 Bridgewater Street, Brooklyn, NY 11222" at bounding box center [253, 197] width 191 height 17
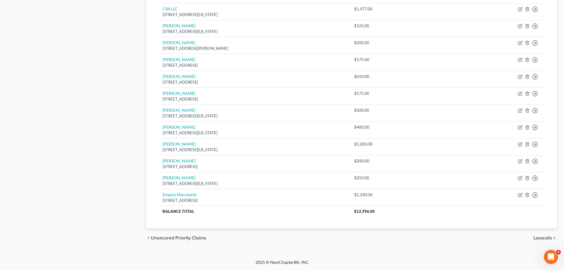
copy div "16 Bridgewater Street, Brooklyn, NY 11222"
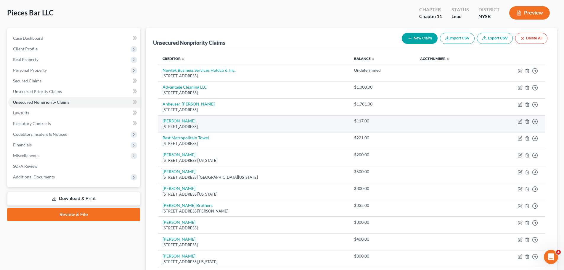
scroll to position [0, 0]
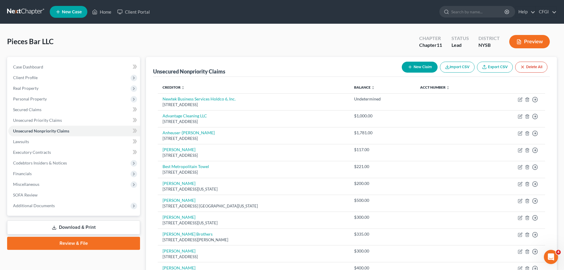
click at [404, 64] on button "New Claim" at bounding box center [420, 67] width 36 height 11
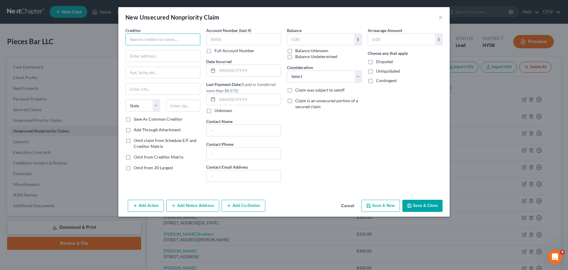
click at [153, 37] on input "text" at bounding box center [162, 39] width 75 height 12
click at [148, 51] on input "text" at bounding box center [163, 55] width 74 height 11
click at [153, 52] on input "text" at bounding box center [163, 55] width 74 height 11
click at [302, 38] on input "text" at bounding box center [320, 39] width 67 height 11
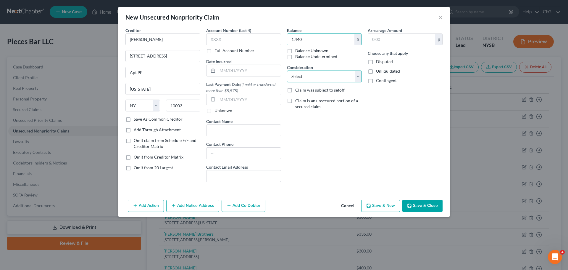
click at [307, 76] on select "Select Cable / Satellite Services Collection Agency Credit Card Debt Debt Couns…" at bounding box center [324, 76] width 75 height 12
click at [287, 70] on select "Select Cable / Satellite Services Collection Agency Credit Card Debt Debt Couns…" at bounding box center [324, 76] width 75 height 12
click at [386, 203] on button "Save & New" at bounding box center [380, 205] width 39 height 12
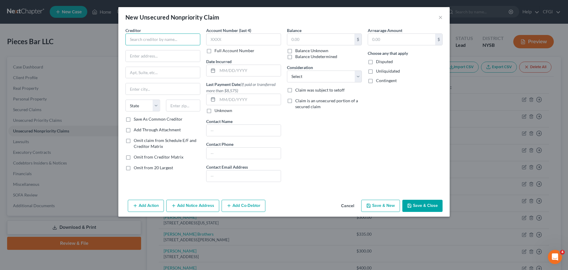
click at [159, 44] on input "text" at bounding box center [162, 39] width 75 height 12
paste input "Joshua Quintero"
click at [184, 54] on input "text" at bounding box center [163, 55] width 74 height 11
paste input "3023 30th St"
click at [156, 76] on input "text" at bounding box center [163, 72] width 74 height 11
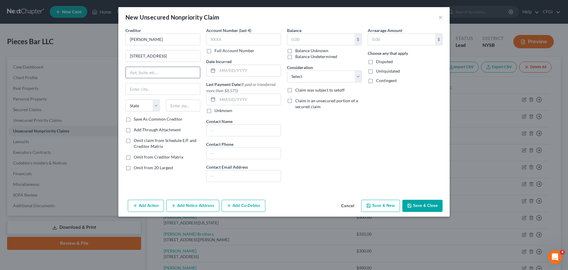
paste input "Apt 3"
click at [161, 86] on input "text" at bounding box center [163, 88] width 74 height 11
paste input "Long Island City"
click at [138, 105] on select "State AL AK AR AZ CA CO CT DE DC FL GA GU HI ID IL IN IA KS KY LA ME MD MA MI M…" at bounding box center [142, 105] width 35 height 12
click at [125, 99] on select "State AL AK AR AZ CA CO CT DE DC FL GA GU HI ID IL IN IA KS KY LA ME MD MA MI M…" at bounding box center [142, 105] width 35 height 12
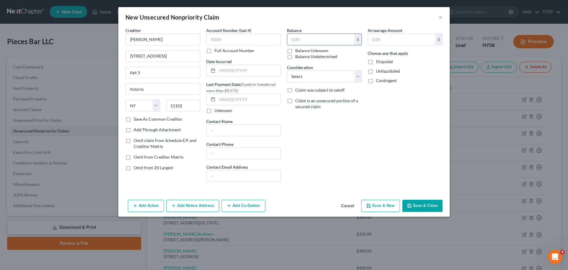
click at [313, 39] on input "text" at bounding box center [320, 39] width 67 height 11
click at [308, 73] on select "Select Cable / Satellite Services Collection Agency Credit Card Debt Debt Couns…" at bounding box center [324, 76] width 75 height 12
click at [287, 70] on select "Select Cable / Satellite Services Collection Agency Credit Card Debt Debt Couns…" at bounding box center [324, 76] width 75 height 12
click at [376, 204] on button "Save & New" at bounding box center [380, 205] width 39 height 12
click at [157, 38] on input "text" at bounding box center [162, 39] width 75 height 12
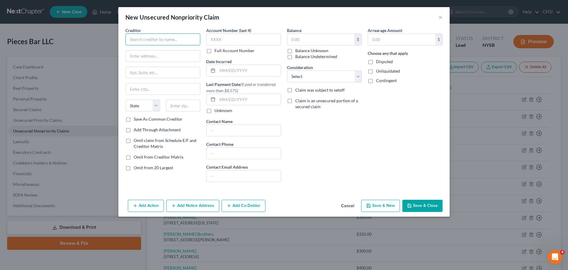
paste input "Jose Flores"
click at [155, 53] on input "text" at bounding box center [163, 55] width 74 height 11
paste input "14 14 Eastview Ave"
click at [153, 75] on input "text" at bounding box center [163, 72] width 74 height 11
paste input "Apt 1B"
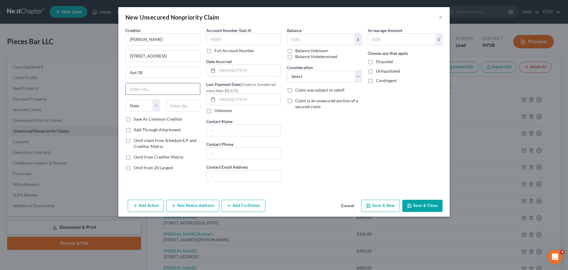
click at [128, 88] on input "text" at bounding box center [163, 88] width 74 height 11
paste input "White Plains"
click at [146, 104] on select "State AL AK AR AZ CA CO CT DE DC FL GA GU HI ID IL IN IA KS KY LA ME MD MA MI M…" at bounding box center [142, 105] width 35 height 12
click at [125, 99] on select "State AL AK AR AZ CA CO CT DE DC FL GA GU HI ID IL IN IA KS KY LA ME MD MA MI M…" at bounding box center [142, 105] width 35 height 12
click at [305, 42] on input "text" at bounding box center [320, 39] width 67 height 11
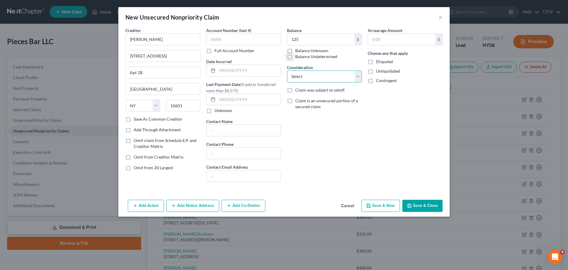
click at [308, 81] on select "Select Cable / Satellite Services Collection Agency Credit Card Debt Debt Couns…" at bounding box center [324, 76] width 75 height 12
click at [287, 70] on select "Select Cable / Satellite Services Collection Agency Credit Card Debt Debt Couns…" at bounding box center [324, 76] width 75 height 12
drag, startPoint x: 173, startPoint y: 57, endPoint x: 89, endPoint y: 51, distance: 83.4
click at [89, 51] on div "New Unsecured Nonpriority Claim × Creditor * Jose Flores 14 14 Eastview Ave Apt…" at bounding box center [284, 135] width 568 height 270
click at [145, 57] on input "14 14 Eastview Ave" at bounding box center [163, 55] width 74 height 11
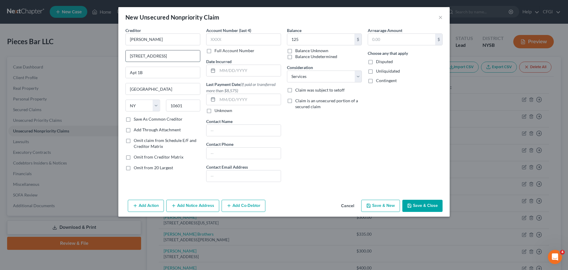
click at [135, 56] on input "14 14 Eastview Ave" at bounding box center [163, 55] width 74 height 11
click at [375, 204] on button "Save & New" at bounding box center [380, 205] width 39 height 12
drag, startPoint x: 134, startPoint y: 38, endPoint x: 137, endPoint y: 45, distance: 6.9
click at [134, 38] on input "text" at bounding box center [162, 39] width 75 height 12
paste input "David Dines"
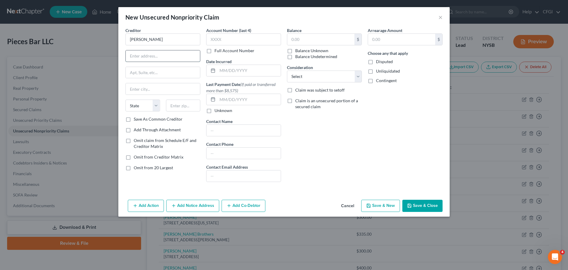
click at [160, 59] on input "text" at bounding box center [163, 55] width 74 height 11
paste input "634 St Nicholas Ave"
click at [166, 74] on input "text" at bounding box center [163, 72] width 74 height 11
paste input "Apt 4B"
drag, startPoint x: 179, startPoint y: 91, endPoint x: 172, endPoint y: 94, distance: 7.5
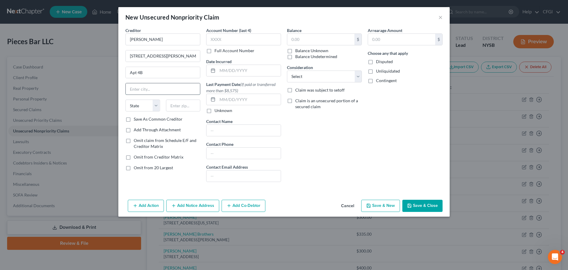
click at [179, 91] on input "text" at bounding box center [163, 88] width 74 height 11
paste input "New York"
click at [144, 105] on select "State AL AK AR AZ CA CO CT DE DC FL GA GU HI ID IL IN IA KS KY LA ME MD MA MI M…" at bounding box center [142, 105] width 35 height 12
click at [125, 99] on select "State AL AK AR AZ CA CO CT DE DC FL GA GU HI ID IL IN IA KS KY LA ME MD MA MI M…" at bounding box center [142, 105] width 35 height 12
click at [320, 43] on input "text" at bounding box center [320, 39] width 67 height 11
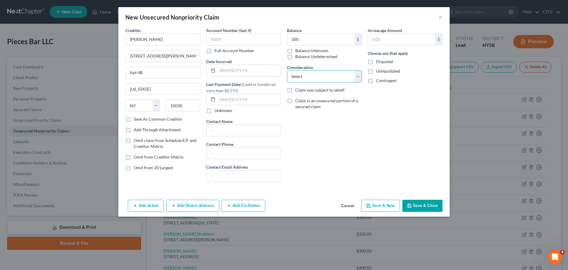
click at [312, 75] on select "Select Cable / Satellite Services Collection Agency Credit Card Debt Debt Couns…" at bounding box center [324, 76] width 75 height 12
click at [287, 70] on select "Select Cable / Satellite Services Collection Agency Credit Card Debt Debt Couns…" at bounding box center [324, 76] width 75 height 12
click at [375, 204] on button "Save & New" at bounding box center [380, 205] width 39 height 12
click at [417, 207] on button "Save & Close" at bounding box center [422, 205] width 40 height 12
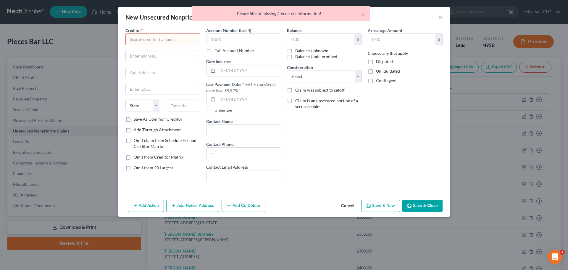
click at [441, 17] on div "× Please fill out missing / incorrect information!" at bounding box center [281, 15] width 568 height 18
drag, startPoint x: 346, startPoint y: 204, endPoint x: 347, endPoint y: 207, distance: 3.4
click at [346, 204] on button "Cancel" at bounding box center [347, 206] width 22 height 12
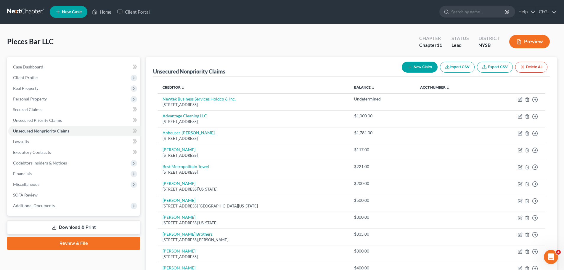
click at [421, 65] on button "New Claim" at bounding box center [420, 67] width 36 height 11
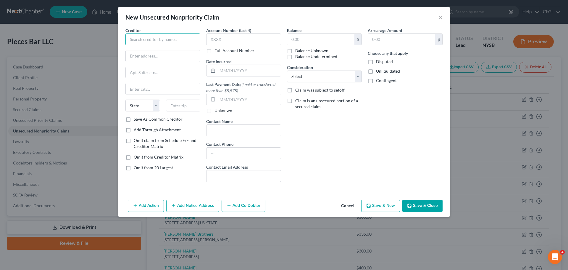
drag, startPoint x: 145, startPoint y: 36, endPoint x: 146, endPoint y: 40, distance: 4.7
click at [145, 36] on input "text" at bounding box center [162, 39] width 75 height 12
paste input "Kyler W Puckett"
click at [139, 54] on input "text" at bounding box center [163, 55] width 74 height 11
paste
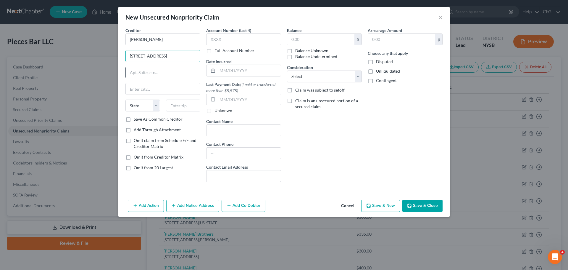
click at [171, 73] on input "text" at bounding box center [163, 72] width 74 height 11
drag, startPoint x: 142, startPoint y: 89, endPoint x: 152, endPoint y: 95, distance: 11.4
click at [160, 89] on input "text" at bounding box center [163, 88] width 74 height 11
click at [136, 108] on select "State AL AK AR AZ CA CO CT DE DC FL GA GU HI ID IL IN IA KS KY LA ME MD MA MI M…" at bounding box center [142, 105] width 35 height 12
click at [125, 99] on select "State AL AK AR AZ CA CO CT DE DC FL GA GU HI ID IL IN IA KS KY LA ME MD MA MI M…" at bounding box center [142, 105] width 35 height 12
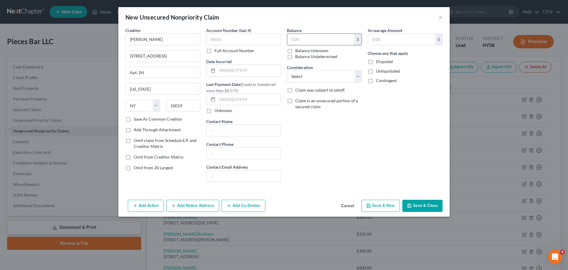
click at [322, 44] on input "text" at bounding box center [320, 39] width 67 height 11
click at [316, 77] on select "Select Cable / Satellite Services Collection Agency Credit Card Debt Debt Couns…" at bounding box center [324, 76] width 75 height 12
click at [287, 70] on select "Select Cable / Satellite Services Collection Agency Credit Card Debt Debt Couns…" at bounding box center [324, 76] width 75 height 12
click at [377, 204] on button "Save & New" at bounding box center [380, 205] width 39 height 12
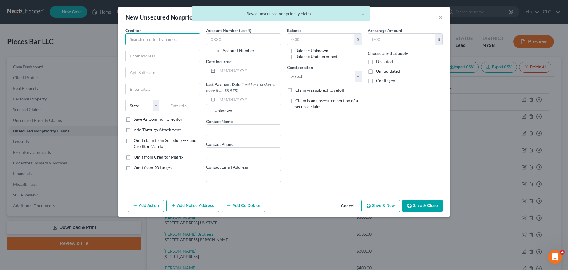
click at [171, 40] on input "text" at bounding box center [162, 39] width 75 height 12
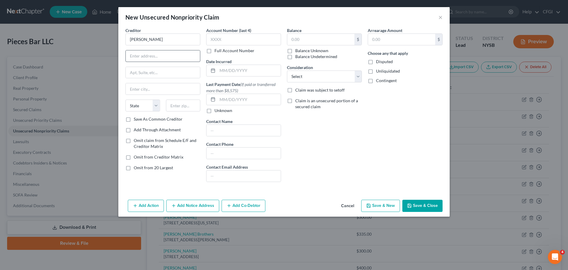
drag, startPoint x: 136, startPoint y: 62, endPoint x: 140, endPoint y: 60, distance: 4.2
click at [140, 60] on div at bounding box center [162, 56] width 75 height 12
click at [141, 59] on input "text" at bounding box center [163, 55] width 74 height 11
click at [177, 72] on input "text" at bounding box center [163, 72] width 74 height 11
click at [145, 89] on input "text" at bounding box center [163, 88] width 74 height 11
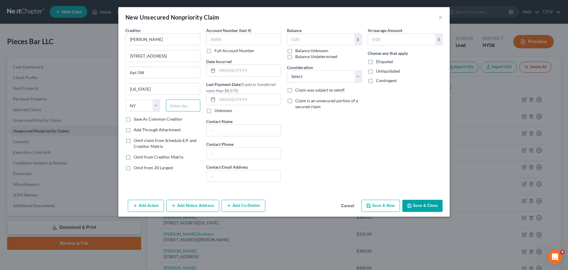
click at [185, 107] on input "text" at bounding box center [183, 105] width 35 height 12
click at [322, 44] on input "text" at bounding box center [320, 39] width 67 height 11
click at [322, 73] on select "Select Cable / Satellite Services Collection Agency Credit Card Debt Debt Couns…" at bounding box center [324, 76] width 75 height 12
click at [287, 70] on select "Select Cable / Satellite Services Collection Agency Credit Card Debt Debt Couns…" at bounding box center [324, 76] width 75 height 12
click at [382, 209] on button "Save & New" at bounding box center [380, 205] width 39 height 12
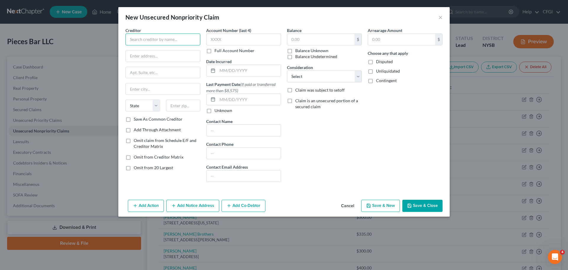
click at [146, 37] on input "text" at bounding box center [162, 39] width 75 height 12
click at [144, 52] on input "text" at bounding box center [163, 55] width 74 height 11
click at [150, 54] on input "text" at bounding box center [163, 55] width 74 height 11
click at [138, 75] on input "text" at bounding box center [163, 72] width 74 height 11
drag, startPoint x: 157, startPoint y: 86, endPoint x: 157, endPoint y: 91, distance: 4.7
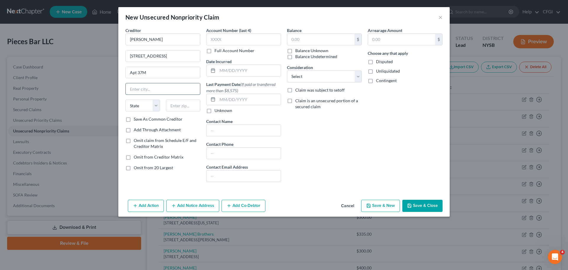
click at [157, 86] on input "text" at bounding box center [163, 88] width 74 height 11
click at [137, 106] on select "State AL AK AR AZ CA CO CT DE DC FL GA GU HI ID IL IN IA KS KY LA ME MD MA MI M…" at bounding box center [142, 105] width 35 height 12
click at [125, 99] on select "State AL AK AR AZ CA CO CT DE DC FL GA GU HI ID IL IN IA KS KY LA ME MD MA MI M…" at bounding box center [142, 105] width 35 height 12
click at [317, 36] on input "text" at bounding box center [320, 39] width 67 height 11
click at [313, 79] on select "Select Cable / Satellite Services Collection Agency Credit Card Debt Debt Couns…" at bounding box center [324, 76] width 75 height 12
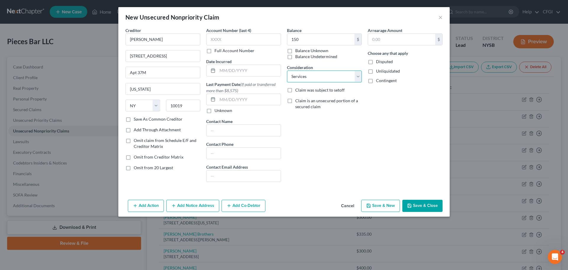
click at [287, 70] on select "Select Cable / Satellite Services Collection Agency Credit Card Debt Debt Couns…" at bounding box center [324, 76] width 75 height 12
click at [381, 204] on button "Save & New" at bounding box center [380, 205] width 39 height 12
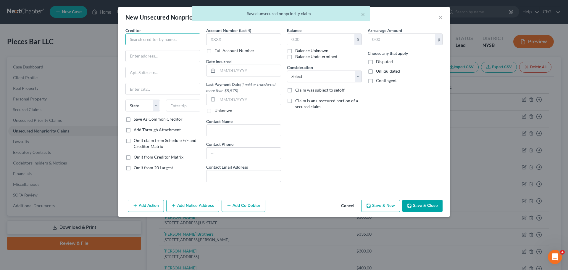
click at [152, 43] on input "text" at bounding box center [162, 39] width 75 height 12
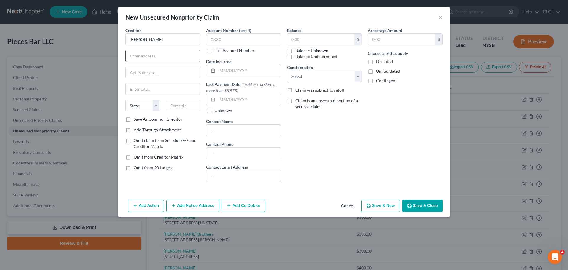
click at [142, 58] on input "text" at bounding box center [163, 55] width 74 height 11
drag, startPoint x: 183, startPoint y: 55, endPoint x: 47, endPoint y: 51, distance: 135.9
click at [47, 51] on div "New Unsecured Nonpriority Claim × Creditor * Charles Mantione 162 Rutledge Cour…" at bounding box center [284, 135] width 568 height 270
click at [146, 74] on input "text" at bounding box center [163, 72] width 74 height 11
click at [144, 103] on select "State AL AK AR AZ CA CO CT DE DC FL GA GU HI ID IL IN IA KS KY LA ME MD MA MI M…" at bounding box center [142, 105] width 35 height 12
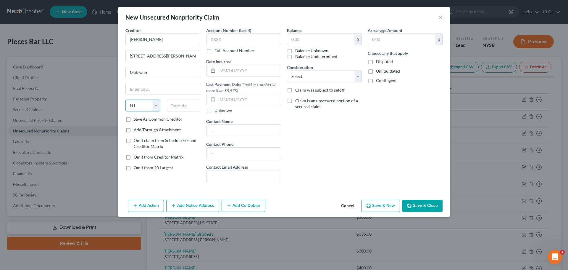
click at [125, 99] on select "State AL AK AR AZ CA CO CT DE DC FL GA GU HI ID IL IN IA KS KY LA ME MD MA MI M…" at bounding box center [142, 105] width 35 height 12
click at [342, 43] on input "text" at bounding box center [320, 39] width 67 height 11
click at [294, 74] on select "Select Cable / Satellite Services Collection Agency Credit Card Debt Debt Couns…" at bounding box center [324, 76] width 75 height 12
click at [287, 70] on select "Select Cable / Satellite Services Collection Agency Credit Card Debt Debt Couns…" at bounding box center [324, 76] width 75 height 12
click at [383, 207] on button "Save & New" at bounding box center [380, 205] width 39 height 12
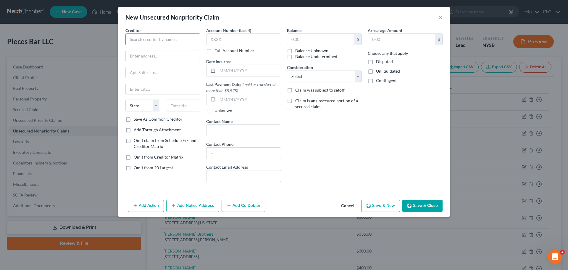
click at [146, 42] on input "text" at bounding box center [162, 39] width 75 height 12
drag, startPoint x: 160, startPoint y: 57, endPoint x: 157, endPoint y: 61, distance: 4.5
click at [160, 57] on input "text" at bounding box center [163, 55] width 74 height 11
click at [142, 74] on input "text" at bounding box center [163, 72] width 74 height 11
click at [160, 92] on input "text" at bounding box center [163, 88] width 74 height 11
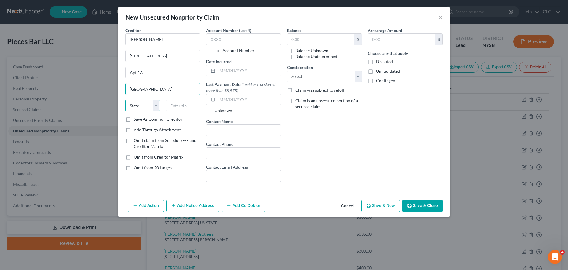
click at [143, 106] on select "State AL AK AR AZ CA CO CT DE DC FL GA GU HI ID IL IN IA KS KY LA ME MD MA MI M…" at bounding box center [142, 105] width 35 height 12
click at [125, 99] on select "State AL AK AR AZ CA CO CT DE DC FL GA GU HI ID IL IN IA KS KY LA ME MD MA MI M…" at bounding box center [142, 105] width 35 height 12
click at [322, 38] on input "text" at bounding box center [320, 39] width 67 height 11
click at [297, 76] on select "Select Cable / Satellite Services Collection Agency Credit Card Debt Debt Couns…" at bounding box center [324, 76] width 75 height 12
click at [287, 70] on select "Select Cable / Satellite Services Collection Agency Credit Card Debt Debt Couns…" at bounding box center [324, 76] width 75 height 12
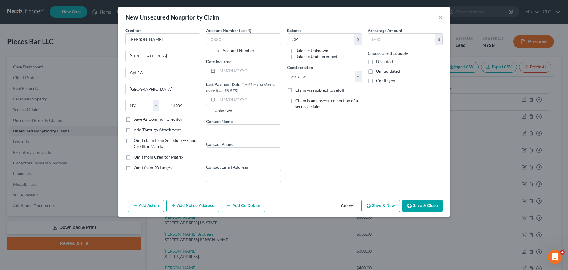
click at [384, 207] on button "Save & New" at bounding box center [380, 205] width 39 height 12
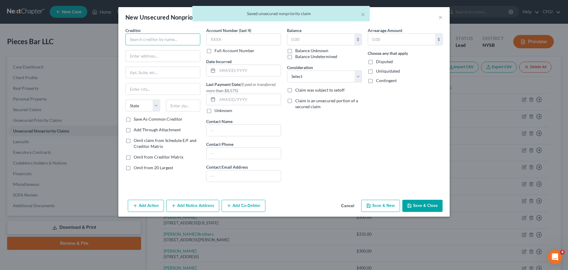
click at [149, 41] on input "text" at bounding box center [162, 39] width 75 height 12
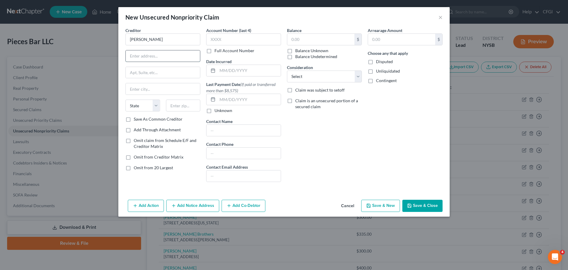
click at [182, 59] on input "text" at bounding box center [163, 55] width 74 height 11
drag, startPoint x: 136, startPoint y: 72, endPoint x: 145, endPoint y: 104, distance: 33.4
click at [136, 72] on input "text" at bounding box center [163, 72] width 74 height 11
click at [146, 112] on div "State AL AK AR AZ CA CO CT DE DC FL GA GU HI ID IL IN IA KS KY LA ME MD MA MI M…" at bounding box center [163, 107] width 81 height 17
click at [146, 110] on select "State AL AK AR AZ CA CO CT DE DC FL GA GU HI ID IL IN IA KS KY LA ME MD MA MI M…" at bounding box center [142, 105] width 35 height 12
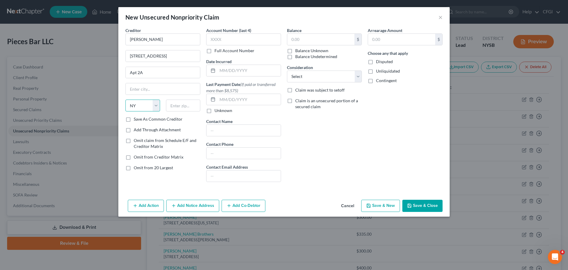
click at [125, 99] on select "State AL AK AR AZ CA CO CT DE DC FL GA GU HI ID IL IN IA KS KY LA ME MD MA MI M…" at bounding box center [142, 105] width 35 height 12
click at [303, 42] on input "text" at bounding box center [320, 39] width 67 height 11
click at [318, 79] on select "Select Cable / Satellite Services Collection Agency Credit Card Debt Debt Couns…" at bounding box center [324, 76] width 75 height 12
click at [287, 70] on select "Select Cable / Satellite Services Collection Agency Credit Card Debt Debt Couns…" at bounding box center [324, 76] width 75 height 12
click at [380, 204] on button "Save & New" at bounding box center [380, 205] width 39 height 12
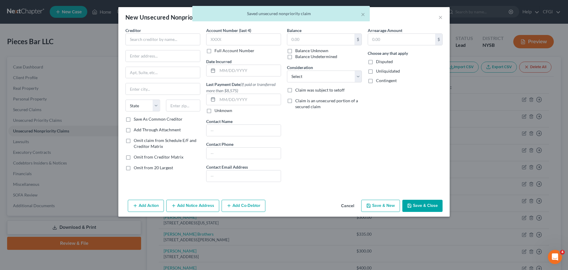
click at [33, 144] on div "New Unsecured Nonpriority Claim × Creditor * State AL AK AR AZ CA CO CT DE DC F…" at bounding box center [284, 135] width 568 height 270
click at [158, 40] on input "text" at bounding box center [162, 39] width 75 height 12
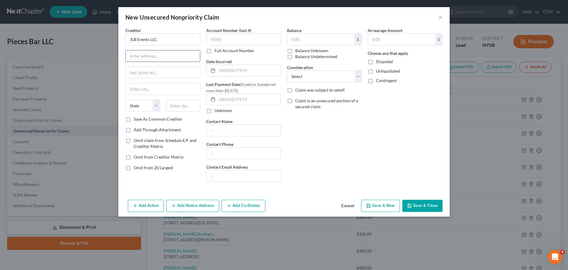
click at [149, 59] on input "text" at bounding box center [163, 55] width 74 height 11
click at [144, 73] on input "text" at bounding box center [163, 72] width 74 height 11
drag, startPoint x: 132, startPoint y: 92, endPoint x: 136, endPoint y: 98, distance: 7.0
click at [132, 92] on input "text" at bounding box center [163, 88] width 74 height 11
click at [143, 107] on select "State AL AK AR AZ CA CO CT DE DC FL GA GU HI ID IL IN IA KS KY LA ME MD MA MI M…" at bounding box center [142, 105] width 35 height 12
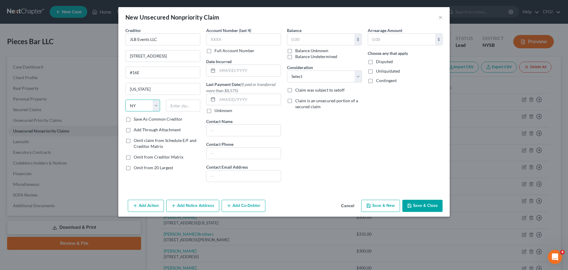
click at [125, 99] on select "State AL AK AR AZ CA CO CT DE DC FL GA GU HI ID IL IN IA KS KY LA ME MD MA MI M…" at bounding box center [142, 105] width 35 height 12
click at [318, 39] on input "text" at bounding box center [320, 39] width 67 height 11
click at [311, 78] on select "Select Cable / Satellite Services Collection Agency Credit Card Debt Debt Couns…" at bounding box center [324, 76] width 75 height 12
click at [287, 70] on select "Select Cable / Satellite Services Collection Agency Credit Card Debt Debt Couns…" at bounding box center [324, 76] width 75 height 12
click at [386, 207] on button "Save & New" at bounding box center [380, 205] width 39 height 12
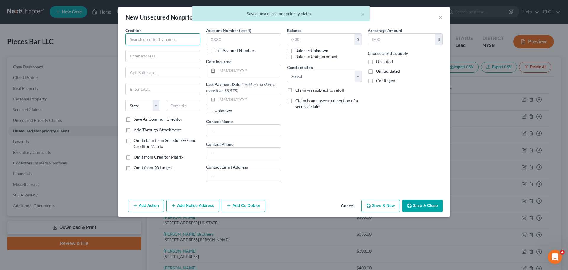
click at [173, 41] on input "text" at bounding box center [162, 39] width 75 height 12
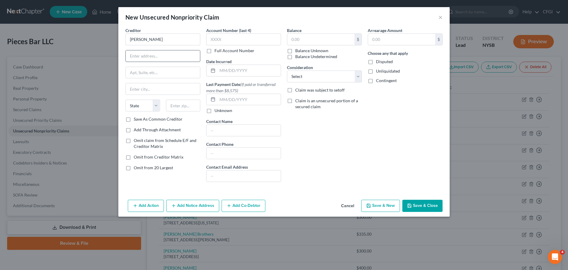
click at [133, 60] on input "text" at bounding box center [163, 55] width 74 height 11
click at [157, 73] on input "text" at bounding box center [163, 72] width 74 height 11
click at [135, 91] on input "text" at bounding box center [163, 88] width 74 height 11
click at [145, 100] on select "State AL AK AR AZ CA CO CT DE DC FL GA GU HI ID IL IN IA KS KY LA ME MD MA MI M…" at bounding box center [142, 105] width 35 height 12
click at [125, 99] on select "State AL AK AR AZ CA CO CT DE DC FL GA GU HI ID IL IN IA KS KY LA ME MD MA MI M…" at bounding box center [142, 105] width 35 height 12
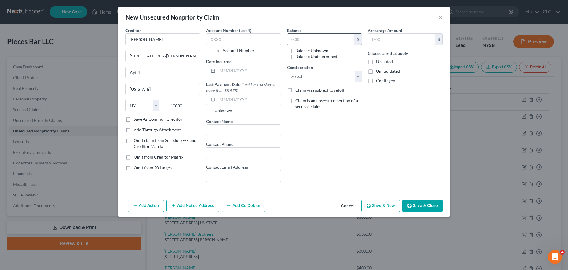
click at [310, 42] on input "text" at bounding box center [320, 39] width 67 height 11
drag, startPoint x: 311, startPoint y: 73, endPoint x: 312, endPoint y: 81, distance: 7.5
click at [311, 73] on select "Select Cable / Satellite Services Collection Agency Credit Card Debt Debt Couns…" at bounding box center [324, 76] width 75 height 12
click at [287, 70] on select "Select Cable / Satellite Services Collection Agency Credit Card Debt Debt Couns…" at bounding box center [324, 76] width 75 height 12
click at [330, 163] on div "Balance 400 $ Balance Unknown Balance Undetermined 400.00 $ Balance Unknown Con…" at bounding box center [324, 106] width 81 height 159
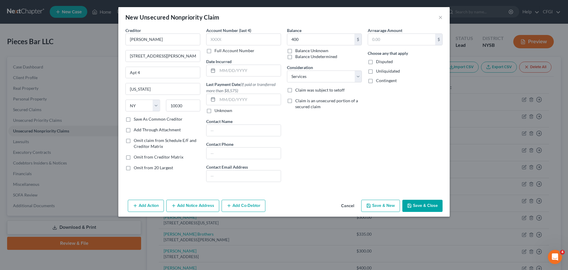
click at [381, 208] on button "Save & New" at bounding box center [380, 205] width 39 height 12
click at [165, 39] on input "text" at bounding box center [162, 39] width 75 height 12
click at [154, 57] on input "text" at bounding box center [163, 55] width 74 height 11
click at [168, 73] on input "text" at bounding box center [163, 72] width 74 height 11
drag, startPoint x: 157, startPoint y: 94, endPoint x: 152, endPoint y: 98, distance: 6.9
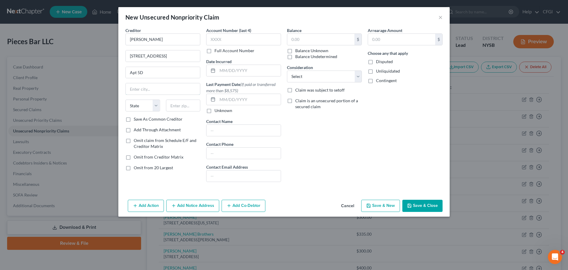
click at [157, 94] on input "text" at bounding box center [163, 88] width 74 height 11
click at [135, 113] on div "State AL AK AR AZ CA CO CT DE DC FL GA GU HI ID IL IN IA KS KY LA ME MD MA MI M…" at bounding box center [163, 107] width 81 height 17
click at [140, 108] on select "State AL AK AR AZ CA CO CT DE DC FL GA GU HI ID IL IN IA KS KY LA ME MD MA MI M…" at bounding box center [142, 105] width 35 height 12
click at [125, 99] on select "State AL AK AR AZ CA CO CT DE DC FL GA GU HI ID IL IN IA KS KY LA ME MD MA MI M…" at bounding box center [142, 105] width 35 height 12
click at [318, 39] on input "text" at bounding box center [320, 39] width 67 height 11
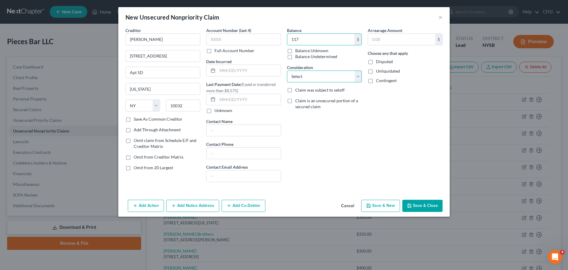
drag, startPoint x: 314, startPoint y: 73, endPoint x: 315, endPoint y: 82, distance: 9.0
click at [314, 73] on select "Select Cable / Satellite Services Collection Agency Credit Card Debt Debt Couns…" at bounding box center [324, 76] width 75 height 12
click at [287, 70] on select "Select Cable / Satellite Services Collection Agency Credit Card Debt Debt Couns…" at bounding box center [324, 76] width 75 height 12
click at [393, 208] on button "Save & New" at bounding box center [380, 205] width 39 height 12
click at [413, 206] on button "Save & Close" at bounding box center [422, 205] width 40 height 12
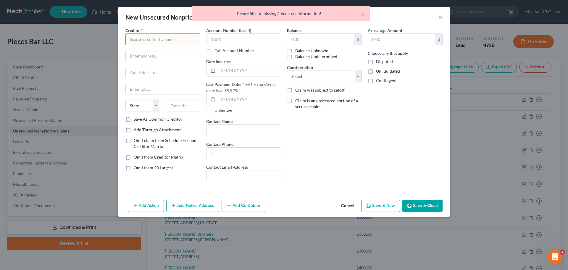
click at [440, 17] on div "× Please fill out missing / incorrect information!" at bounding box center [281, 15] width 568 height 18
click at [346, 204] on button "Cancel" at bounding box center [347, 206] width 22 height 12
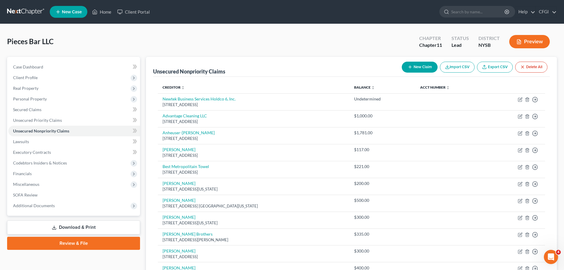
click at [412, 67] on button "New Claim" at bounding box center [420, 67] width 36 height 11
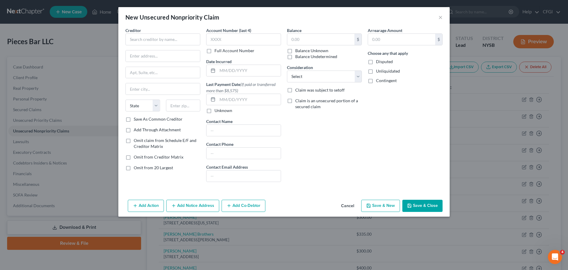
click at [159, 32] on div "Creditor *" at bounding box center [162, 36] width 75 height 18
click at [153, 38] on input "text" at bounding box center [162, 39] width 75 height 12
click at [147, 61] on input "text" at bounding box center [163, 55] width 74 height 11
click at [158, 74] on input "text" at bounding box center [163, 72] width 74 height 11
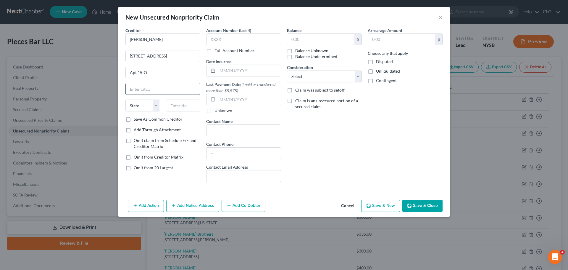
click at [167, 89] on input "text" at bounding box center [163, 88] width 74 height 11
click at [142, 109] on select "State AL AK AR AZ CA CO CT DE DC FL GA GU HI ID IL IN IA KS KY LA ME MD MA MI M…" at bounding box center [142, 105] width 35 height 12
click at [125, 99] on select "State AL AK AR AZ CA CO CT DE DC FL GA GU HI ID IL IN IA KS KY LA ME MD MA MI M…" at bounding box center [142, 105] width 35 height 12
click at [318, 41] on input "text" at bounding box center [320, 39] width 67 height 11
click at [321, 76] on select "Select Cable / Satellite Services Collection Agency Credit Card Debt Debt Couns…" at bounding box center [324, 76] width 75 height 12
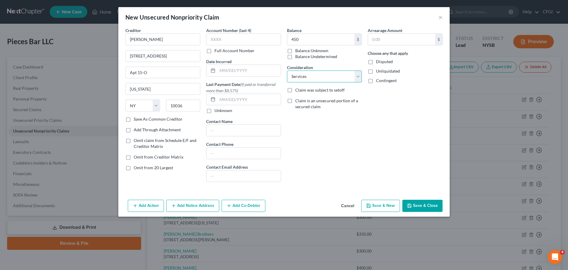
click at [287, 70] on select "Select Cable / Satellite Services Collection Agency Credit Card Debt Debt Couns…" at bounding box center [324, 76] width 75 height 12
click at [403, 204] on button "Save & Close" at bounding box center [422, 205] width 40 height 12
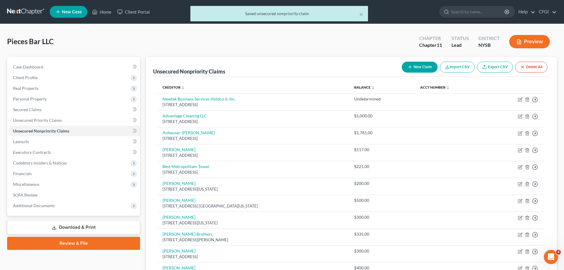
click at [410, 69] on icon "button" at bounding box center [410, 67] width 5 height 5
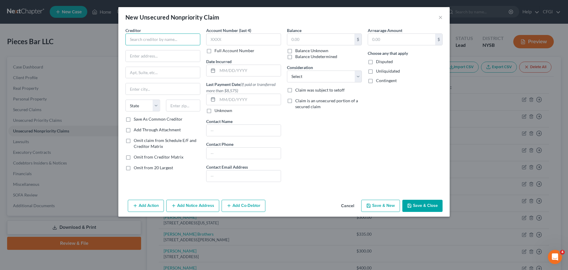
click at [177, 35] on input "text" at bounding box center [162, 39] width 75 height 12
click at [129, 55] on input "text" at bounding box center [163, 55] width 74 height 11
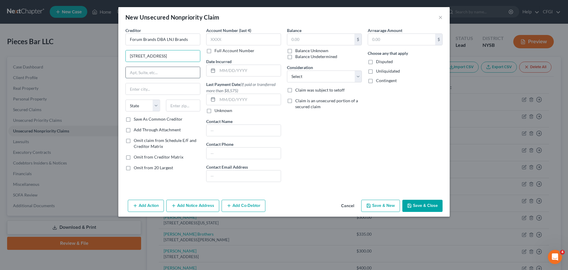
drag, startPoint x: 170, startPoint y: 70, endPoint x: 167, endPoint y: 75, distance: 6.2
click at [170, 72] on input "text" at bounding box center [163, 72] width 74 height 11
drag, startPoint x: 140, startPoint y: 91, endPoint x: 146, endPoint y: 98, distance: 8.2
click at [140, 91] on input "text" at bounding box center [163, 88] width 74 height 11
click at [142, 106] on select "State AL AK AR AZ CA CO CT DE DC FL GA GU HI ID IL IN IA KS KY LA ME MD MA MI M…" at bounding box center [142, 105] width 35 height 12
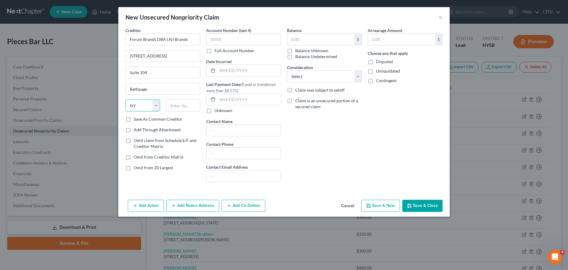
click at [125, 99] on select "State AL AK AR AZ CA CO CT DE DC FL GA GU HI ID IL IN IA KS KY LA ME MD MA MI M…" at bounding box center [142, 105] width 35 height 12
click at [321, 38] on input "text" at bounding box center [320, 39] width 67 height 11
click at [305, 80] on select "Select Cable / Satellite Services Collection Agency Credit Card Debt Debt Couns…" at bounding box center [324, 76] width 75 height 12
click at [287, 70] on select "Select Cable / Satellite Services Collection Agency Credit Card Debt Debt Couns…" at bounding box center [324, 76] width 75 height 12
click at [333, 155] on div "Balance 720 $ Balance Unknown Balance Undetermined 720.00 $ Balance Unknown Con…" at bounding box center [324, 106] width 81 height 159
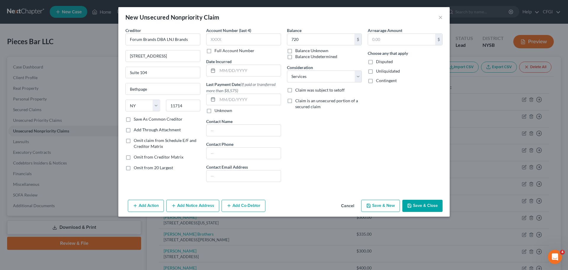
click at [379, 206] on button "Save & New" at bounding box center [380, 205] width 39 height 12
click at [442, 20] on button "×" at bounding box center [441, 17] width 4 height 7
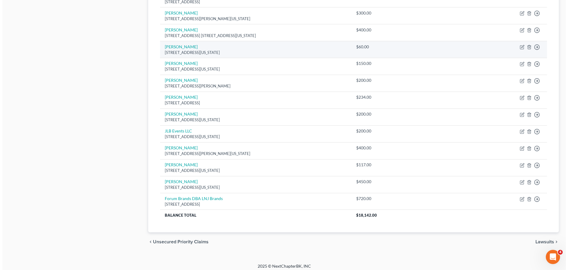
scroll to position [579, 0]
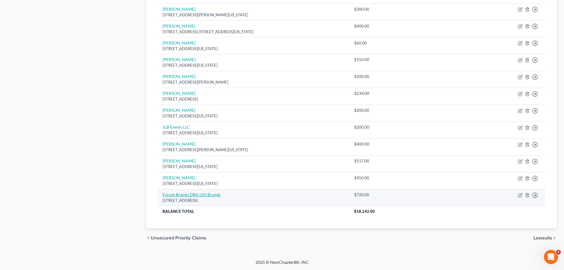
click at [208, 194] on link "Forum Brands DBA LNJ Brands" at bounding box center [191, 194] width 58 height 5
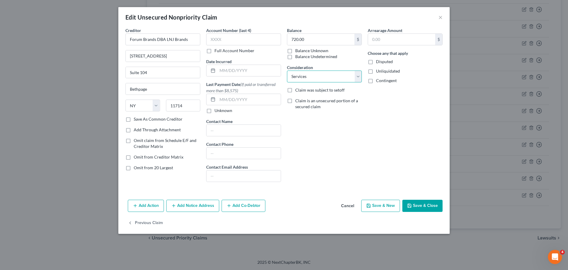
click at [326, 80] on select "Select Cable / Satellite Services Collection Agency Credit Card Debt Debt Couns…" at bounding box center [324, 76] width 75 height 12
click at [287, 70] on select "Select Cable / Satellite Services Collection Agency Credit Card Debt Debt Couns…" at bounding box center [324, 76] width 75 height 12
click at [392, 203] on button "Save & New" at bounding box center [380, 205] width 39 height 12
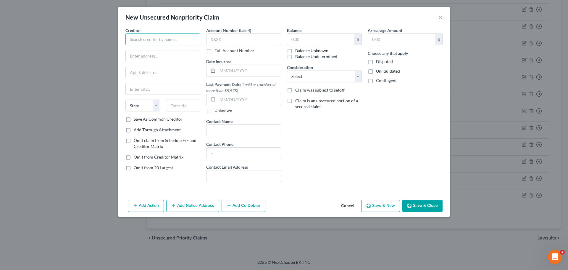
click at [181, 36] on input "text" at bounding box center [162, 39] width 75 height 12
drag, startPoint x: 158, startPoint y: 62, endPoint x: 160, endPoint y: 54, distance: 7.9
click at [160, 54] on div "Creditor * Claude Julien II State AL AK AR AZ CA CO CT DE DC FL GA GU HI ID IL …" at bounding box center [162, 71] width 75 height 89
click at [160, 54] on input "text" at bounding box center [163, 55] width 74 height 11
click at [166, 76] on input "text" at bounding box center [163, 72] width 74 height 11
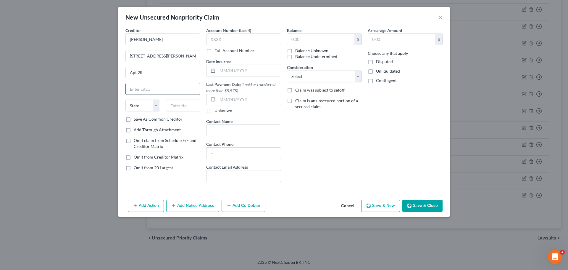
drag, startPoint x: 171, startPoint y: 88, endPoint x: 163, endPoint y: 92, distance: 8.9
click at [168, 89] on input "text" at bounding box center [163, 88] width 74 height 11
click at [134, 110] on select "State AL AK AR AZ CA CO CT DE DC FL GA GU HI ID IL IN IA KS KY LA ME MD MA MI M…" at bounding box center [142, 105] width 35 height 12
click at [125, 99] on select "State AL AK AR AZ CA CO CT DE DC FL GA GU HI ID IL IN IA KS KY LA ME MD MA MI M…" at bounding box center [142, 105] width 35 height 12
click at [308, 38] on input "text" at bounding box center [320, 39] width 67 height 11
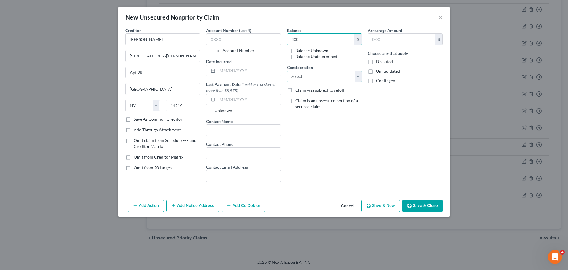
click at [307, 77] on select "Select Cable / Satellite Services Collection Agency Credit Card Debt Debt Couns…" at bounding box center [324, 76] width 75 height 12
click at [287, 70] on select "Select Cable / Satellite Services Collection Agency Credit Card Debt Debt Couns…" at bounding box center [324, 76] width 75 height 12
click at [383, 205] on button "Save & New" at bounding box center [380, 205] width 39 height 12
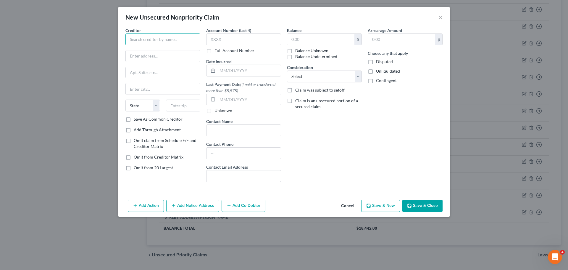
click at [140, 43] on input "text" at bounding box center [162, 39] width 75 height 12
click at [132, 54] on input "text" at bounding box center [163, 55] width 74 height 11
click at [164, 74] on input "text" at bounding box center [163, 72] width 74 height 11
drag, startPoint x: 140, startPoint y: 91, endPoint x: 144, endPoint y: 98, distance: 8.1
click at [140, 91] on input "text" at bounding box center [163, 88] width 74 height 11
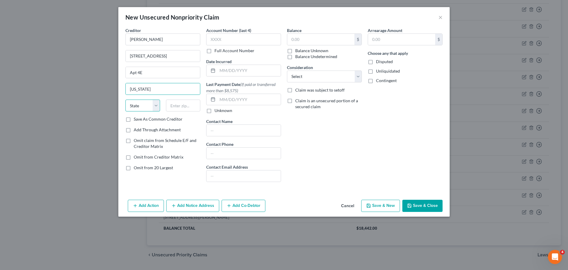
click at [144, 104] on select "State AL AK AR AZ CA CO CT DE DC FL GA GU HI ID IL IN IA KS KY LA ME MD MA MI M…" at bounding box center [142, 105] width 35 height 12
click at [125, 99] on select "State AL AK AR AZ CA CO CT DE DC FL GA GU HI ID IL IN IA KS KY LA ME MD MA MI M…" at bounding box center [142, 105] width 35 height 12
click at [320, 39] on input "text" at bounding box center [320, 39] width 67 height 11
click at [316, 72] on select "Select Cable / Satellite Services Collection Agency Credit Card Debt Debt Couns…" at bounding box center [324, 76] width 75 height 12
click at [287, 70] on select "Select Cable / Satellite Services Collection Agency Credit Card Debt Debt Couns…" at bounding box center [324, 76] width 75 height 12
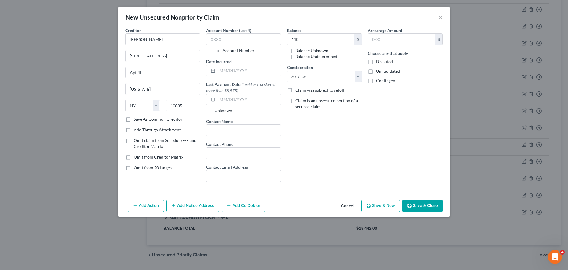
click at [383, 207] on button "Save & New" at bounding box center [380, 205] width 39 height 12
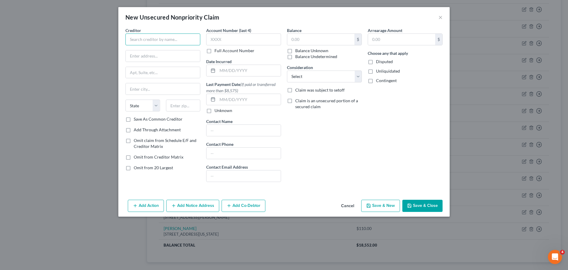
drag, startPoint x: 181, startPoint y: 34, endPoint x: 180, endPoint y: 39, distance: 5.4
click at [181, 34] on input "text" at bounding box center [162, 39] width 75 height 12
click at [142, 60] on input "text" at bounding box center [163, 55] width 74 height 11
drag, startPoint x: 160, startPoint y: 87, endPoint x: 163, endPoint y: 59, distance: 28.2
click at [163, 59] on div "Creditor * Manhattan Beer Dist,LLC 955 East 149Th Street Bronx State AL AK AR A…" at bounding box center [162, 71] width 75 height 89
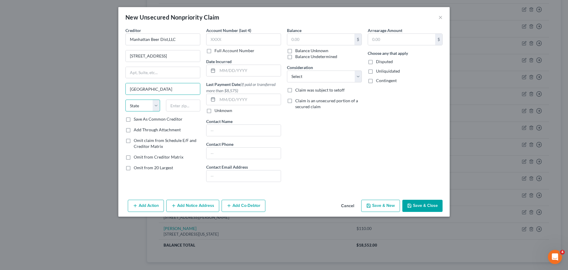
click at [136, 105] on select "State AL AK AR AZ CA CO CT DE DC FL GA GU HI ID IL IN IA KS KY LA ME MD MA MI M…" at bounding box center [142, 105] width 35 height 12
click at [125, 99] on select "State AL AK AR AZ CA CO CT DE DC FL GA GU HI ID IL IN IA KS KY LA ME MD MA MI M…" at bounding box center [142, 105] width 35 height 12
click at [236, 154] on input "text" at bounding box center [244, 152] width 74 height 11
click at [326, 39] on input "text" at bounding box center [320, 39] width 67 height 11
click at [312, 77] on select "Select Cable / Satellite Services Collection Agency Credit Card Debt Debt Couns…" at bounding box center [324, 76] width 75 height 12
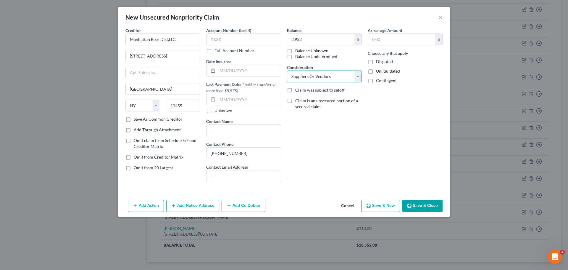
click at [287, 70] on select "Select Cable / Satellite Services Collection Agency Credit Card Debt Debt Couns…" at bounding box center [324, 76] width 75 height 12
click at [380, 199] on button "Save & New" at bounding box center [380, 205] width 39 height 12
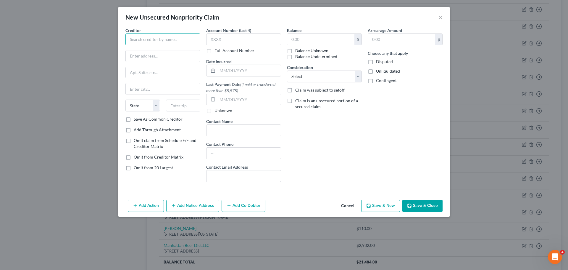
click at [165, 39] on input "text" at bounding box center [162, 39] width 75 height 12
click at [149, 57] on input "text" at bounding box center [163, 55] width 74 height 11
drag, startPoint x: 186, startPoint y: 58, endPoint x: 185, endPoint y: 62, distance: 3.5
click at [186, 58] on input "text" at bounding box center [163, 55] width 74 height 11
click at [160, 79] on div "Creditor * Marti G Cummings 367 W 48th St State AL AK AR AZ CA CO CT DE DC FL G…" at bounding box center [162, 71] width 75 height 89
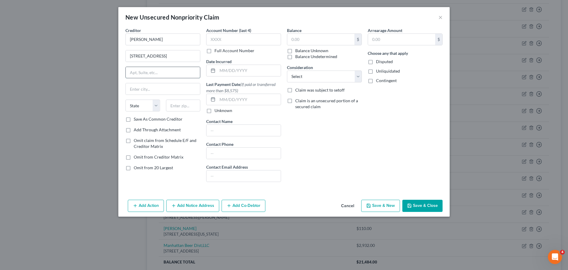
click at [148, 75] on input "text" at bounding box center [163, 72] width 74 height 11
click at [147, 89] on input "text" at bounding box center [163, 88] width 74 height 11
click at [149, 103] on select "State AL AK AR AZ CA CO CT DE DC FL GA GU HI ID IL IN IA KS KY LA ME MD MA MI M…" at bounding box center [142, 105] width 35 height 12
click at [125, 99] on select "State AL AK AR AZ CA CO CT DE DC FL GA GU HI ID IL IN IA KS KY LA ME MD MA MI M…" at bounding box center [142, 105] width 35 height 12
click at [331, 44] on input "text" at bounding box center [320, 39] width 67 height 11
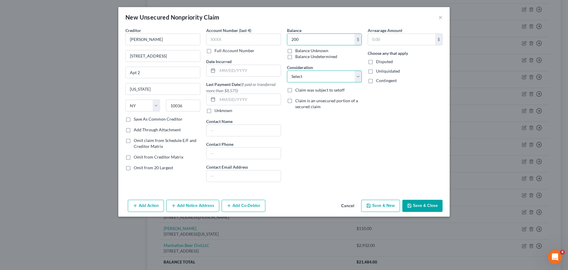
click at [328, 77] on select "Select Cable / Satellite Services Collection Agency Credit Card Debt Debt Couns…" at bounding box center [324, 76] width 75 height 12
click at [287, 70] on select "Select Cable / Satellite Services Collection Agency Credit Card Debt Debt Couns…" at bounding box center [324, 76] width 75 height 12
click at [380, 202] on button "Save & New" at bounding box center [380, 205] width 39 height 12
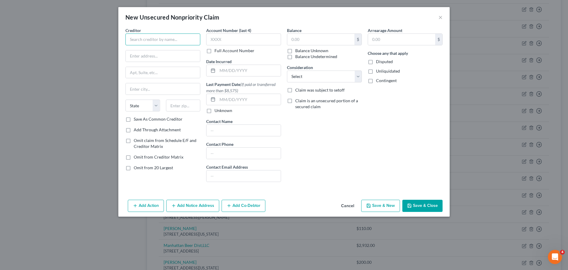
click at [145, 43] on input "text" at bounding box center [162, 39] width 75 height 12
drag, startPoint x: 185, startPoint y: 59, endPoint x: 172, endPoint y: 61, distance: 12.5
click at [185, 59] on input "text" at bounding box center [163, 55] width 74 height 11
click at [163, 76] on input "text" at bounding box center [163, 72] width 74 height 11
drag, startPoint x: 155, startPoint y: 89, endPoint x: 146, endPoint y: 99, distance: 13.0
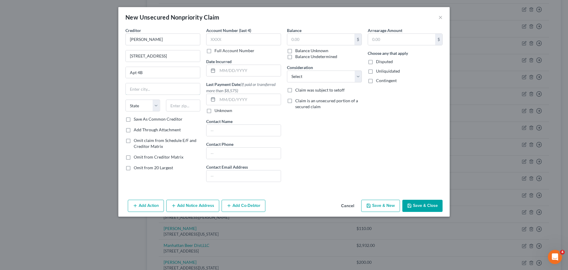
click at [155, 89] on input "text" at bounding box center [163, 88] width 74 height 11
click at [141, 104] on select "State AL AK AR AZ CA CO CT DE DC FL GA GU HI ID IL IN IA KS KY LA ME MD MA MI M…" at bounding box center [142, 105] width 35 height 12
click at [125, 99] on select "State AL AK AR AZ CA CO CT DE DC FL GA GU HI ID IL IN IA KS KY LA ME MD MA MI M…" at bounding box center [142, 105] width 35 height 12
click at [310, 40] on input "text" at bounding box center [320, 39] width 67 height 11
click at [312, 74] on select "Select Cable / Satellite Services Collection Agency Credit Card Debt Debt Couns…" at bounding box center [324, 76] width 75 height 12
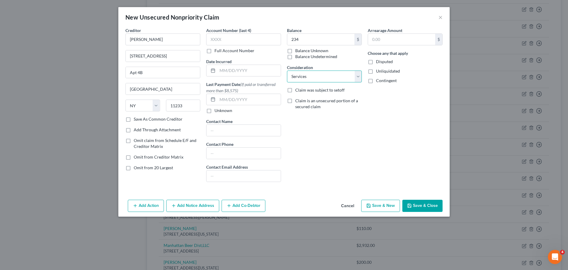
click at [287, 70] on select "Select Cable / Satellite Services Collection Agency Credit Card Debt Debt Couns…" at bounding box center [324, 76] width 75 height 12
click at [387, 207] on button "Save & New" at bounding box center [380, 205] width 39 height 12
drag, startPoint x: 154, startPoint y: 36, endPoint x: 160, endPoint y: 41, distance: 7.5
click at [154, 36] on input "text" at bounding box center [162, 39] width 75 height 12
click at [186, 59] on input "text" at bounding box center [163, 55] width 74 height 11
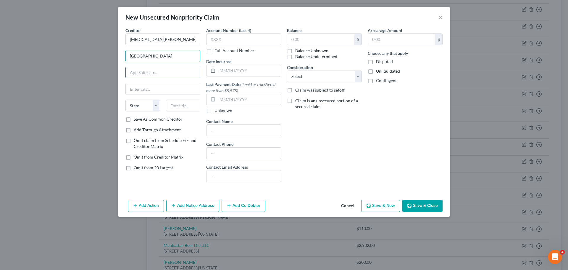
click at [137, 73] on input "text" at bounding box center [163, 72] width 74 height 11
click at [163, 69] on input "text" at bounding box center [163, 72] width 74 height 11
click at [165, 88] on input "text" at bounding box center [163, 88] width 74 height 11
click at [135, 106] on select "State AL AK AR AZ CA CO CT DE DC FL GA GU HI ID IL IN IA KS KY LA ME MD MA MI M…" at bounding box center [142, 105] width 35 height 12
click at [125, 99] on select "State AL AK AR AZ CA CO CT DE DC FL GA GU HI ID IL IN IA KS KY LA ME MD MA MI M…" at bounding box center [142, 105] width 35 height 12
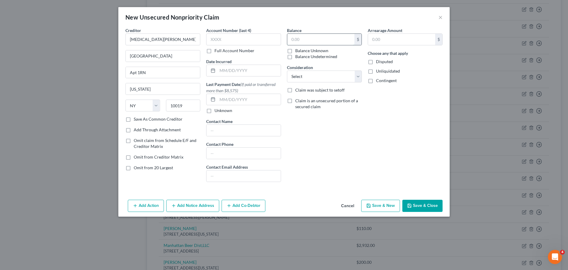
click at [322, 38] on input "text" at bounding box center [320, 39] width 67 height 11
click at [318, 74] on select "Select Cable / Satellite Services Collection Agency Credit Card Debt Debt Couns…" at bounding box center [324, 76] width 75 height 12
click at [287, 70] on select "Select Cable / Satellite Services Collection Agency Credit Card Debt Debt Couns…" at bounding box center [324, 76] width 75 height 12
click at [375, 204] on button "Save & New" at bounding box center [380, 205] width 39 height 12
click at [142, 42] on input "text" at bounding box center [162, 39] width 75 height 12
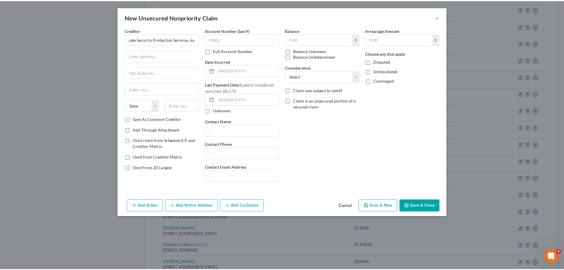
scroll to position [0, 0]
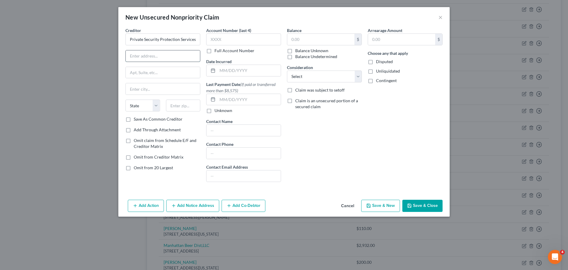
drag, startPoint x: 177, startPoint y: 54, endPoint x: 173, endPoint y: 54, distance: 3.4
click at [177, 54] on input "text" at bounding box center [163, 55] width 74 height 11
click at [152, 72] on input "text" at bounding box center [163, 72] width 74 height 11
drag, startPoint x: 142, startPoint y: 94, endPoint x: 150, endPoint y: 104, distance: 13.0
click at [143, 93] on input "text" at bounding box center [163, 88] width 74 height 11
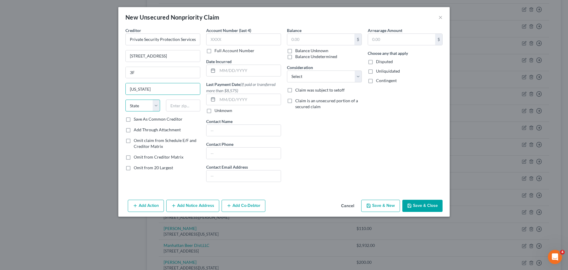
click at [150, 104] on select "State AL AK AR AZ CA CO CT DE DC FL GA GU HI ID IL IN IA KS KY LA ME MD MA MI M…" at bounding box center [142, 105] width 35 height 12
click at [125, 99] on select "State AL AK AR AZ CA CO CT DE DC FL GA GU HI ID IL IN IA KS KY LA ME MD MA MI M…" at bounding box center [142, 105] width 35 height 12
click at [294, 31] on label "Balance" at bounding box center [294, 30] width 15 height 6
click at [307, 44] on input "text" at bounding box center [320, 39] width 67 height 11
click at [312, 79] on select "Select Cable / Satellite Services Collection Agency Credit Card Debt Debt Couns…" at bounding box center [324, 76] width 75 height 12
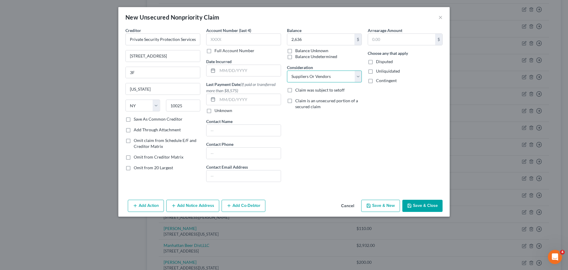
click at [287, 70] on select "Select Cable / Satellite Services Collection Agency Credit Card Debt Debt Couns…" at bounding box center [324, 76] width 75 height 12
click at [371, 203] on icon "button" at bounding box center [368, 205] width 5 height 5
click at [140, 42] on input "text" at bounding box center [162, 39] width 75 height 12
click at [129, 57] on input "text" at bounding box center [163, 55] width 74 height 11
drag, startPoint x: 166, startPoint y: 89, endPoint x: 157, endPoint y: 95, distance: 11.0
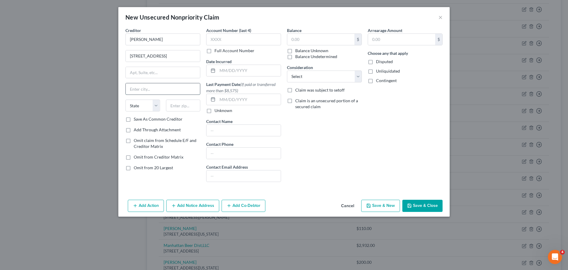
click at [166, 89] on input "text" at bounding box center [163, 88] width 74 height 11
click at [144, 107] on select "State AL AK AR AZ CA CO CT DE DC FL GA GU HI ID IL IN IA KS KY LA ME MD MA MI M…" at bounding box center [142, 105] width 35 height 12
click at [125, 99] on select "State AL AK AR AZ CA CO CT DE DC FL GA GU HI ID IL IN IA KS KY LA ME MD MA MI M…" at bounding box center [142, 105] width 35 height 12
drag, startPoint x: 299, startPoint y: 35, endPoint x: 301, endPoint y: 38, distance: 3.4
click at [299, 36] on input "text" at bounding box center [320, 39] width 67 height 11
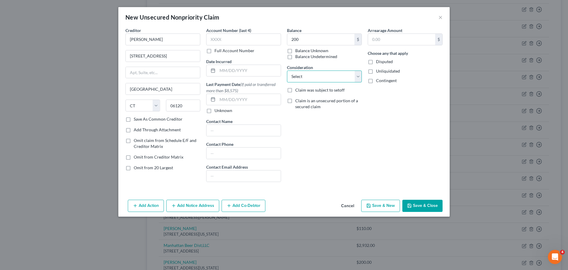
click at [309, 75] on select "Select Cable / Satellite Services Collection Agency Credit Card Debt Debt Couns…" at bounding box center [324, 76] width 75 height 12
click at [287, 70] on select "Select Cable / Satellite Services Collection Agency Credit Card Debt Debt Couns…" at bounding box center [324, 76] width 75 height 12
click at [386, 207] on button "Save & New" at bounding box center [380, 205] width 39 height 12
click at [172, 38] on input "text" at bounding box center [162, 39] width 75 height 12
click at [180, 58] on input "text" at bounding box center [163, 55] width 74 height 11
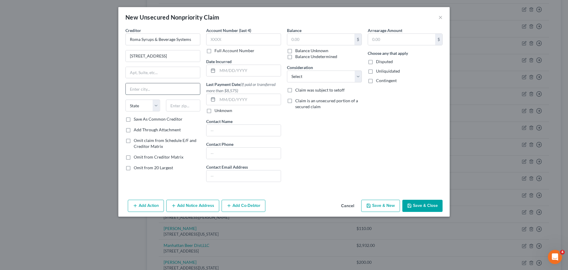
drag, startPoint x: 155, startPoint y: 88, endPoint x: 160, endPoint y: 86, distance: 5.6
click at [155, 88] on input "text" at bounding box center [163, 88] width 74 height 11
click at [147, 105] on select "State AL AK AR AZ CA CO CT DE DC FL GA GU HI ID IL IN IA KS KY LA ME MD MA MI M…" at bounding box center [142, 105] width 35 height 12
click at [125, 99] on select "State AL AK AR AZ CA CO CT DE DC FL GA GU HI ID IL IN IA KS KY LA ME MD MA MI M…" at bounding box center [142, 105] width 35 height 12
click at [311, 37] on input "text" at bounding box center [320, 39] width 67 height 11
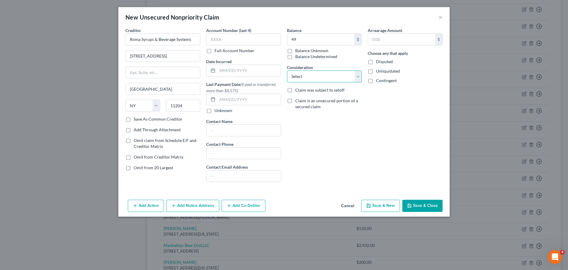
click at [320, 76] on select "Select Cable / Satellite Services Collection Agency Credit Card Debt Debt Couns…" at bounding box center [324, 76] width 75 height 12
click at [287, 70] on select "Select Cable / Satellite Services Collection Agency Credit Card Debt Debt Couns…" at bounding box center [324, 76] width 75 height 12
click at [383, 202] on button "Save & New" at bounding box center [380, 205] width 39 height 12
click at [166, 41] on input "text" at bounding box center [162, 39] width 75 height 12
click at [139, 55] on input "text" at bounding box center [163, 55] width 74 height 11
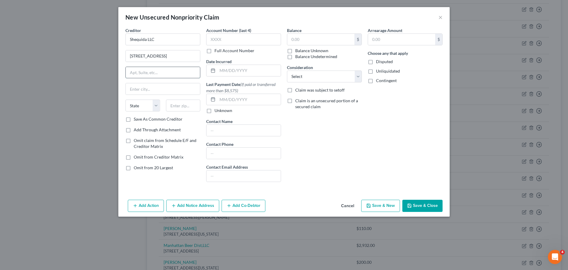
click at [153, 75] on input "text" at bounding box center [163, 72] width 74 height 11
click at [146, 87] on input "text" at bounding box center [163, 88] width 74 height 11
click at [135, 105] on select "State AL AK AR AZ CA CO CT DE DC FL GA GU HI ID IL IN IA KS KY LA ME MD MA MI M…" at bounding box center [142, 105] width 35 height 12
click at [125, 99] on select "State AL AK AR AZ CA CO CT DE DC FL GA GU HI ID IL IN IA KS KY LA ME MD MA MI M…" at bounding box center [142, 105] width 35 height 12
click at [298, 40] on input "text" at bounding box center [320, 39] width 67 height 11
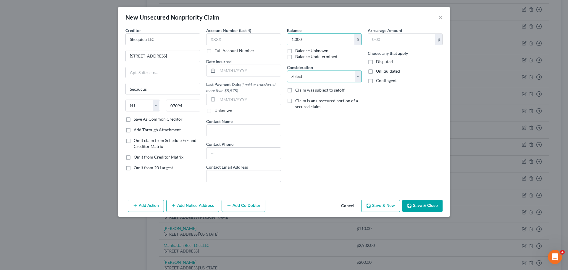
click at [325, 77] on select "Select Cable / Satellite Services Collection Agency Credit Card Debt Debt Couns…" at bounding box center [324, 76] width 75 height 12
click at [287, 70] on select "Select Cable / Satellite Services Collection Agency Credit Card Debt Debt Couns…" at bounding box center [324, 76] width 75 height 12
click at [323, 136] on div "Balance 1,000 $ Balance Unknown Balance Undetermined 1,000.00 $ Balance Unknown…" at bounding box center [324, 106] width 81 height 159
click at [384, 207] on button "Save & New" at bounding box center [380, 205] width 39 height 12
click at [169, 36] on input "text" at bounding box center [162, 39] width 75 height 12
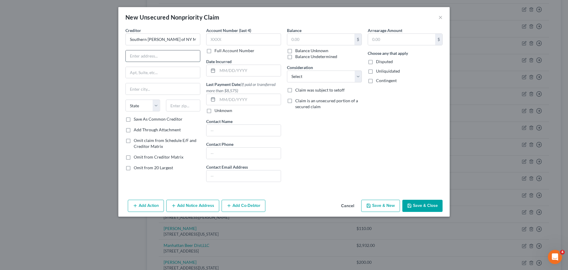
drag, startPoint x: 170, startPoint y: 61, endPoint x: 167, endPoint y: 62, distance: 3.0
click at [170, 61] on input "text" at bounding box center [163, 55] width 74 height 11
click at [153, 91] on input "text" at bounding box center [163, 88] width 74 height 11
click at [140, 108] on select "State AL AK AR AZ CA CO CT DE DC FL GA GU HI ID IL IN IA KS KY LA ME MD MA MI M…" at bounding box center [142, 105] width 35 height 12
click at [125, 99] on select "State AL AK AR AZ CA CO CT DE DC FL GA GU HI ID IL IN IA KS KY LA ME MD MA MI M…" at bounding box center [142, 105] width 35 height 12
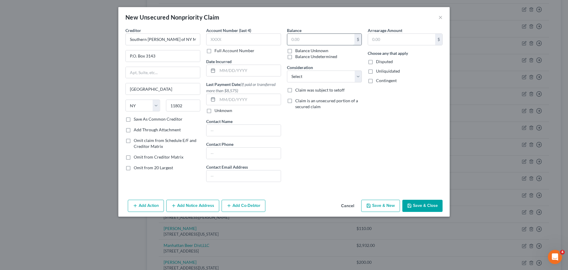
click at [308, 41] on input "text" at bounding box center [320, 39] width 67 height 11
click at [304, 73] on select "Select Cable / Satellite Services Collection Agency Credit Card Debt Debt Couns…" at bounding box center [324, 76] width 75 height 12
click at [287, 70] on select "Select Cable / Satellite Services Collection Agency Credit Card Debt Debt Couns…" at bounding box center [324, 76] width 75 height 12
click at [380, 204] on button "Save & New" at bounding box center [380, 205] width 39 height 12
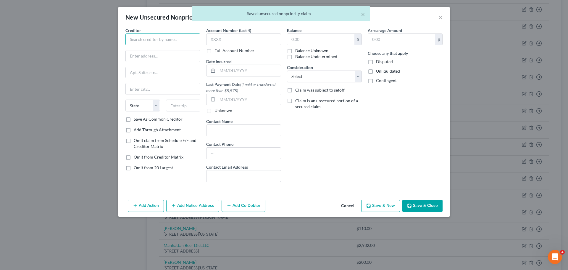
click at [170, 38] on input "text" at bounding box center [162, 39] width 75 height 12
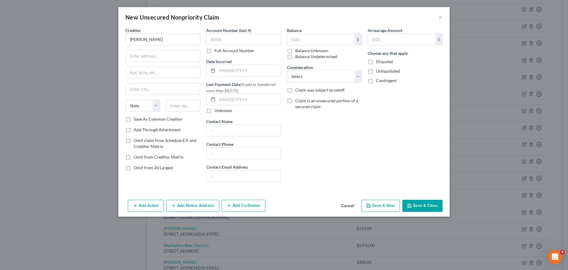
click at [177, 55] on input "text" at bounding box center [163, 55] width 74 height 11
click at [157, 74] on input "text" at bounding box center [163, 72] width 74 height 11
click at [168, 89] on input "text" at bounding box center [163, 88] width 74 height 11
click at [145, 102] on select "State AL AK AR AZ CA CO CT DE DC FL GA GU HI ID IL IN IA KS KY LA ME MD MA MI M…" at bounding box center [142, 105] width 35 height 12
click at [125, 99] on select "State AL AK AR AZ CA CO CT DE DC FL GA GU HI ID IL IN IA KS KY LA ME MD MA MI M…" at bounding box center [142, 105] width 35 height 12
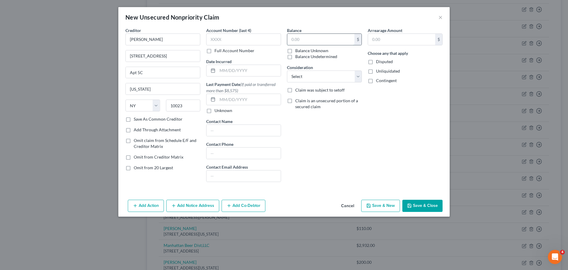
click at [313, 42] on input "text" at bounding box center [320, 39] width 67 height 11
click at [309, 77] on select "Select Cable / Satellite Services Collection Agency Credit Card Debt Debt Couns…" at bounding box center [324, 76] width 75 height 12
click at [287, 70] on select "Select Cable / Satellite Services Collection Agency Credit Card Debt Debt Couns…" at bounding box center [324, 76] width 75 height 12
click at [393, 208] on button "Save & New" at bounding box center [380, 205] width 39 height 12
click at [152, 38] on input "text" at bounding box center [162, 39] width 75 height 12
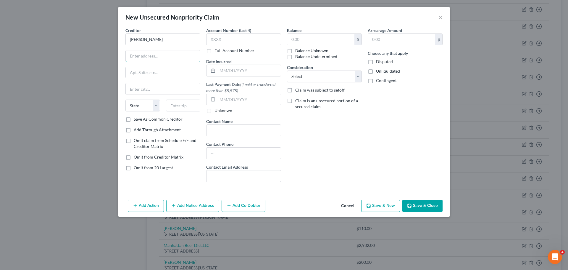
drag, startPoint x: 183, startPoint y: 55, endPoint x: 153, endPoint y: 64, distance: 31.4
click at [183, 55] on input "text" at bounding box center [163, 55] width 74 height 11
click at [131, 69] on input "text" at bounding box center [163, 72] width 74 height 11
click at [154, 88] on input "text" at bounding box center [163, 88] width 74 height 11
click at [138, 105] on select "State AL AK AR AZ CA CO CT DE DC FL GA GU HI ID IL IN IA KS KY LA ME MD MA MI M…" at bounding box center [142, 105] width 35 height 12
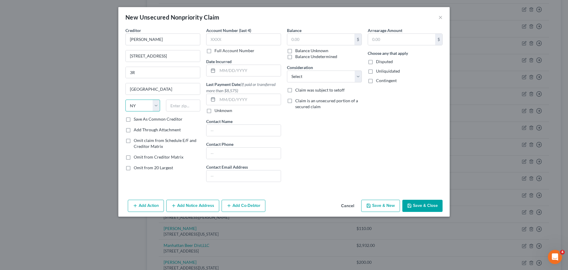
click at [125, 99] on select "State AL AK AR AZ CA CO CT DE DC FL GA GU HI ID IL IN IA KS KY LA ME MD MA MI M…" at bounding box center [142, 105] width 35 height 12
click at [307, 44] on input "text" at bounding box center [320, 39] width 67 height 11
drag, startPoint x: 308, startPoint y: 75, endPoint x: 309, endPoint y: 80, distance: 5.6
click at [308, 75] on select "Select Cable / Satellite Services Collection Agency Credit Card Debt Debt Couns…" at bounding box center [324, 76] width 75 height 12
click at [287, 70] on select "Select Cable / Satellite Services Collection Agency Credit Card Debt Debt Couns…" at bounding box center [324, 76] width 75 height 12
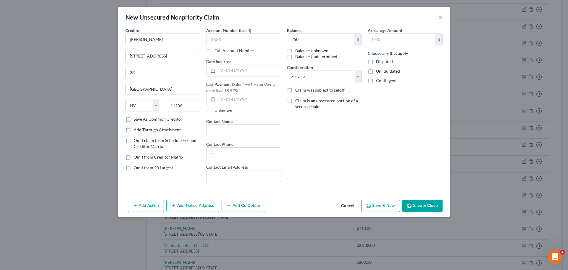
click at [379, 204] on button "Save & New" at bounding box center [380, 205] width 39 height 12
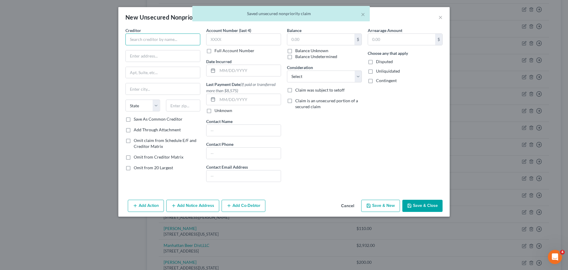
click at [145, 44] on input "text" at bounding box center [162, 39] width 75 height 12
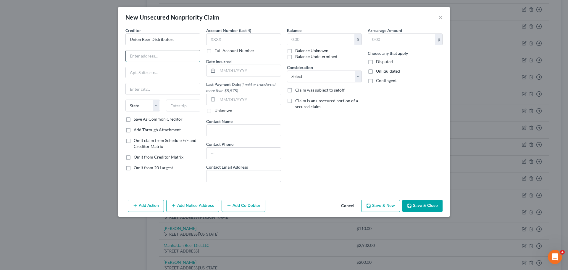
drag, startPoint x: 152, startPoint y: 57, endPoint x: 151, endPoint y: 62, distance: 4.9
click at [152, 57] on input "text" at bounding box center [163, 55] width 74 height 11
click at [157, 75] on input "text" at bounding box center [163, 72] width 74 height 11
click at [149, 86] on input "text" at bounding box center [163, 88] width 74 height 11
click at [138, 105] on select "State AL AK AR AZ CA CO CT DE DC FL GA GU HI ID IL IN IA KS KY LA ME MD MA MI M…" at bounding box center [142, 105] width 35 height 12
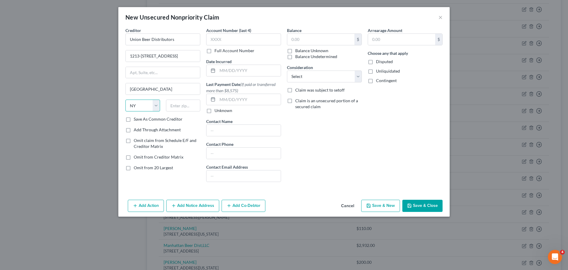
click at [125, 99] on select "State AL AK AR AZ CA CO CT DE DC FL GA GU HI ID IL IN IA KS KY LA ME MD MA MI M…" at bounding box center [142, 105] width 35 height 12
click at [244, 131] on input "text" at bounding box center [244, 130] width 74 height 11
click at [302, 39] on input "text" at bounding box center [320, 39] width 67 height 11
click at [305, 74] on select "Select Cable / Satellite Services Collection Agency Credit Card Debt Debt Couns…" at bounding box center [324, 76] width 75 height 12
click at [287, 70] on select "Select Cable / Satellite Services Collection Agency Credit Card Debt Debt Couns…" at bounding box center [324, 76] width 75 height 12
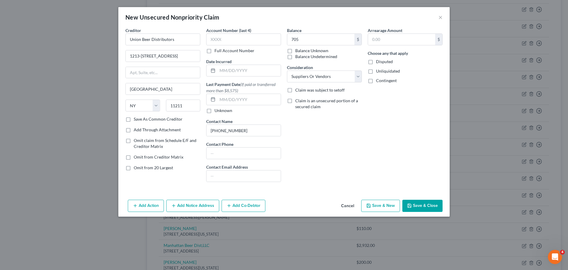
click at [383, 206] on button "Save & New" at bounding box center [380, 205] width 39 height 12
click at [178, 36] on input "text" at bounding box center [162, 39] width 75 height 12
click at [169, 58] on input "59 Centre St" at bounding box center [163, 55] width 74 height 11
drag, startPoint x: 152, startPoint y: 88, endPoint x: 158, endPoint y: 87, distance: 6.9
click at [152, 88] on input "text" at bounding box center [163, 88] width 74 height 11
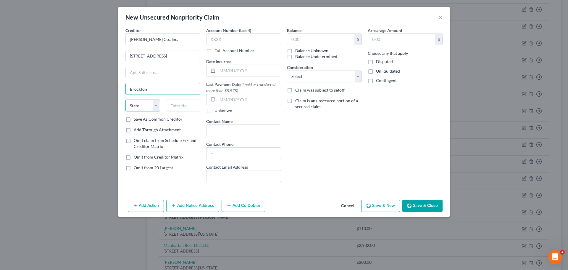
click at [141, 107] on select "State AL AK AR AZ CA CO CT DE DC FL GA GU HI ID IL IN IA KS KY LA ME MD MA MI M…" at bounding box center [142, 105] width 35 height 12
click at [125, 99] on select "State AL AK AR AZ CA CO CT DE DC FL GA GU HI ID IL IN IA KS KY LA ME MD MA MI M…" at bounding box center [142, 105] width 35 height 12
click at [240, 151] on input "text" at bounding box center [244, 152] width 74 height 11
click at [312, 44] on input "text" at bounding box center [320, 39] width 67 height 11
click at [319, 72] on select "Select Cable / Satellite Services Collection Agency Credit Card Debt Debt Couns…" at bounding box center [324, 76] width 75 height 12
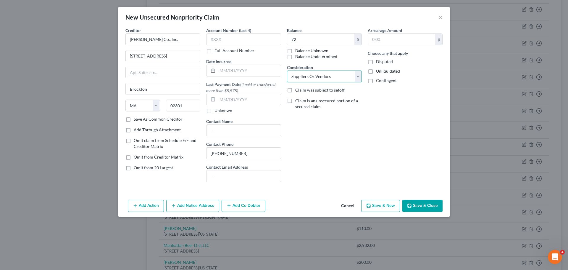
click at [287, 70] on select "Select Cable / Satellite Services Collection Agency Credit Card Debt Debt Couns…" at bounding box center [324, 76] width 75 height 12
click at [380, 203] on button "Save & New" at bounding box center [380, 205] width 39 height 12
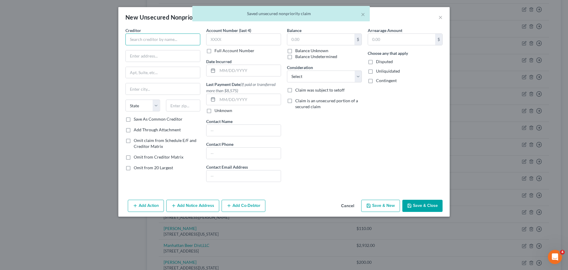
click at [179, 39] on input "text" at bounding box center [162, 39] width 75 height 12
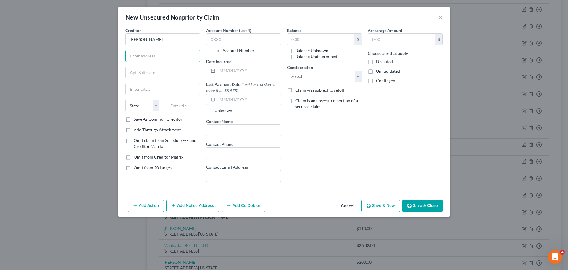
drag, startPoint x: 189, startPoint y: 58, endPoint x: 117, endPoint y: 70, distance: 72.8
click at [189, 58] on input "text" at bounding box center [163, 55] width 74 height 11
drag, startPoint x: 153, startPoint y: 65, endPoint x: 152, endPoint y: 69, distance: 3.6
click at [153, 66] on div "Creditor * Yuhua Ou 353 W 56th St State AL AK AR AZ CA CO CT DE DC FL GA GU HI …" at bounding box center [162, 71] width 75 height 89
click at [152, 69] on input "text" at bounding box center [163, 72] width 74 height 11
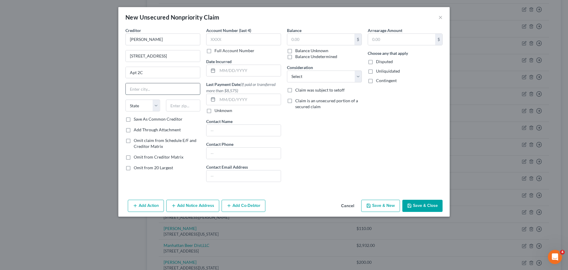
drag, startPoint x: 171, startPoint y: 92, endPoint x: 166, endPoint y: 94, distance: 5.3
click at [171, 92] on input "text" at bounding box center [163, 88] width 74 height 11
click at [136, 114] on div "State AL AK AR AZ CA CO CT DE DC FL GA GU HI ID IL IN IA KS KY LA ME MD MA MI M…" at bounding box center [163, 107] width 81 height 17
click at [137, 107] on select "State AL AK AR AZ CA CO CT DE DC FL GA GU HI ID IL IN IA KS KY LA ME MD MA MI M…" at bounding box center [142, 105] width 35 height 12
click at [125, 99] on select "State AL AK AR AZ CA CO CT DE DC FL GA GU HI ID IL IN IA KS KY LA ME MD MA MI M…" at bounding box center [142, 105] width 35 height 12
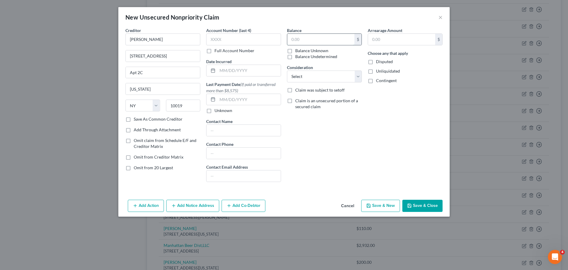
click at [308, 41] on input "text" at bounding box center [320, 39] width 67 height 11
click at [310, 75] on select "Select Cable / Satellite Services Collection Agency Credit Card Debt Debt Couns…" at bounding box center [324, 76] width 75 height 12
click at [287, 70] on select "Select Cable / Satellite Services Collection Agency Credit Card Debt Debt Couns…" at bounding box center [324, 76] width 75 height 12
click at [394, 204] on button "Save & New" at bounding box center [380, 205] width 39 height 12
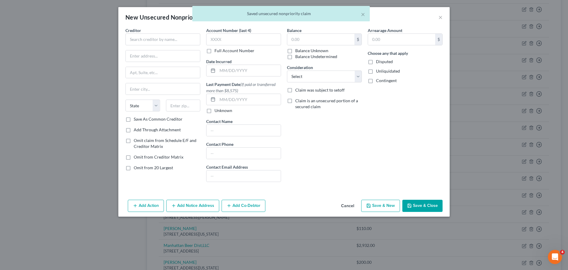
click at [440, 17] on div "× Saved unsecured nonpriority claim" at bounding box center [281, 15] width 568 height 18
click at [348, 203] on button "Cancel" at bounding box center [347, 206] width 22 height 12
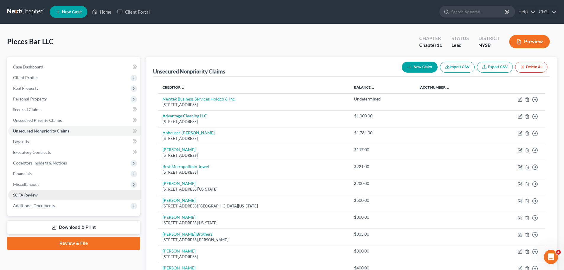
click at [39, 193] on link "SOFA Review" at bounding box center [74, 194] width 132 height 11
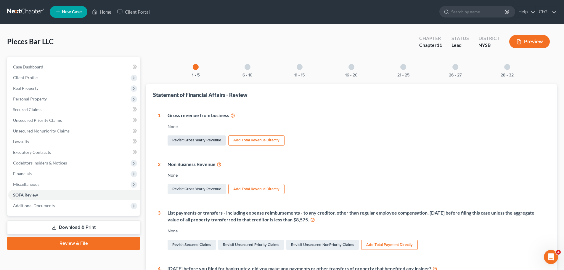
click at [192, 143] on link "Revisit Gross Yearly Revenue" at bounding box center [196, 140] width 58 height 10
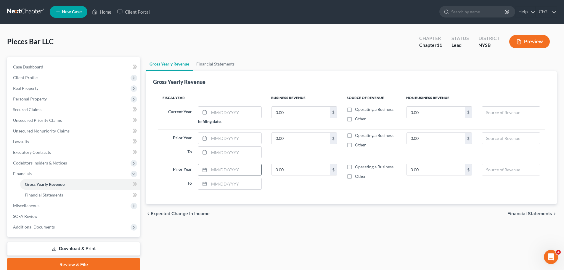
click at [219, 170] on input "text" at bounding box center [235, 169] width 53 height 11
click at [302, 173] on input "text" at bounding box center [300, 169] width 58 height 11
click at [355, 166] on label "Operating a Business" at bounding box center [374, 167] width 38 height 6
click at [357, 166] on input "Operating a Business" at bounding box center [359, 166] width 4 height 4
click at [243, 170] on input "0.00" at bounding box center [235, 169] width 53 height 11
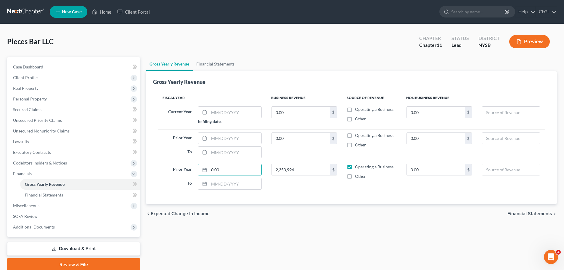
drag, startPoint x: 235, startPoint y: 170, endPoint x: 191, endPoint y: 166, distance: 43.4
click at [191, 166] on div "Prior Year 0.00" at bounding box center [212, 170] width 105 height 12
click at [224, 183] on input "text" at bounding box center [235, 183] width 53 height 11
click at [212, 138] on input "text" at bounding box center [235, 138] width 53 height 11
click at [216, 151] on input "text" at bounding box center [235, 151] width 53 height 11
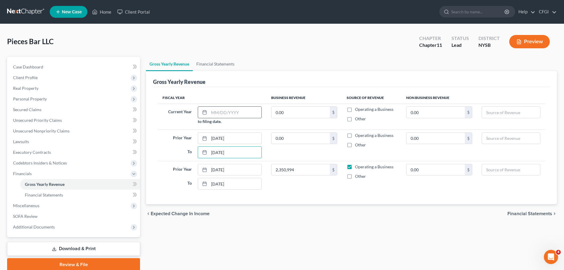
click at [213, 112] on input "text" at bounding box center [235, 112] width 53 height 11
click at [289, 141] on input "0.00" at bounding box center [300, 138] width 58 height 11
drag, startPoint x: 291, startPoint y: 141, endPoint x: 297, endPoint y: 139, distance: 6.3
click at [291, 141] on input "0.00" at bounding box center [300, 138] width 58 height 11
drag, startPoint x: 297, startPoint y: 139, endPoint x: 264, endPoint y: 136, distance: 33.3
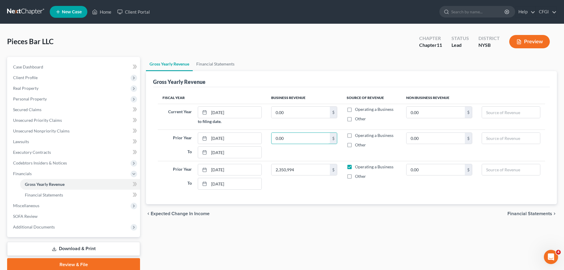
click at [264, 136] on tr "Prior Year 01/01/2024 To 12/31/2024 0.00 $ Operating a Business Other 0.00 $" at bounding box center [351, 144] width 387 height 31
click at [355, 138] on label "Operating a Business" at bounding box center [374, 135] width 38 height 6
click at [357, 136] on input "Operating a Business" at bounding box center [359, 134] width 4 height 4
click at [355, 137] on label "Operating a Business" at bounding box center [374, 135] width 38 height 6
click at [357, 136] on input "Operating a Business" at bounding box center [359, 134] width 4 height 4
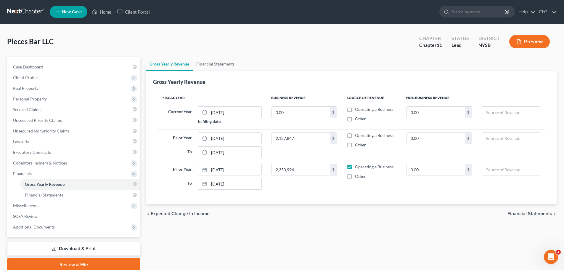
click at [355, 135] on label "Operating a Business" at bounding box center [374, 135] width 38 height 6
click at [357, 135] on input "Operating a Business" at bounding box center [359, 134] width 4 height 4
click at [310, 112] on input "0.00" at bounding box center [300, 112] width 58 height 11
click at [309, 123] on td "1,282,380.26 $" at bounding box center [303, 117] width 75 height 26
click at [355, 111] on label "Operating a Business" at bounding box center [374, 109] width 38 height 6
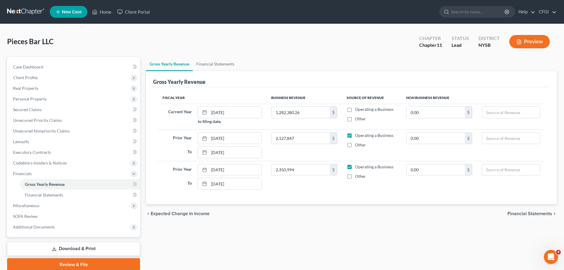
click at [357, 110] on input "Operating a Business" at bounding box center [359, 108] width 4 height 4
click at [520, 217] on div "chevron_left Expected Change in Income Financial Statements chevron_right" at bounding box center [351, 213] width 411 height 19
click at [521, 214] on span "Financial Statements" at bounding box center [529, 213] width 45 height 5
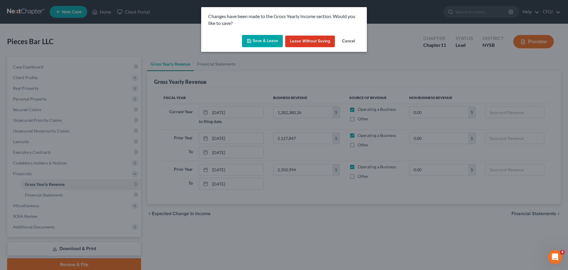
click at [264, 41] on button "Save & Leave" at bounding box center [262, 41] width 41 height 12
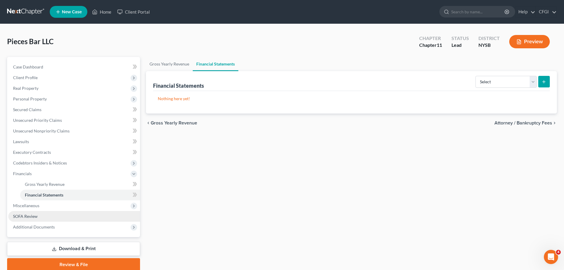
click at [31, 220] on link "SOFA Review" at bounding box center [74, 216] width 132 height 11
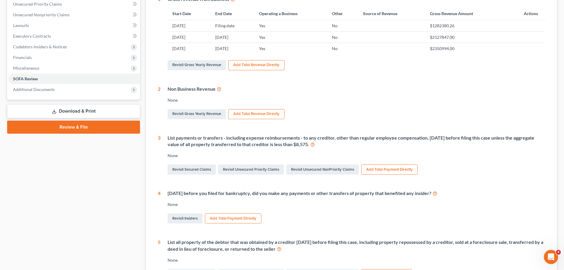
scroll to position [118, 0]
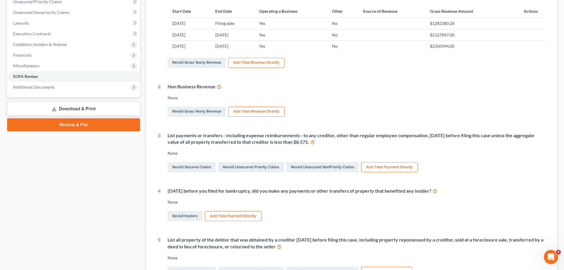
click at [381, 169] on button "Add Total Payment Directly" at bounding box center [389, 167] width 57 height 10
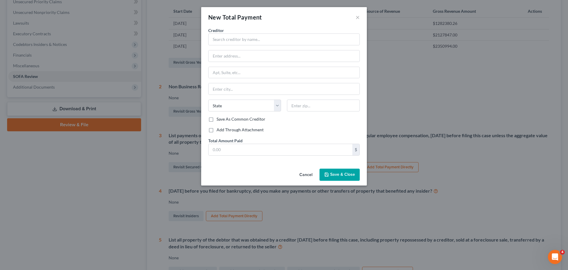
click at [217, 129] on label "Add Through Attachment" at bounding box center [240, 130] width 47 height 6
click at [219, 129] on input "Add Through Attachment" at bounding box center [221, 129] width 4 height 4
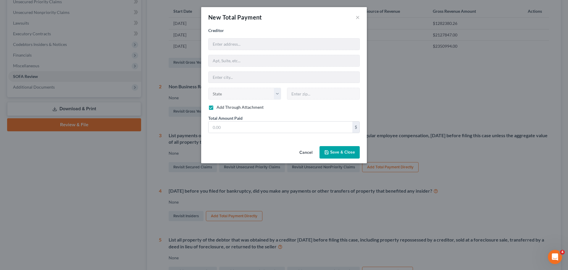
click at [229, 146] on div "Cancel Save & Close" at bounding box center [284, 154] width 166 height 20
click at [233, 127] on input "text" at bounding box center [281, 126] width 144 height 11
click at [345, 149] on button "Save & Close" at bounding box center [340, 152] width 40 height 12
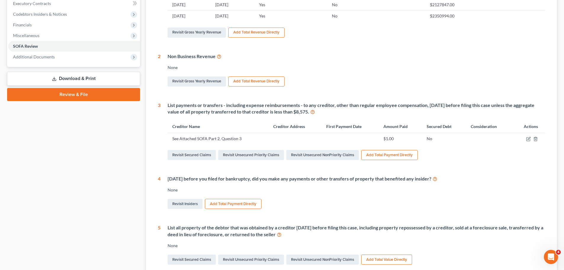
scroll to position [207, 0]
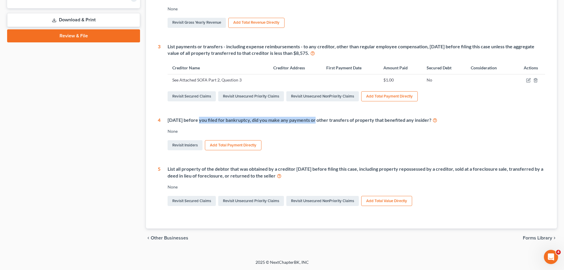
drag, startPoint x: 216, startPoint y: 119, endPoint x: 315, endPoint y: 123, distance: 99.5
click at [314, 123] on div "Within 1 year before you filed for bankruptcy, did you make any payments or oth…" at bounding box center [355, 120] width 377 height 7
click at [315, 123] on div "Within 1 year before you filed for bankruptcy, did you make any payments or oth…" at bounding box center [355, 120] width 377 height 7
drag, startPoint x: 334, startPoint y: 123, endPoint x: 276, endPoint y: 117, distance: 59.1
click at [276, 117] on div "Within 1 year before you filed for bankruptcy, did you make any payments or oth…" at bounding box center [355, 120] width 377 height 7
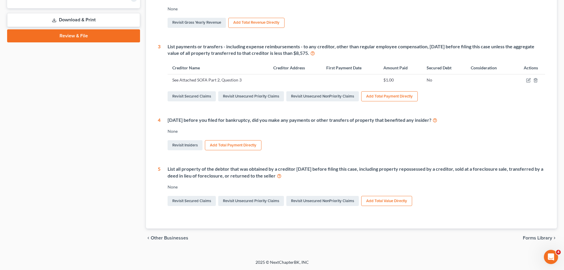
click at [275, 117] on div "Within 1 year before you filed for bankruptcy, did you make any payments or oth…" at bounding box center [355, 120] width 377 height 7
click at [237, 149] on button "Add Total Payment Directly" at bounding box center [233, 145] width 57 height 10
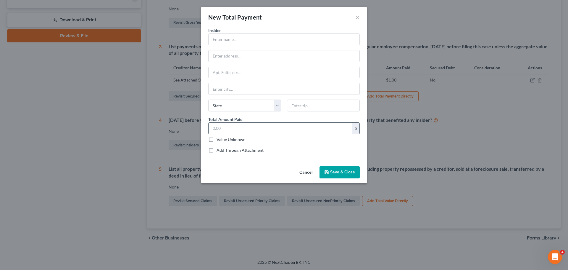
click at [232, 131] on input "text" at bounding box center [281, 128] width 144 height 11
click at [234, 151] on label "Add Through Attachment" at bounding box center [240, 150] width 47 height 6
click at [223, 151] on input "Add Through Attachment" at bounding box center [221, 149] width 4 height 4
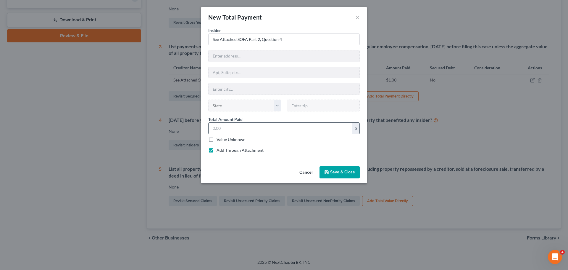
click at [232, 130] on input "text" at bounding box center [281, 128] width 144 height 11
click at [341, 170] on span "Save & Close" at bounding box center [342, 172] width 25 height 5
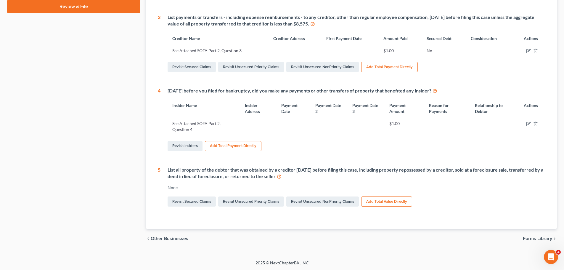
scroll to position [237, 0]
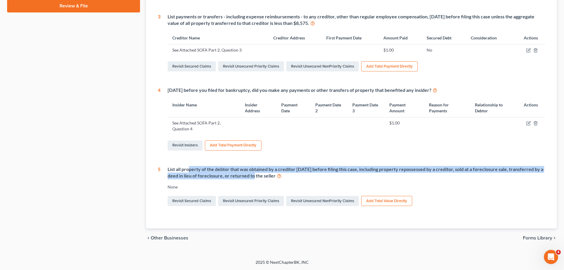
drag, startPoint x: 189, startPoint y: 170, endPoint x: 248, endPoint y: 175, distance: 59.8
click at [248, 175] on div "List all property of the debtor that was obtained by a creditor within 1 year b…" at bounding box center [355, 173] width 377 height 14
drag, startPoint x: 259, startPoint y: 175, endPoint x: 223, endPoint y: 166, distance: 37.4
click at [223, 166] on div "List all property of the debtor that was obtained by a creditor within 1 year b…" at bounding box center [355, 173] width 377 height 14
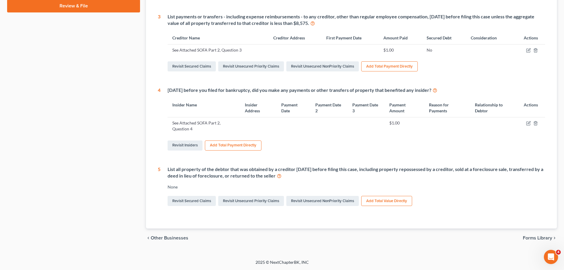
click at [218, 166] on div "List all property of the debtor that was obtained by a creditor within 1 year b…" at bounding box center [355, 173] width 377 height 14
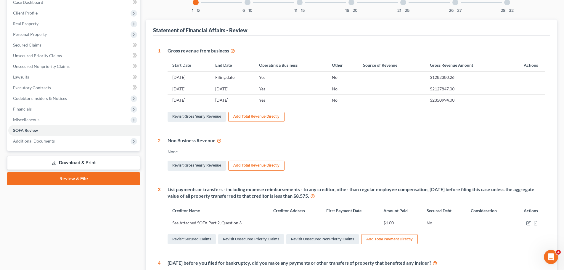
scroll to position [0, 0]
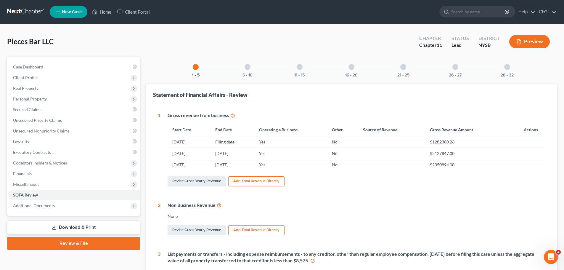
click at [247, 68] on div at bounding box center [247, 67] width 6 height 6
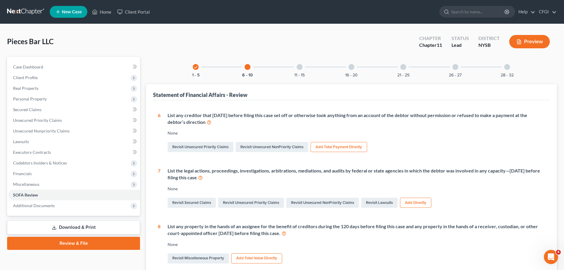
drag, startPoint x: 176, startPoint y: 117, endPoint x: 191, endPoint y: 123, distance: 15.7
click at [191, 123] on div "List any creditor that within 90 days before filing this case set off or otherw…" at bounding box center [355, 119] width 377 height 14
drag, startPoint x: 198, startPoint y: 123, endPoint x: 173, endPoint y: 112, distance: 26.6
click at [173, 112] on div "List any creditor that within 90 days before filing this case set off or otherw…" at bounding box center [355, 119] width 377 height 14
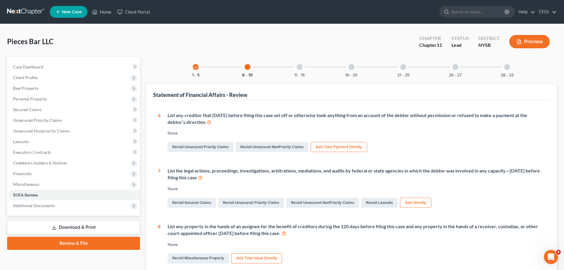
click at [173, 112] on div "List any creditor that within 90 days before filing this case set off or otherw…" at bounding box center [355, 119] width 377 height 14
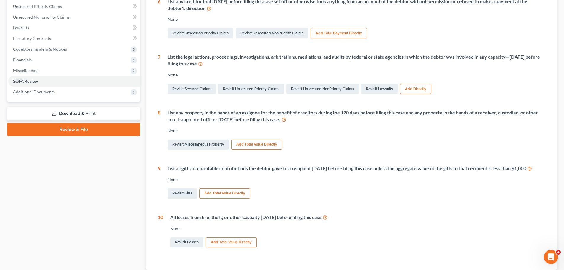
scroll to position [148, 0]
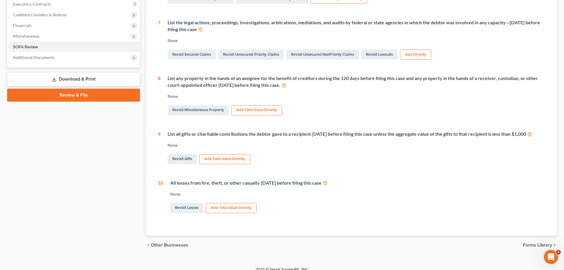
click at [212, 164] on button "Add Total Value Directly" at bounding box center [224, 159] width 51 height 10
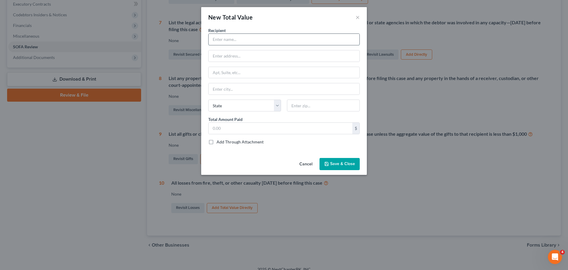
click at [228, 36] on input "text" at bounding box center [284, 39] width 151 height 11
click at [241, 41] on input "text" at bounding box center [284, 39] width 151 height 11
click at [219, 55] on input "text" at bounding box center [284, 55] width 151 height 11
click at [221, 69] on input "text" at bounding box center [284, 72] width 151 height 11
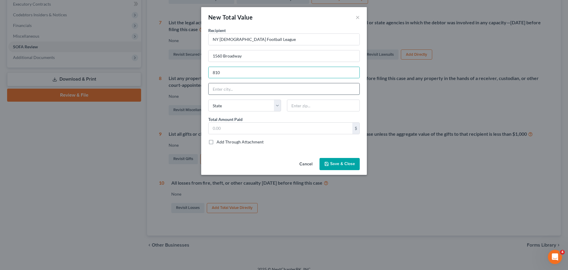
click at [228, 88] on input "text" at bounding box center [284, 88] width 151 height 11
click at [301, 108] on input "text" at bounding box center [323, 105] width 73 height 12
click at [254, 127] on input "text" at bounding box center [281, 128] width 144 height 11
drag, startPoint x: 220, startPoint y: 127, endPoint x: 232, endPoint y: 130, distance: 11.6
click at [220, 127] on input "text" at bounding box center [281, 128] width 144 height 11
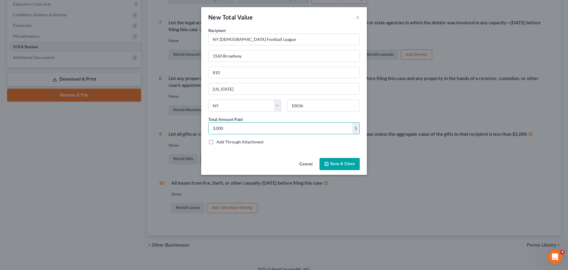
click at [335, 165] on span "Save & Close" at bounding box center [342, 163] width 25 height 5
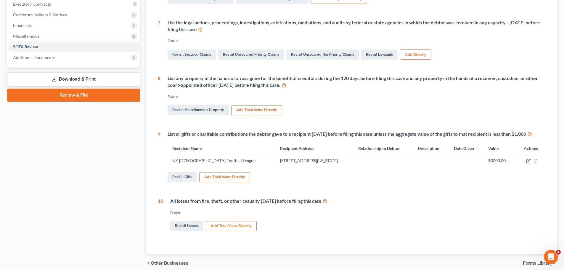
click at [228, 182] on button "Add Total Value Directly" at bounding box center [224, 177] width 51 height 10
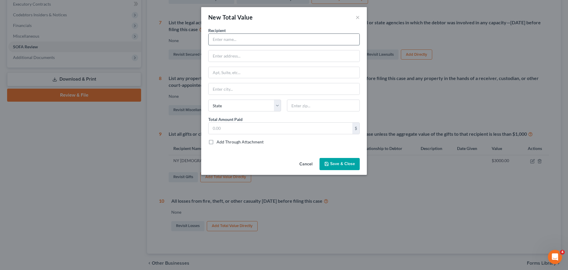
click at [241, 39] on input "text" at bounding box center [284, 39] width 151 height 11
click at [242, 61] on input "text" at bounding box center [284, 55] width 151 height 11
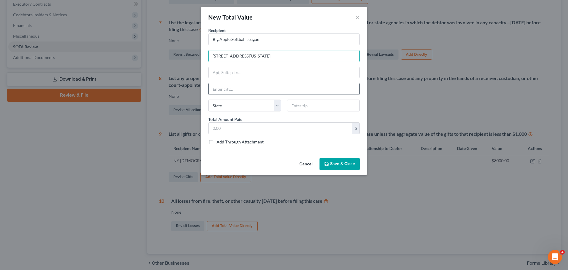
click at [235, 95] on div at bounding box center [284, 89] width 152 height 12
click at [240, 89] on input "text" at bounding box center [284, 88] width 151 height 11
click at [231, 101] on select "State AL AK AR AZ CA CO CT DE DC FL GA GU HI ID IL IN IA KS KY LA ME MD MA MI M…" at bounding box center [244, 105] width 73 height 12
click at [208, 99] on select "State AL AK AR AZ CA CO CT DE DC FL GA GU HI ID IL IN IA KS KY LA ME MD MA MI M…" at bounding box center [244, 105] width 73 height 12
drag, startPoint x: 294, startPoint y: 54, endPoint x: 239, endPoint y: 59, distance: 55.0
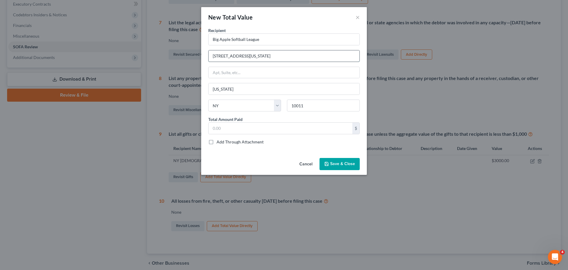
click at [239, 59] on input "208 W 13th St, New York, NY 10011" at bounding box center [284, 55] width 151 height 11
click at [234, 129] on input "text" at bounding box center [281, 128] width 144 height 11
click at [240, 159] on div "Cancel Save & Close" at bounding box center [284, 165] width 166 height 20
click at [336, 164] on span "Save & Close" at bounding box center [342, 163] width 25 height 5
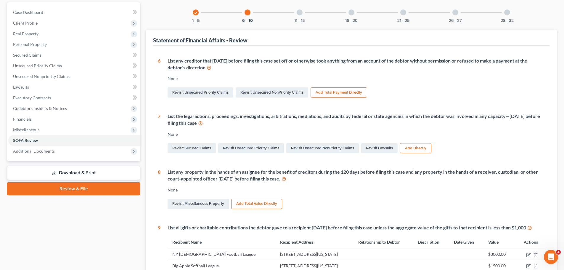
scroll to position [0, 0]
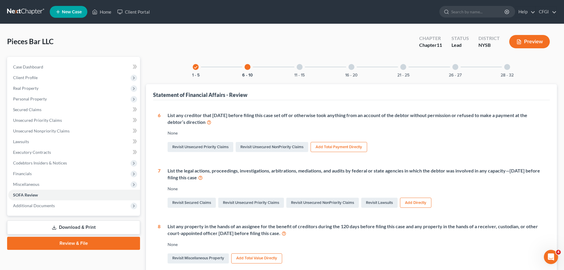
click at [302, 69] on div "11 - 15" at bounding box center [299, 67] width 20 height 20
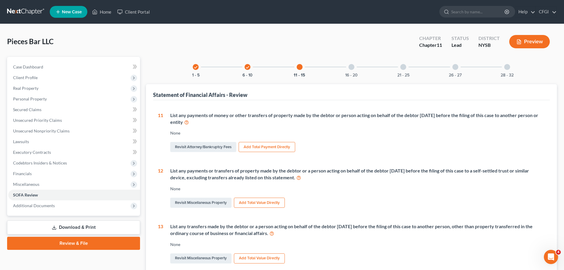
click at [258, 147] on button "Add Total Payment Directly" at bounding box center [267, 147] width 57 height 10
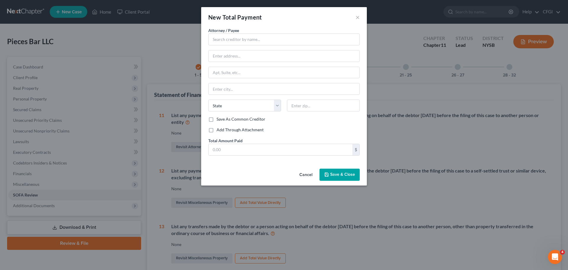
click at [217, 129] on label "Add Through Attachment" at bounding box center [240, 130] width 47 height 6
click at [219, 129] on input "Add Through Attachment" at bounding box center [221, 129] width 4 height 4
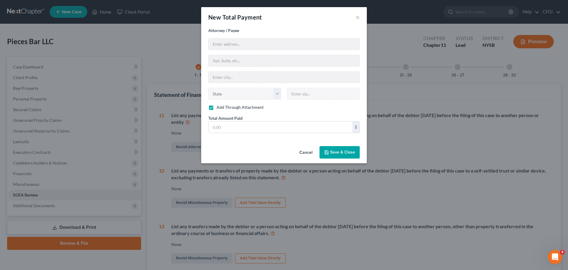
click at [255, 120] on div "Total Amount Paid * $" at bounding box center [284, 124] width 152 height 18
click at [255, 123] on input "text" at bounding box center [281, 126] width 144 height 11
click at [352, 155] on button "Save & Close" at bounding box center [340, 152] width 40 height 12
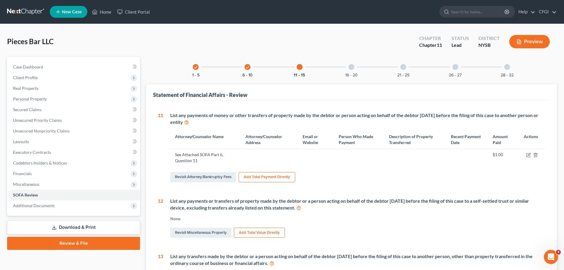
click at [352, 69] on div at bounding box center [351, 67] width 6 height 6
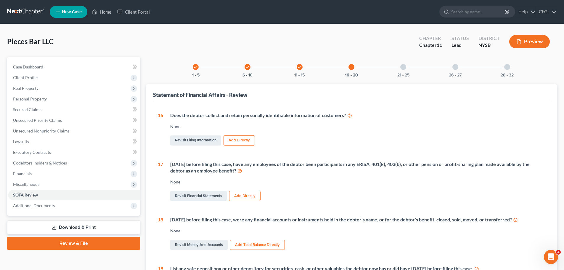
scroll to position [30, 0]
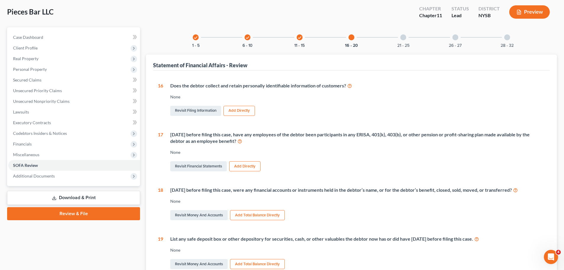
click at [239, 167] on button "Add Directly" at bounding box center [244, 166] width 31 height 10
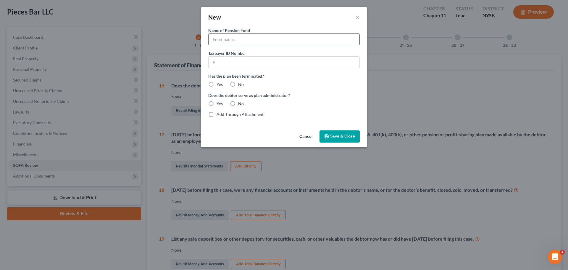
click at [262, 37] on input "text" at bounding box center [284, 39] width 151 height 11
click at [238, 86] on label "No" at bounding box center [241, 84] width 6 height 6
click at [241, 85] on input "No" at bounding box center [243, 83] width 4 height 4
click at [238, 103] on label "No" at bounding box center [241, 104] width 6 height 6
click at [241, 103] on input "No" at bounding box center [243, 103] width 4 height 4
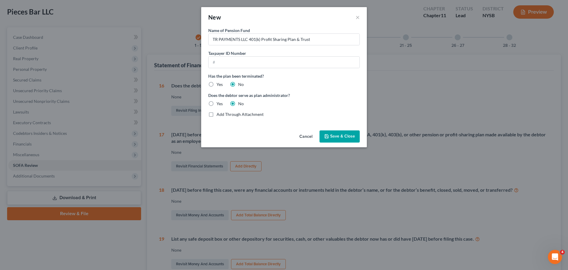
click at [355, 136] on button "Save & Close" at bounding box center [340, 136] width 40 height 12
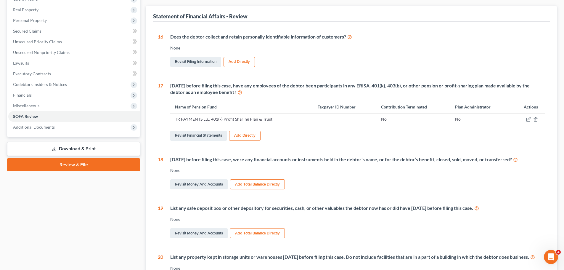
scroll to position [0, 0]
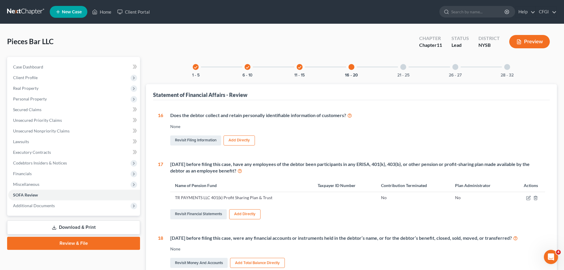
click at [402, 67] on div at bounding box center [403, 67] width 6 height 6
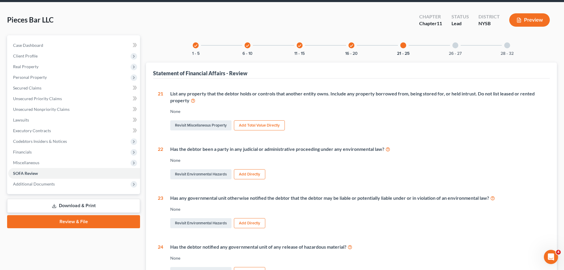
scroll to position [59, 0]
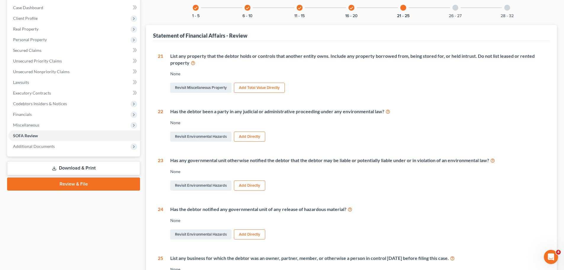
click at [276, 112] on div "Has the debtor been a party in any judicial or administrative proceeding under …" at bounding box center [357, 111] width 375 height 7
drag, startPoint x: 263, startPoint y: 111, endPoint x: 339, endPoint y: 118, distance: 76.7
click at [346, 109] on div "Has the debtor been a party in any judicial or administrative proceeding under …" at bounding box center [357, 111] width 375 height 7
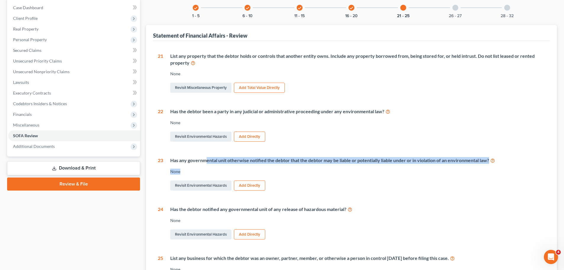
drag, startPoint x: 206, startPoint y: 159, endPoint x: 337, endPoint y: 165, distance: 131.2
click at [334, 164] on div "Has any governmental unit otherwise notified the debtor that the debtor may be …" at bounding box center [354, 174] width 382 height 35
click at [338, 165] on div "Has any governmental unit otherwise notified the debtor that the debtor may be …" at bounding box center [354, 174] width 382 height 35
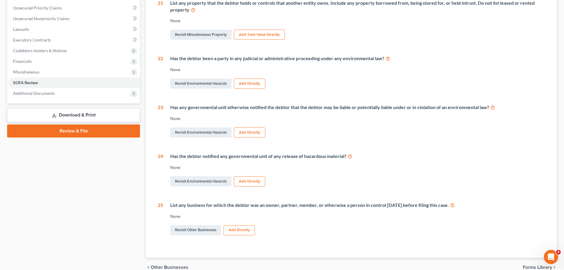
scroll to position [112, 0]
drag, startPoint x: 192, startPoint y: 158, endPoint x: 295, endPoint y: 158, distance: 102.4
click at [294, 158] on div "Has the debtor notified any governmental unit of any release of hazardous mater…" at bounding box center [357, 156] width 375 height 7
click at [295, 158] on div "Has the debtor notified any governmental unit of any release of hazardous mater…" at bounding box center [357, 156] width 375 height 7
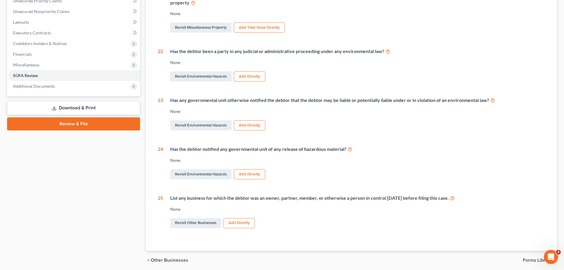
scroll to position [141, 0]
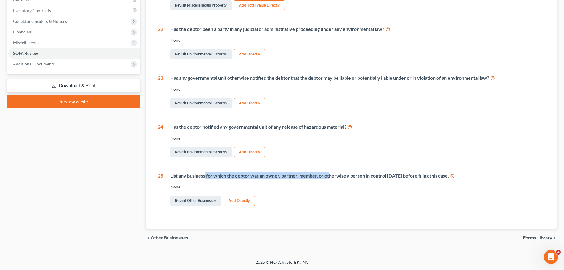
drag, startPoint x: 205, startPoint y: 176, endPoint x: 330, endPoint y: 179, distance: 124.9
click at [330, 179] on div "List any business for which the debtor was an owner, partner, member, or otherw…" at bounding box center [357, 175] width 375 height 7
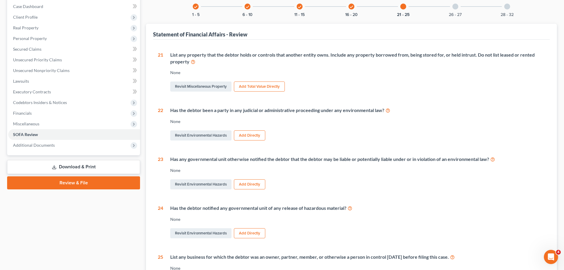
scroll to position [0, 0]
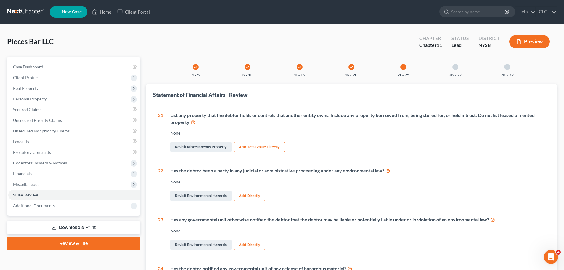
click at [454, 65] on div at bounding box center [455, 67] width 6 height 6
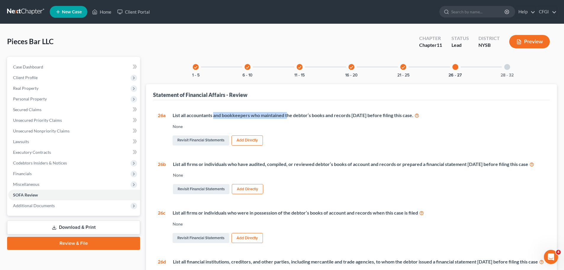
drag, startPoint x: 215, startPoint y: 115, endPoint x: 290, endPoint y: 118, distance: 75.5
click at [290, 118] on div "List all accountants and bookkeepers who maintained the debtor’s books and reco…" at bounding box center [359, 115] width 372 height 7
click at [253, 141] on button "Add Directly" at bounding box center [246, 140] width 31 height 10
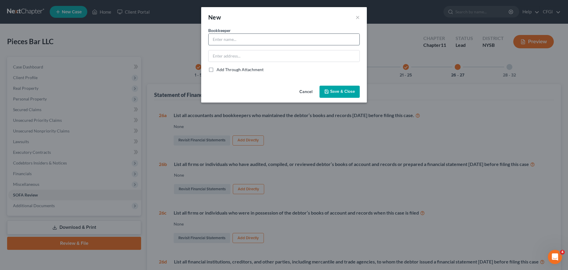
click at [265, 42] on input "text" at bounding box center [284, 39] width 151 height 11
drag, startPoint x: 272, startPoint y: 41, endPoint x: 252, endPoint y: 41, distance: 20.1
click at [252, 41] on input "Glass & Dooley CPAs - Wantagh" at bounding box center [284, 39] width 151 height 11
click at [280, 63] on div "Bookkeeper * Glass & Dooley CPAs Add Through Attachment" at bounding box center [284, 49] width 152 height 45
click at [277, 59] on input "text" at bounding box center [284, 55] width 151 height 11
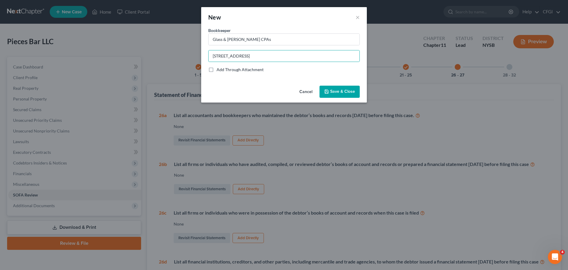
click at [352, 93] on span "Save & Close" at bounding box center [342, 91] width 25 height 5
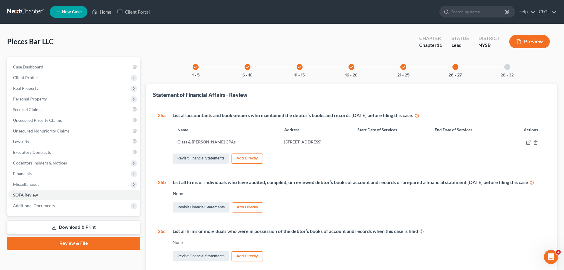
click at [525, 143] on div at bounding box center [524, 142] width 32 height 6
click at [527, 143] on icon "button" at bounding box center [528, 142] width 5 height 5
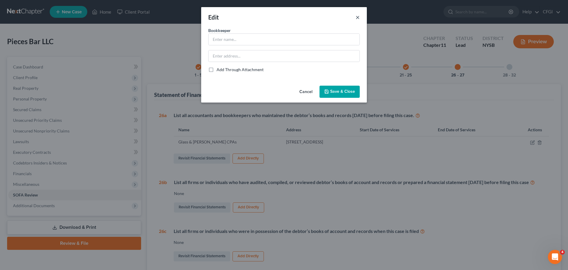
click at [360, 16] on button "×" at bounding box center [358, 17] width 4 height 7
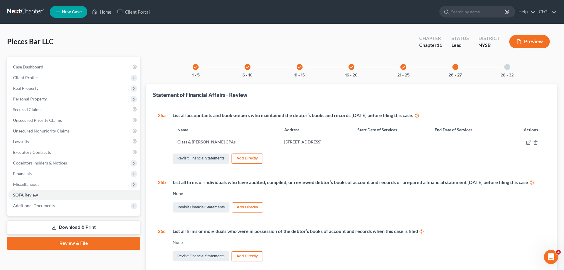
click at [243, 158] on button "Add Directly" at bounding box center [246, 158] width 31 height 10
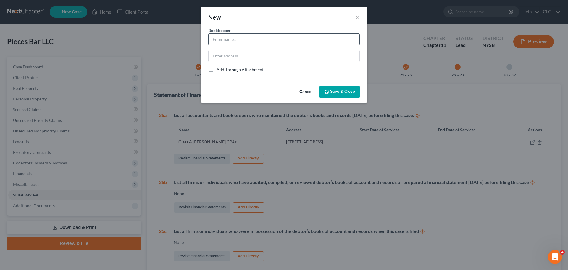
click at [226, 39] on input "text" at bounding box center [284, 39] width 151 height 11
click at [241, 57] on input "text" at bounding box center [284, 55] width 151 height 11
click at [354, 91] on span "Save & Close" at bounding box center [342, 91] width 25 height 5
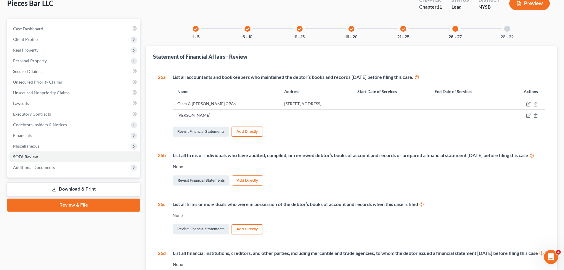
scroll to position [89, 0]
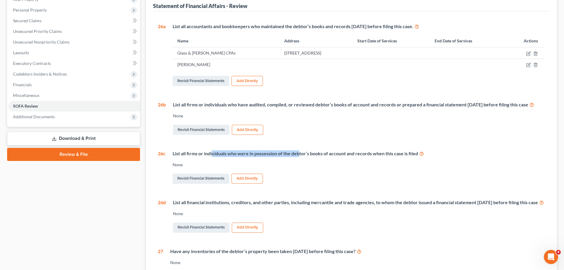
drag, startPoint x: 213, startPoint y: 158, endPoint x: 301, endPoint y: 160, distance: 88.2
click at [300, 157] on div "List all firms or individuals who were in possession of the debtor’s books of a…" at bounding box center [359, 153] width 372 height 7
click at [301, 157] on div "List all firms or individuals who were in possession of the debtor’s books of a…" at bounding box center [359, 153] width 372 height 7
click at [246, 183] on button "Add Directly" at bounding box center [246, 178] width 31 height 10
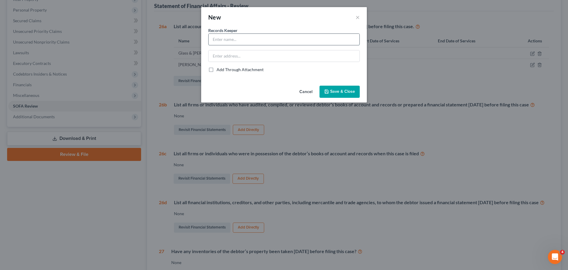
click at [227, 43] on input "text" at bounding box center [284, 39] width 151 height 11
click at [273, 51] on input "text" at bounding box center [284, 55] width 151 height 11
click at [342, 89] on span "Save & Close" at bounding box center [342, 91] width 25 height 5
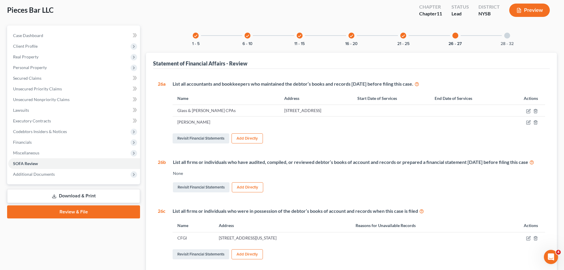
scroll to position [0, 0]
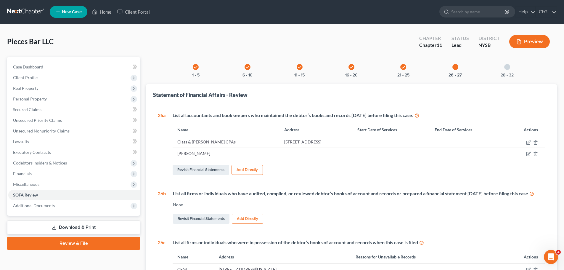
click at [508, 66] on div at bounding box center [507, 67] width 6 height 6
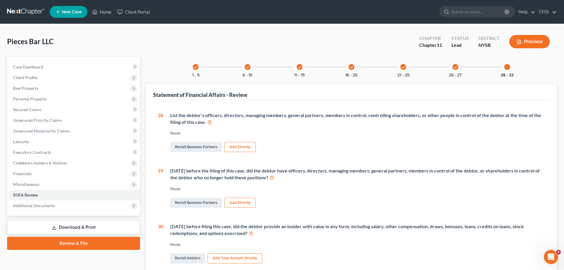
click at [243, 145] on button "Add Directly" at bounding box center [239, 147] width 31 height 10
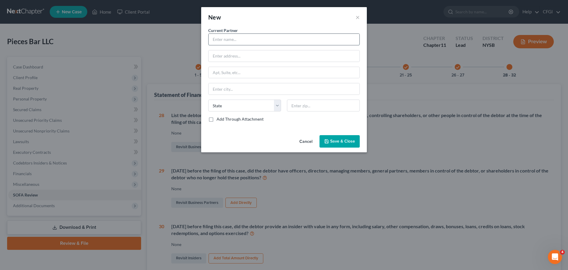
click at [240, 38] on input "text" at bounding box center [284, 39] width 151 height 11
click at [338, 140] on span "Save & Close" at bounding box center [342, 140] width 25 height 5
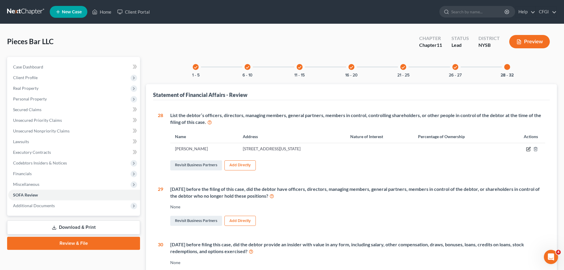
click at [527, 149] on icon "button" at bounding box center [528, 148] width 5 height 5
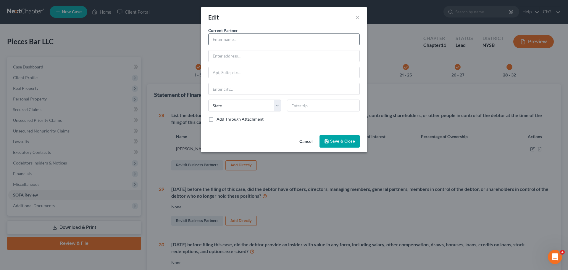
click at [245, 37] on input "text" at bounding box center [284, 39] width 151 height 11
click at [242, 57] on input "text" at bounding box center [284, 55] width 151 height 11
click at [334, 136] on button "Save & Close" at bounding box center [340, 141] width 40 height 12
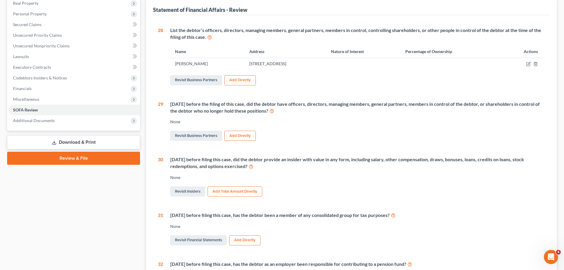
scroll to position [89, 0]
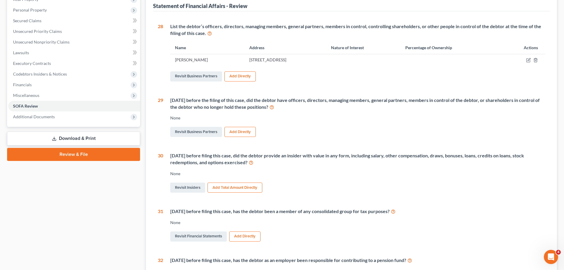
click at [227, 187] on button "Add Total Amount Directly" at bounding box center [234, 187] width 55 height 10
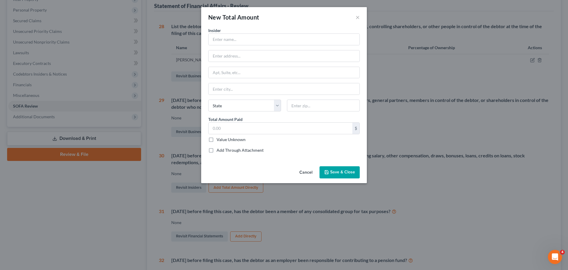
click at [217, 150] on label "Add Through Attachment" at bounding box center [240, 150] width 47 height 6
click at [219, 150] on input "Add Through Attachment" at bounding box center [221, 149] width 4 height 4
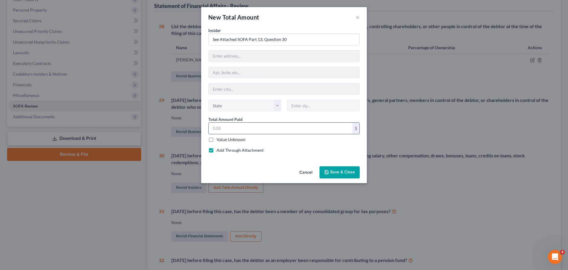
click at [237, 124] on input "text" at bounding box center [281, 128] width 144 height 11
click at [328, 173] on icon "button" at bounding box center [327, 172] width 4 height 4
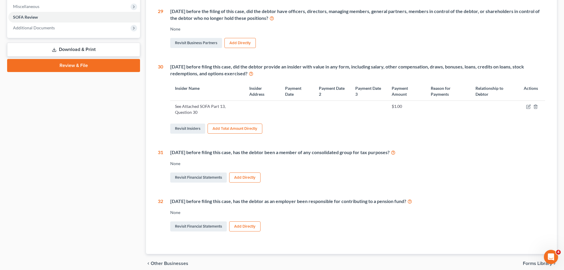
scroll to position [148, 0]
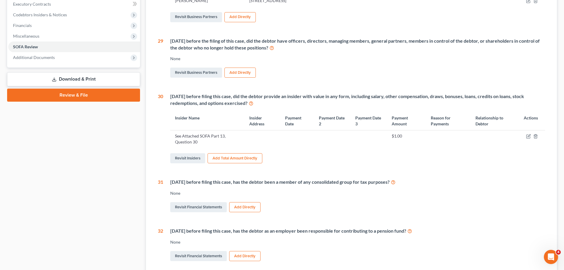
click at [253, 211] on button "Add Directly" at bounding box center [244, 207] width 31 height 10
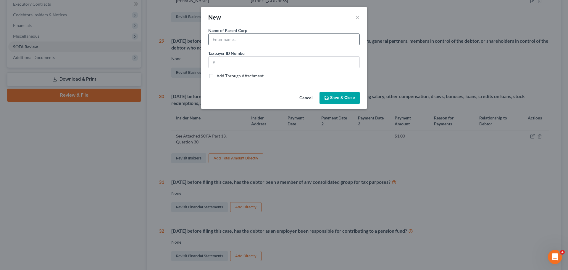
click at [227, 36] on input "text" at bounding box center [284, 39] width 151 height 11
click at [240, 60] on input "text" at bounding box center [284, 62] width 151 height 11
click at [337, 97] on span "Save & Close" at bounding box center [342, 97] width 25 height 5
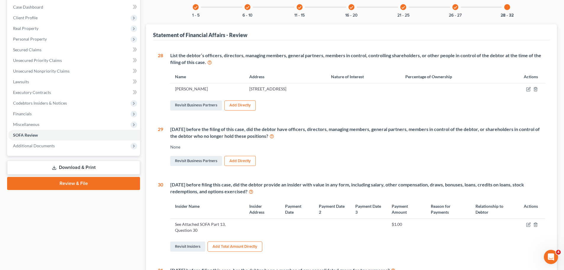
scroll to position [0, 0]
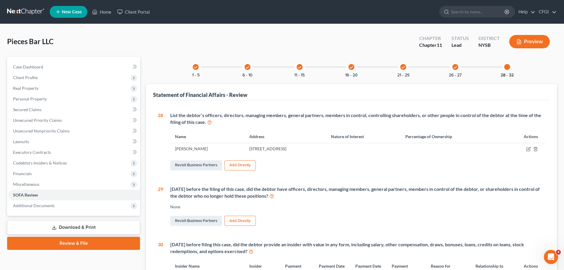
drag, startPoint x: 24, startPoint y: 10, endPoint x: 28, endPoint y: 14, distance: 5.3
click at [24, 10] on link at bounding box center [26, 12] width 38 height 11
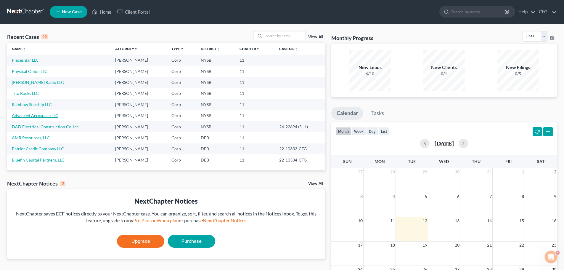
click at [40, 115] on link "Advanced Aerospace LLC" at bounding box center [35, 115] width 46 height 5
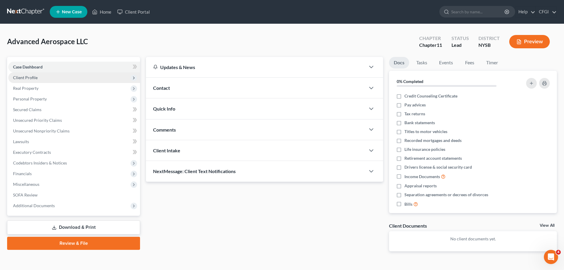
click at [38, 78] on span "Client Profile" at bounding box center [74, 77] width 132 height 11
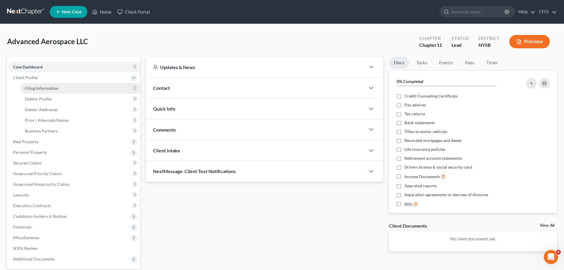
click at [41, 91] on link "Filing Information" at bounding box center [80, 88] width 120 height 11
select select "1"
select select "55"
select select "0"
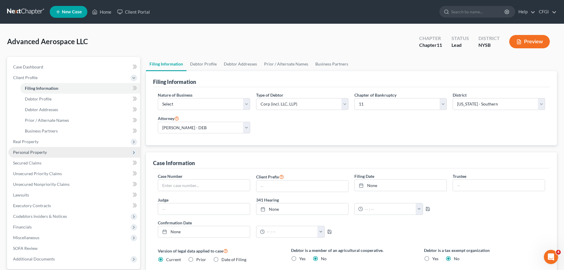
click at [42, 155] on span "Personal Property" at bounding box center [74, 152] width 132 height 11
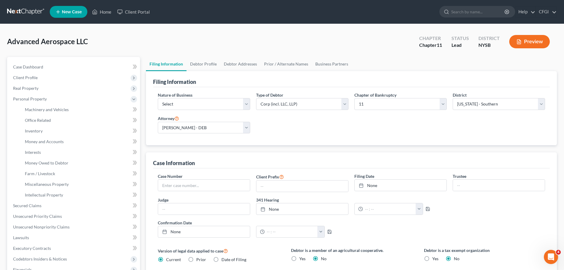
click at [11, 8] on link at bounding box center [26, 12] width 38 height 11
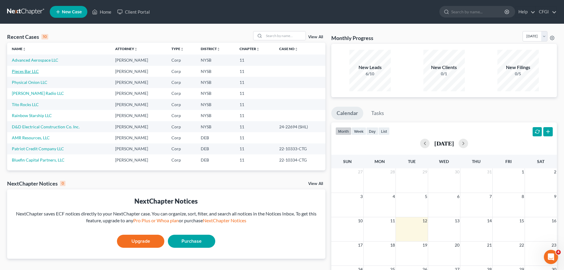
click at [33, 70] on link "Pieces Bar LLC" at bounding box center [25, 71] width 27 height 5
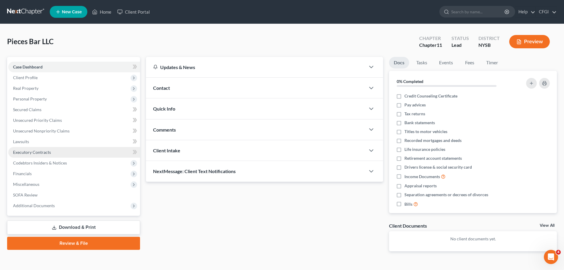
click at [40, 151] on span "Executory Contracts" at bounding box center [32, 151] width 38 height 5
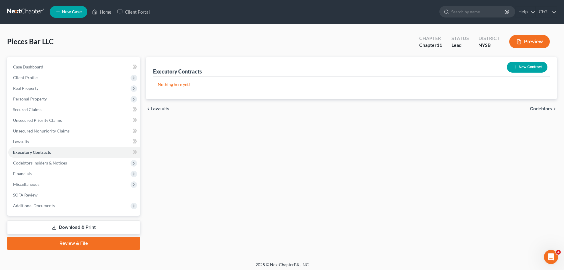
click at [522, 67] on button "New Contract" at bounding box center [527, 67] width 41 height 11
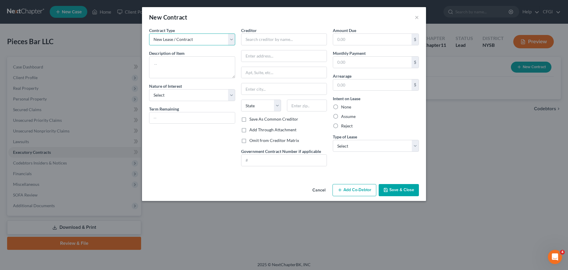
click at [205, 41] on select "New Lease / Contract New Timeshare" at bounding box center [192, 39] width 86 height 12
click at [190, 68] on textarea at bounding box center [192, 67] width 86 height 22
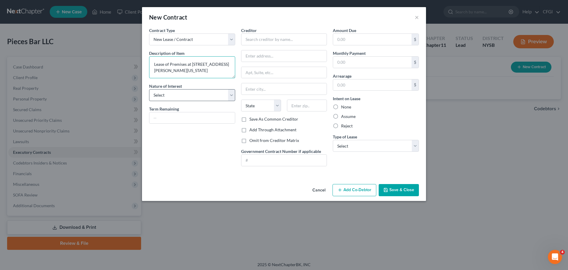
type textarea "Lease of Premises at 8 Christopher Street, New York, NY"
click at [189, 95] on select "Select Purchaser Agent Lessor Lessee" at bounding box center [192, 95] width 86 height 12
select select "3"
click at [149, 89] on select "Select Purchaser Agent Lessor Lessee" at bounding box center [192, 95] width 86 height 12
click at [325, 194] on button "Cancel" at bounding box center [319, 190] width 22 height 12
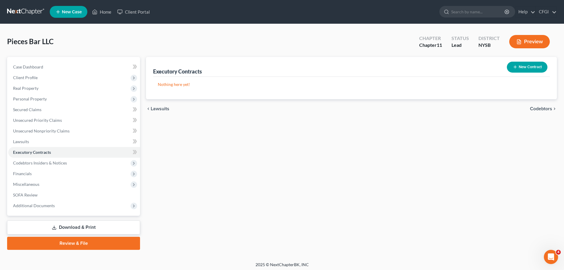
click at [33, 14] on link at bounding box center [26, 12] width 38 height 11
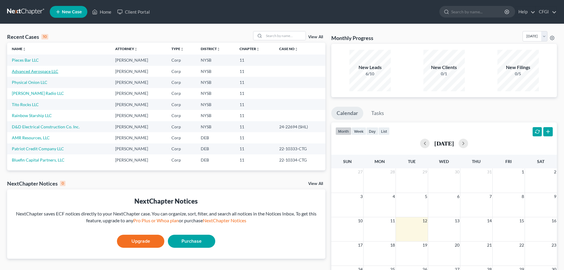
click at [41, 72] on link "Advanced Aerospace LLC" at bounding box center [35, 71] width 46 height 5
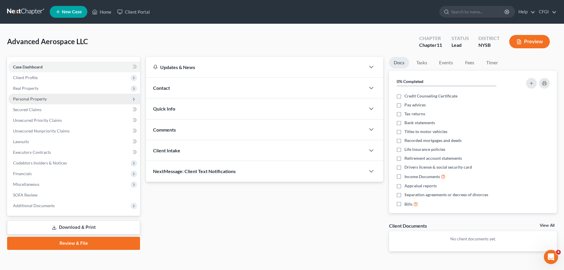
click at [34, 97] on span "Personal Property" at bounding box center [30, 98] width 34 height 5
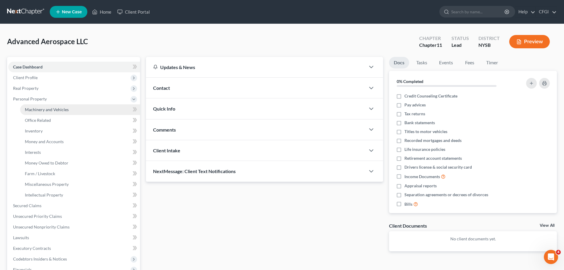
click at [43, 112] on link "Machinery and Vehicles" at bounding box center [80, 109] width 120 height 11
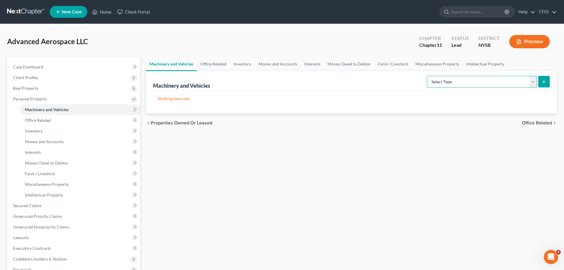
click at [464, 85] on select "Select Type Aircraft (A/B: 49) Other Machinery, Fixtures and Equipment (A/B: 50…" at bounding box center [482, 82] width 110 height 12
select select "other"
click at [428, 76] on select "Select Type Aircraft (A/B: 49) Other Machinery, Fixtures and Equipment (A/B: 50…" at bounding box center [482, 82] width 110 height 12
click at [540, 78] on button "submit" at bounding box center [544, 82] width 12 height 12
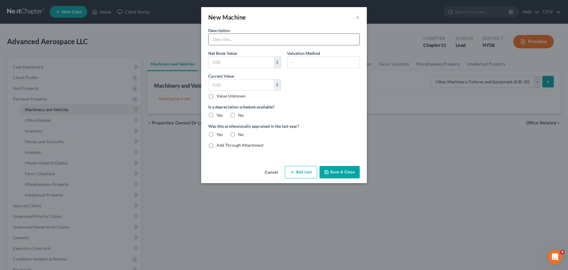
click at [230, 40] on input "text" at bounding box center [284, 39] width 151 height 11
type input "Equipment and Leasehold Improvements"
click at [219, 57] on input "text" at bounding box center [241, 62] width 65 height 11
click at [241, 60] on input "text" at bounding box center [241, 62] width 65 height 11
type input "6,991,242.43"
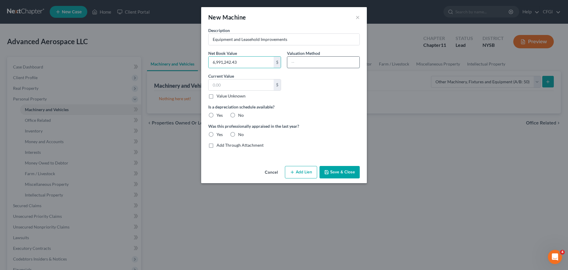
click at [296, 59] on input "text" at bounding box center [323, 62] width 72 height 11
type input "Net Book Value"
click at [250, 81] on input "text" at bounding box center [241, 84] width 65 height 11
click at [251, 87] on input "text" at bounding box center [241, 84] width 65 height 11
paste input "6,991,242.43"
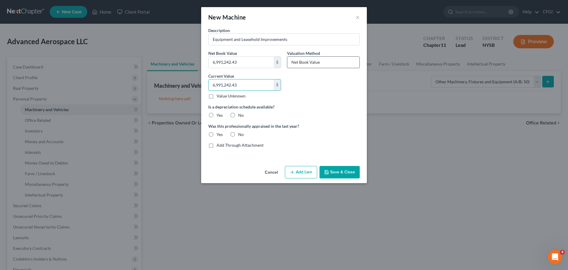
type input "6,991,242.43"
drag, startPoint x: 341, startPoint y: 60, endPoint x: 264, endPoint y: 61, distance: 76.9
click at [264, 61] on div "Description Equipment and Leasehold Improvements Net Book Value 6,991,242.43 $ …" at bounding box center [283, 89] width 157 height 125
click at [244, 83] on input "6,991,242.43" at bounding box center [241, 84] width 65 height 11
click at [217, 97] on label "Value Unknown" at bounding box center [231, 96] width 29 height 6
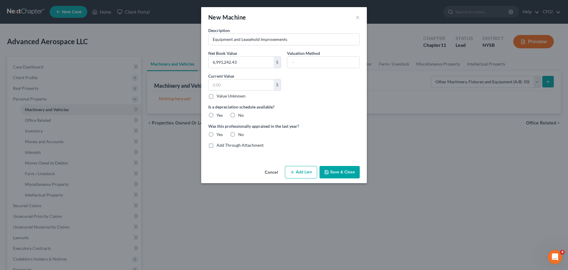
click at [219, 97] on input "Value Unknown" at bounding box center [221, 95] width 4 height 4
checkbox input "true"
type input "0.00"
click at [238, 116] on label "No" at bounding box center [241, 115] width 6 height 6
click at [241, 116] on input "No" at bounding box center [243, 114] width 4 height 4
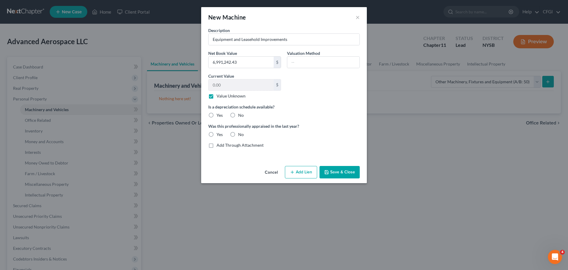
radio input "true"
click at [238, 134] on label "No" at bounding box center [241, 134] width 6 height 6
click at [241, 134] on input "No" at bounding box center [243, 133] width 4 height 4
radio input "true"
click at [326, 170] on icon "button" at bounding box center [327, 172] width 4 height 4
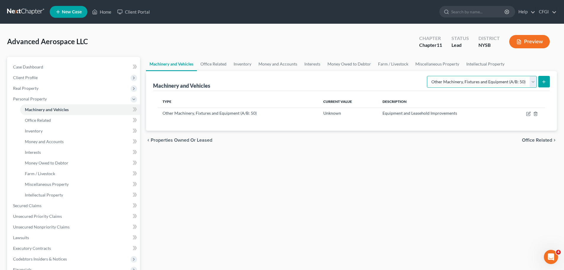
click at [474, 85] on select "Select Type Aircraft (A/B: 49) Other Machinery, Fixtures and Equipment (A/B: 50…" at bounding box center [482, 82] width 110 height 12
click at [199, 203] on div "Machinery and Vehicles Office Related Inventory Money and Accounts Interests Mo…" at bounding box center [351, 201] width 417 height 289
click at [48, 140] on span "Money and Accounts" at bounding box center [44, 141] width 39 height 5
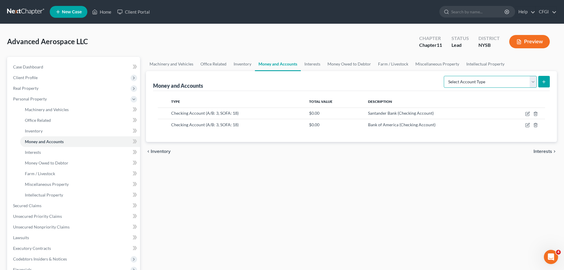
click at [466, 84] on select "Select Account Type Brokerage (A/B: 3, SOFA: 18) Cash on Hand (A/B: 2) Certific…" at bounding box center [490, 82] width 93 height 12
click at [230, 212] on div "Machinery and Vehicles Office Related Inventory Money and Accounts Interests Mo…" at bounding box center [351, 201] width 417 height 289
click at [48, 162] on span "Money Owed to Debtor" at bounding box center [47, 162] width 44 height 5
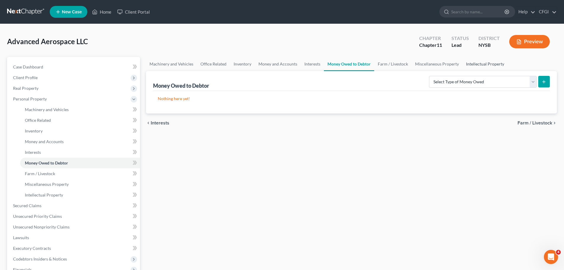
click at [482, 70] on link "Intellectual Property" at bounding box center [484, 64] width 45 height 14
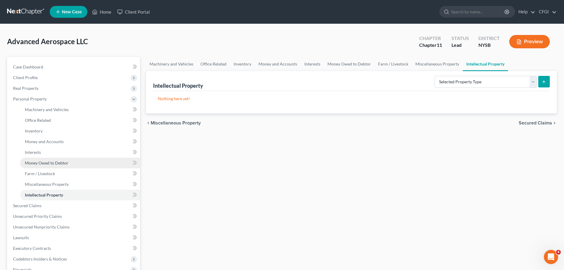
click at [60, 164] on span "Money Owed to Debtor" at bounding box center [47, 162] width 44 height 5
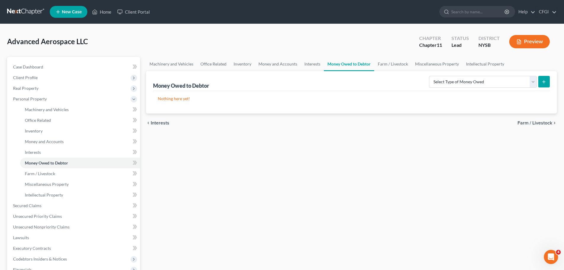
click at [483, 89] on div "Select Type of Money Owed Accounts Receivable (A/B: 11) Causes of Action Agains…" at bounding box center [487, 81] width 123 height 16
drag, startPoint x: 476, startPoint y: 80, endPoint x: 475, endPoint y: 86, distance: 5.8
click at [476, 80] on select "Select Type of Money Owed Accounts Receivable (A/B: 11) Causes of Action Agains…" at bounding box center [483, 82] width 108 height 12
select select "accounts_receivable"
click at [430, 76] on select "Select Type of Money Owed Accounts Receivable (A/B: 11) Causes of Action Agains…" at bounding box center [483, 82] width 108 height 12
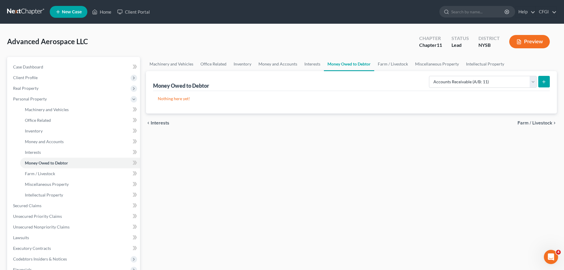
click at [543, 78] on button "submit" at bounding box center [544, 82] width 12 height 12
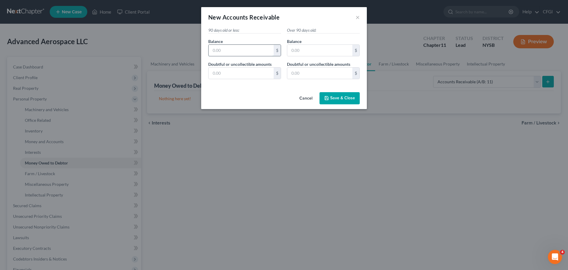
click at [248, 51] on input "text" at bounding box center [241, 50] width 65 height 11
type input "4,309.63"
click at [319, 50] on input "text" at bounding box center [319, 50] width 65 height 11
type input "0"
click at [260, 78] on input "text" at bounding box center [241, 72] width 65 height 11
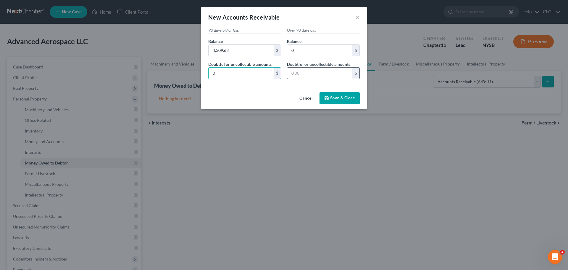
type input "0"
click at [312, 72] on input "text" at bounding box center [319, 72] width 65 height 11
type input "0"
click at [355, 96] on span "Save & Close" at bounding box center [342, 98] width 25 height 5
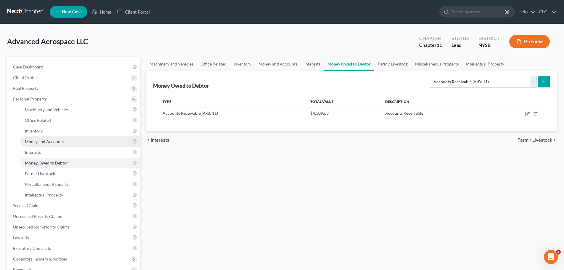
click at [49, 142] on span "Money and Accounts" at bounding box center [44, 141] width 39 height 5
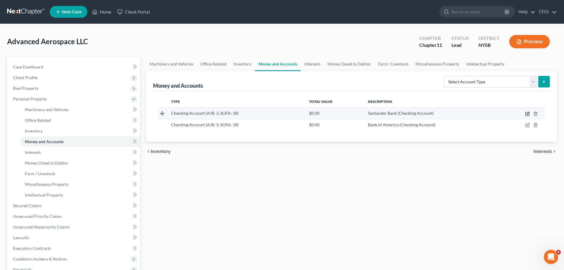
click at [526, 113] on icon "button" at bounding box center [527, 114] width 4 height 4
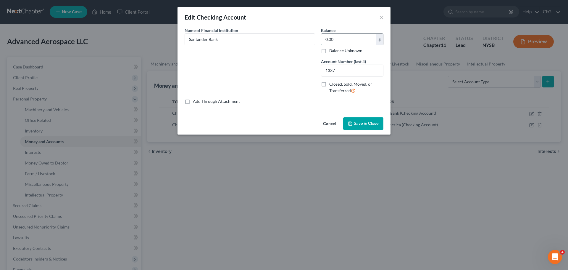
click at [352, 42] on input "0.00" at bounding box center [348, 39] width 55 height 11
type input "16,529.11"
click at [364, 126] on button "Save & Close" at bounding box center [363, 123] width 40 height 12
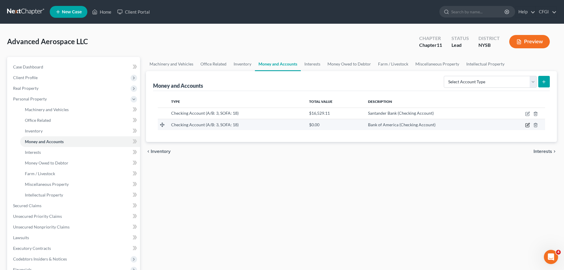
click at [527, 125] on icon "button" at bounding box center [527, 124] width 3 height 3
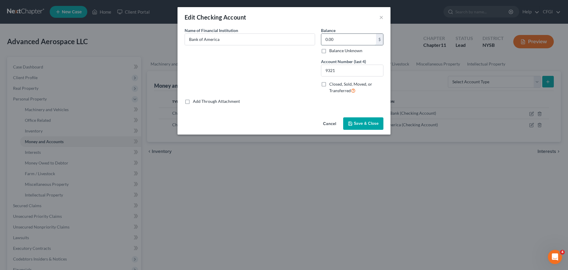
click at [339, 38] on input "0.00" at bounding box center [348, 39] width 55 height 11
type input "12,292.32"
click at [365, 124] on span "Save & Close" at bounding box center [366, 123] width 25 height 5
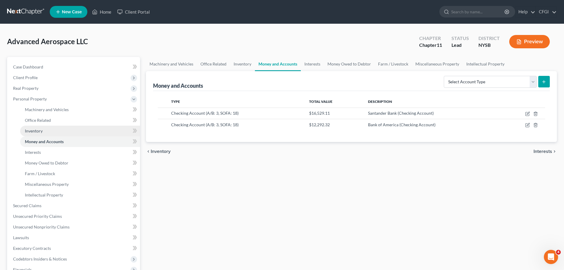
click at [44, 131] on link "Inventory" at bounding box center [80, 130] width 120 height 11
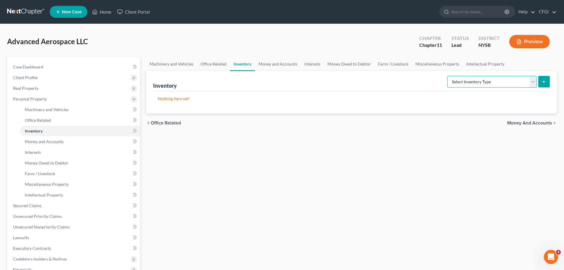
click at [480, 82] on select "Select Inventory Type Finished Goods (A/B: 21) Other Inventory or Supplies (A/B…" at bounding box center [491, 82] width 89 height 12
select select "finished_goods"
click at [447, 76] on select "Select Inventory Type Finished Goods (A/B: 21) Other Inventory or Supplies (A/B…" at bounding box center [491, 82] width 89 height 12
click at [544, 83] on icon "submit" at bounding box center [543, 81] width 5 height 5
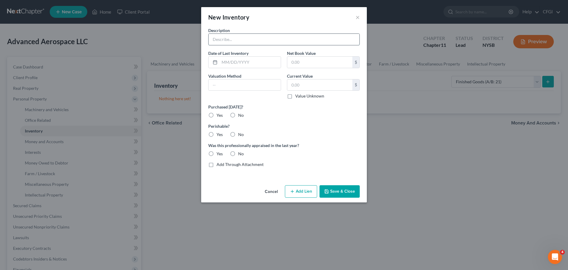
click at [235, 36] on input "text" at bounding box center [284, 39] width 151 height 11
type input "Merchandise"
click at [313, 59] on input "text" at bounding box center [319, 62] width 65 height 11
type input "39,975.51"
click at [295, 96] on label "Value Unknown" at bounding box center [309, 96] width 29 height 6
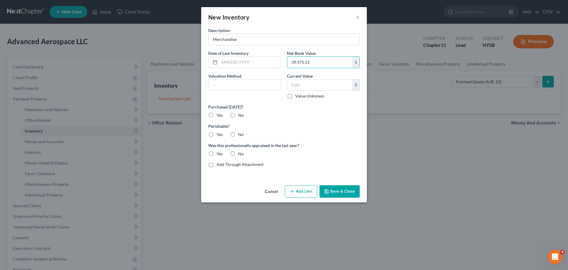
click at [298, 96] on input "Value Unknown" at bounding box center [300, 95] width 4 height 4
checkbox input "true"
type input "0.00"
click at [217, 115] on label "Yes" at bounding box center [220, 115] width 6 height 6
click at [219, 115] on input "Yes" at bounding box center [221, 114] width 4 height 4
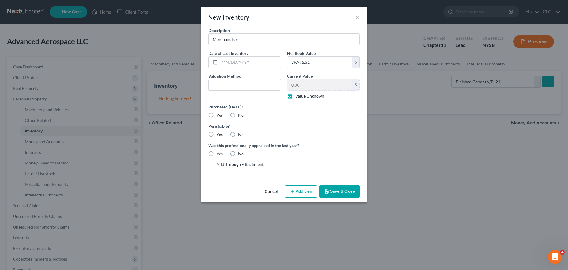
radio input "true"
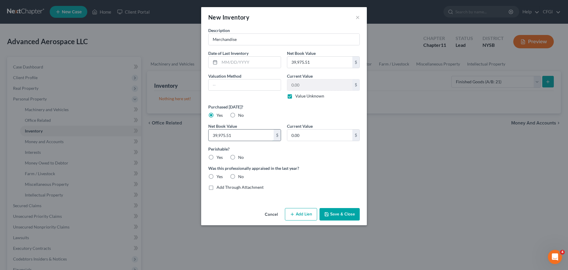
click at [257, 137] on input "39,975.51" at bounding box center [241, 134] width 65 height 11
type input "1"
click at [316, 160] on div "Perishable? Yes No" at bounding box center [283, 153] width 157 height 15
click at [238, 155] on label "No" at bounding box center [241, 157] width 6 height 6
click at [241, 155] on input "No" at bounding box center [243, 156] width 4 height 4
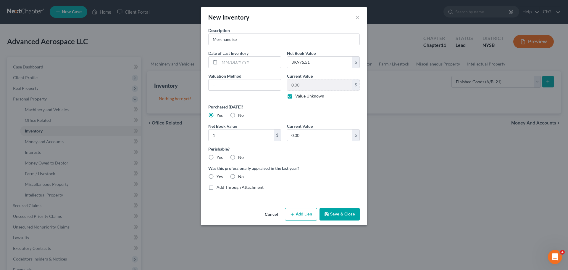
radio input "true"
click at [238, 175] on label "No" at bounding box center [241, 176] width 6 height 6
click at [241, 175] on input "No" at bounding box center [243, 175] width 4 height 4
radio input "true"
click at [332, 212] on button "Save & Close" at bounding box center [340, 214] width 40 height 12
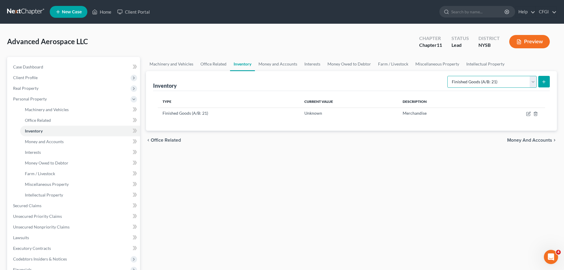
click at [478, 83] on select "Select Inventory Type Finished Goods (A/B: 21) Other Inventory or Supplies (A/B…" at bounding box center [491, 82] width 89 height 12
click at [53, 163] on span "Money Owed to Debtor" at bounding box center [47, 162] width 44 height 5
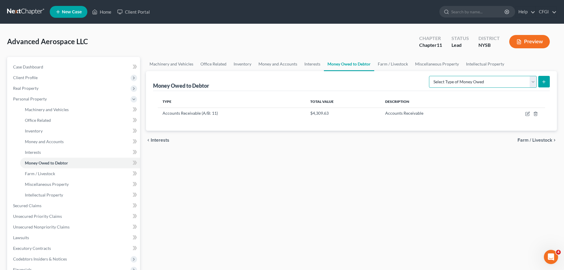
click at [474, 82] on select "Select Type of Money Owed Accounts Receivable (A/B: 11) Causes of Action Agains…" at bounding box center [483, 82] width 108 height 12
click at [47, 142] on span "Money and Accounts" at bounding box center [44, 141] width 39 height 5
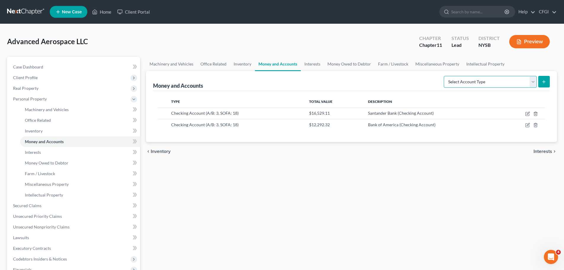
click at [498, 83] on select "Select Account Type Brokerage (A/B: 3, SOFA: 18) Cash on Hand (A/B: 2) Certific…" at bounding box center [490, 82] width 93 height 12
select select "security_deposits"
click at [444, 76] on select "Select Account Type Brokerage (A/B: 3, SOFA: 18) Cash on Hand (A/B: 2) Certific…" at bounding box center [490, 82] width 93 height 12
click at [542, 82] on icon "submit" at bounding box center [543, 81] width 5 height 5
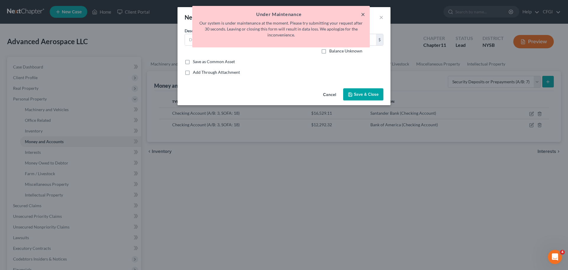
click at [361, 14] on button "×" at bounding box center [363, 14] width 4 height 7
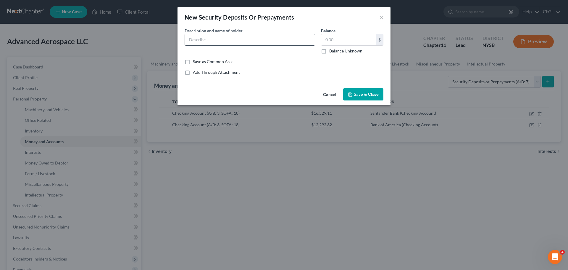
click at [227, 36] on input "text" at bounding box center [250, 39] width 130 height 11
click at [198, 42] on input "text" at bounding box center [250, 39] width 130 height 11
type input "Utility Deposit - ConEdison"
click at [340, 39] on input "text" at bounding box center [348, 39] width 55 height 11
type input "420"
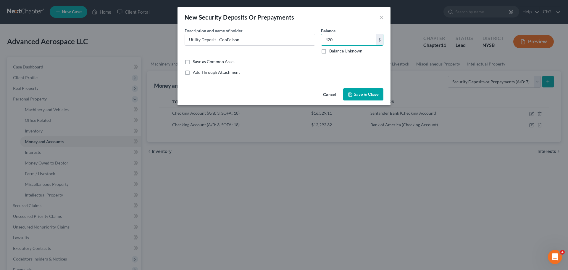
click at [357, 92] on span "Save & Close" at bounding box center [366, 94] width 25 height 5
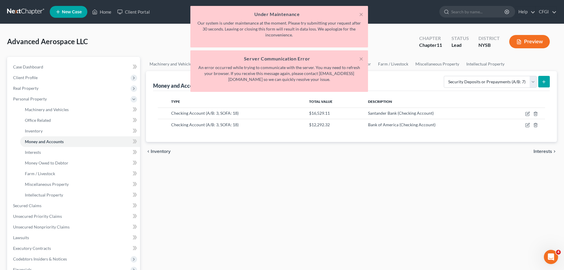
click at [339, 175] on div "Machinery and Vehicles Office Related Inventory Money and Accounts Interests Mo…" at bounding box center [351, 201] width 417 height 289
